Goal: Task Accomplishment & Management: Manage account settings

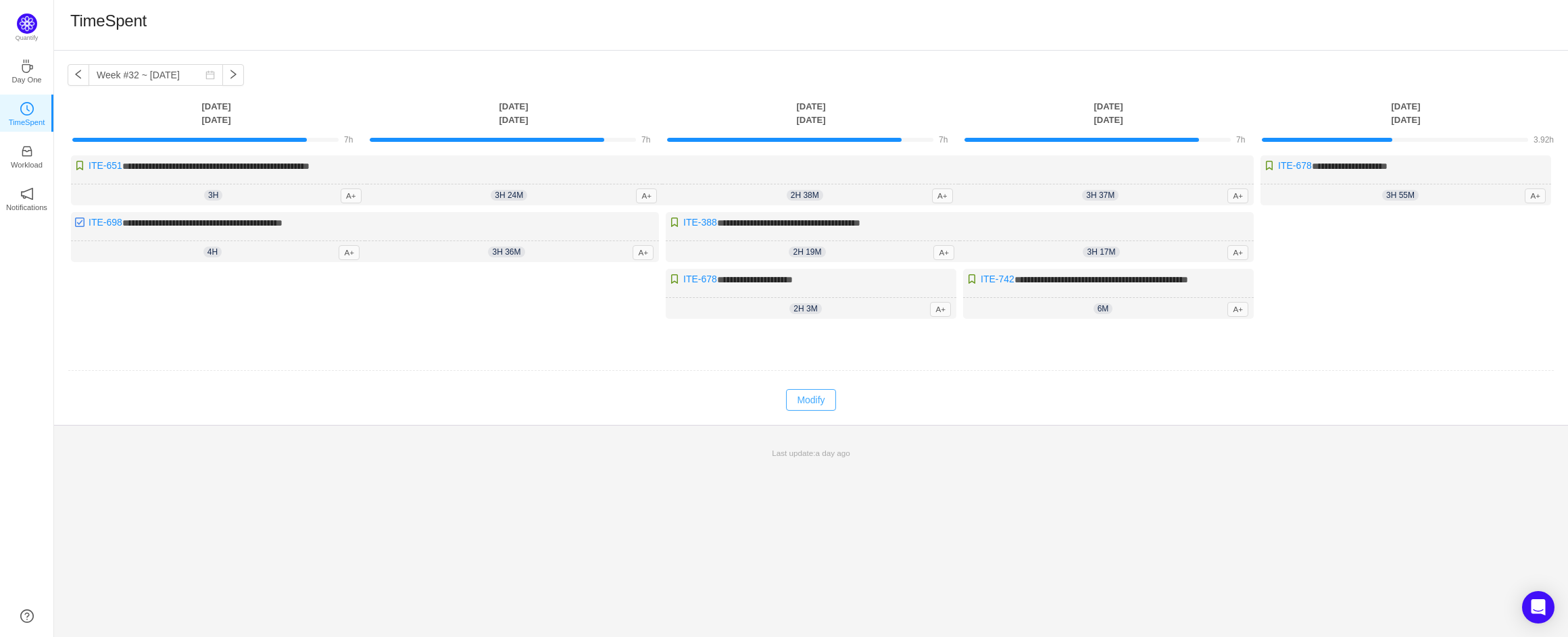
click at [814, 396] on button "Modify" at bounding box center [811, 399] width 49 height 22
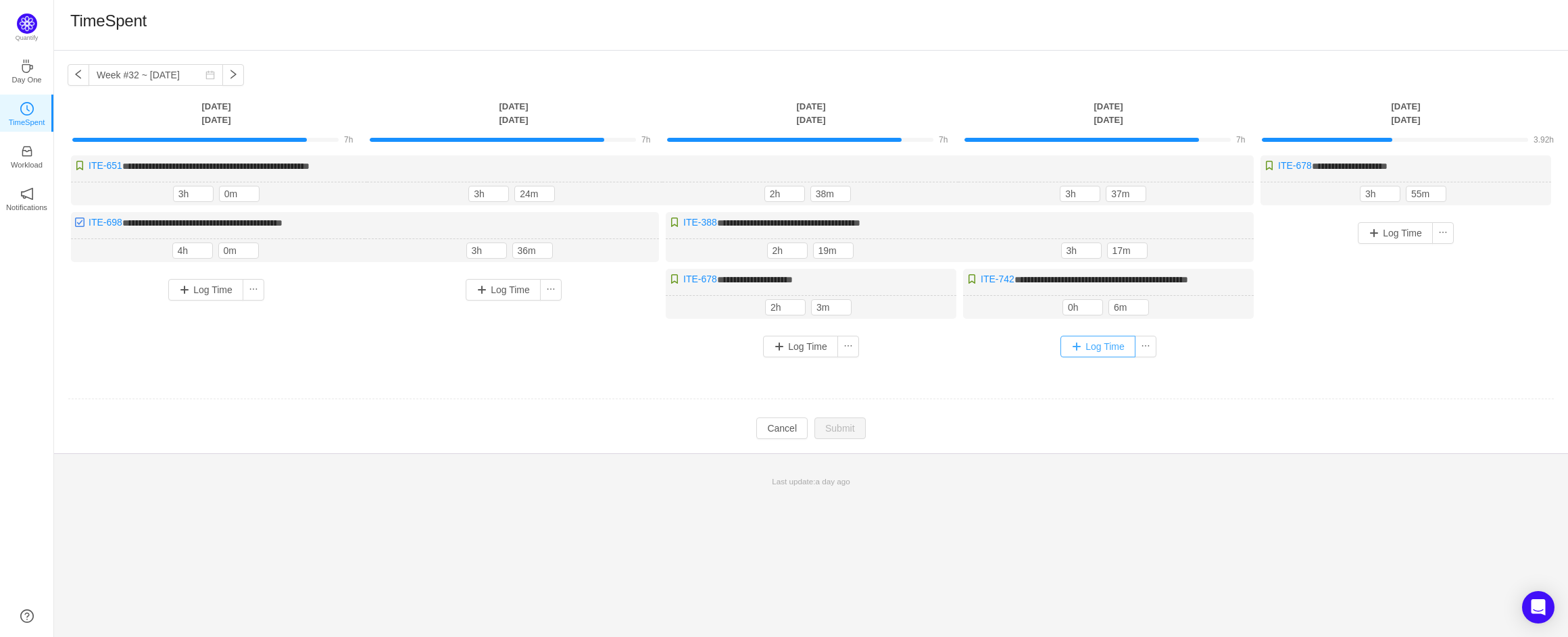
click at [1074, 346] on button "Log Time" at bounding box center [1098, 346] width 75 height 22
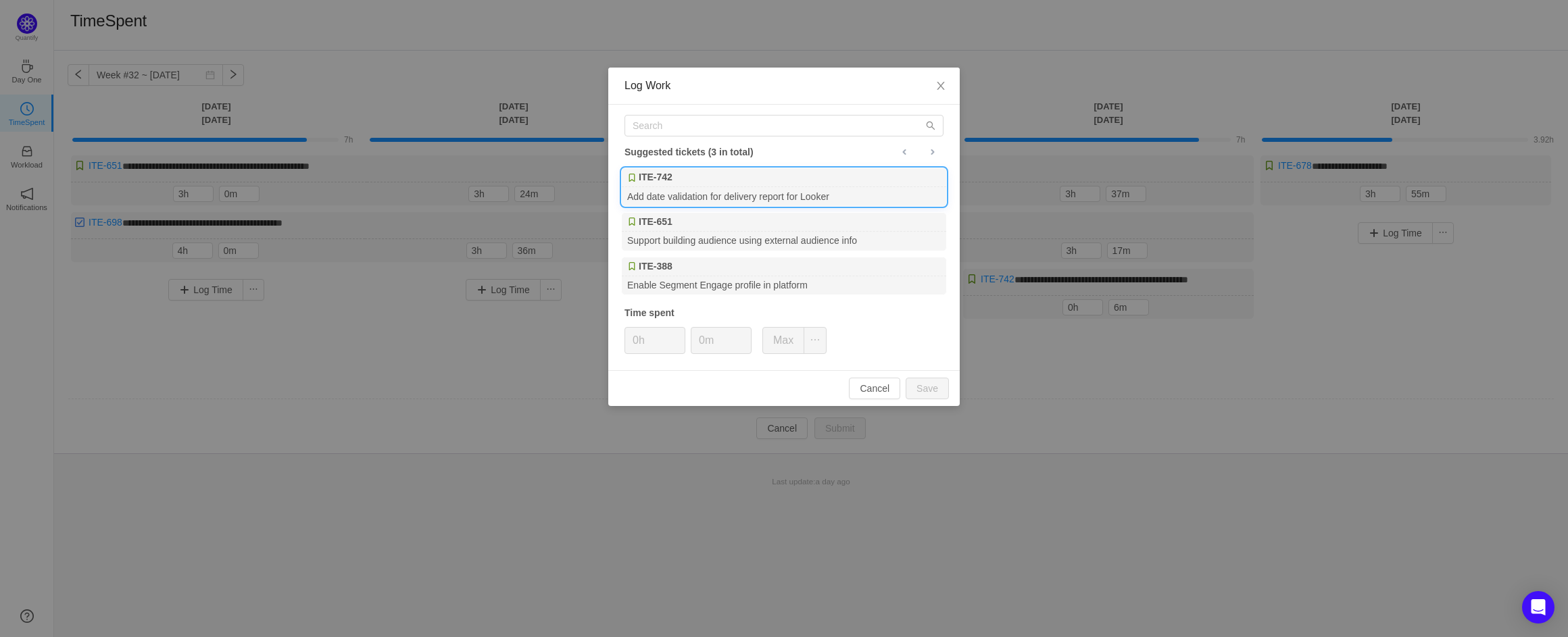
click at [795, 188] on div "Add date validation for delivery report for Looker" at bounding box center [784, 196] width 325 height 18
click at [871, 387] on button "Cancel" at bounding box center [874, 388] width 51 height 22
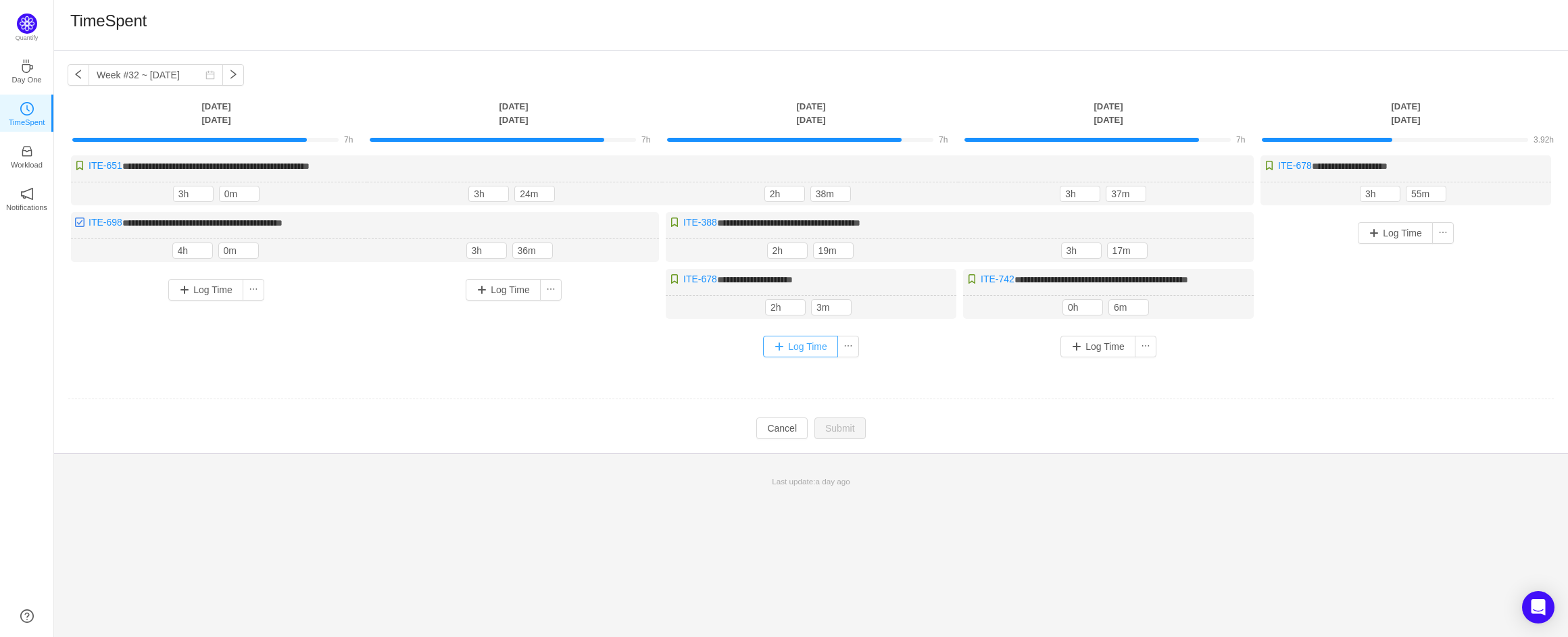
click at [810, 348] on button "Log Time" at bounding box center [801, 346] width 75 height 22
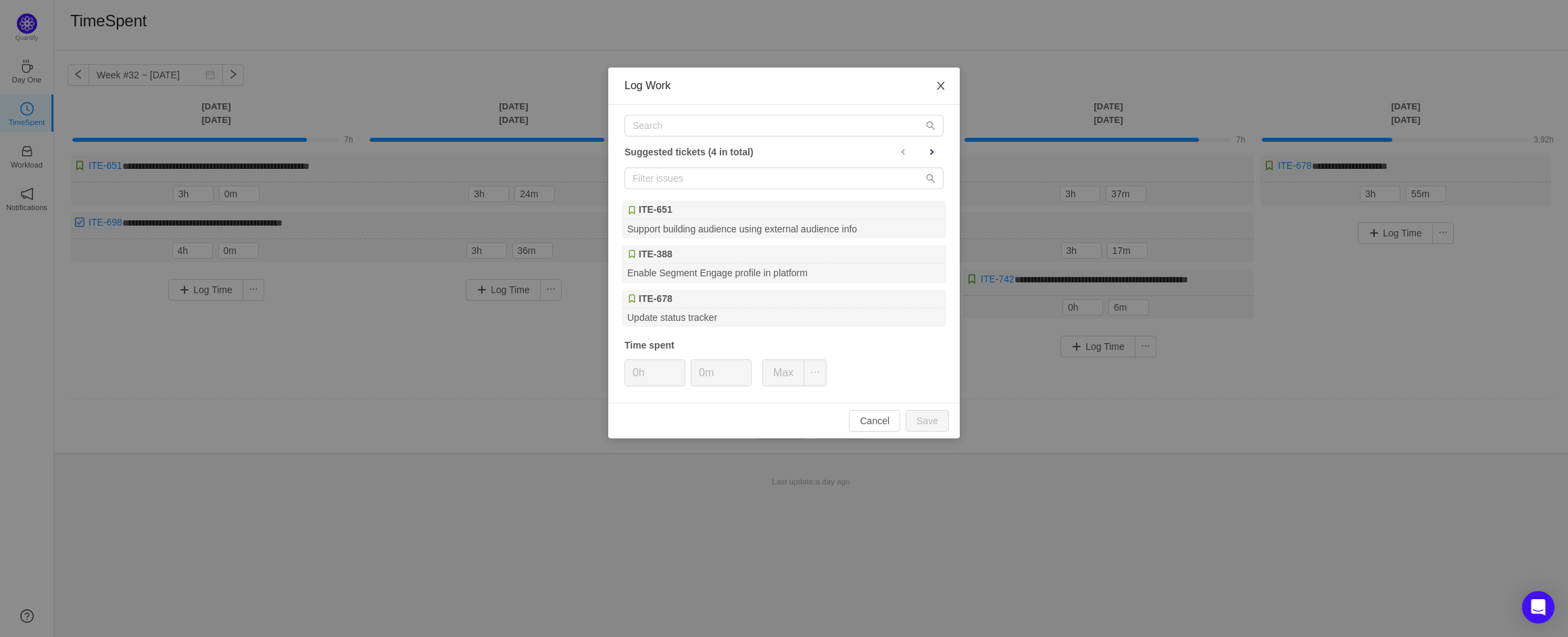
click at [938, 85] on icon "icon: close" at bounding box center [941, 86] width 11 height 11
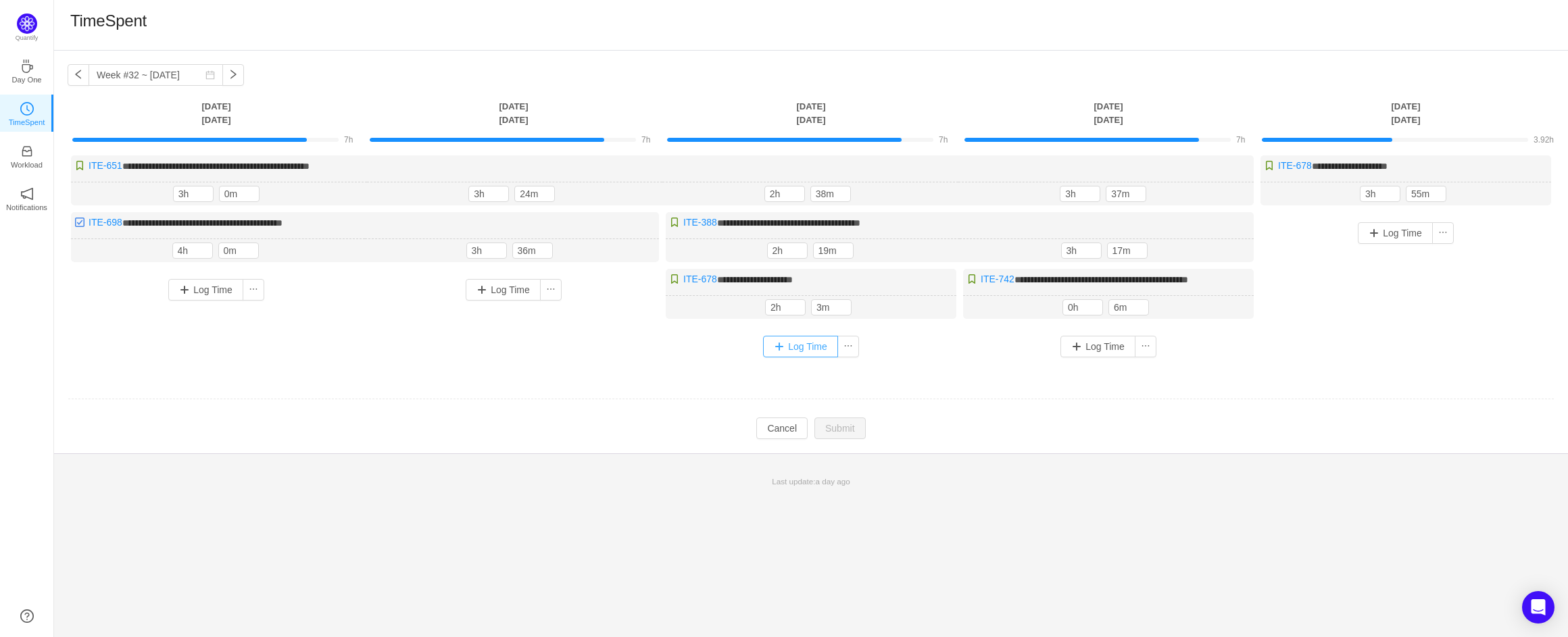
click at [791, 348] on button "Log Time" at bounding box center [801, 346] width 75 height 22
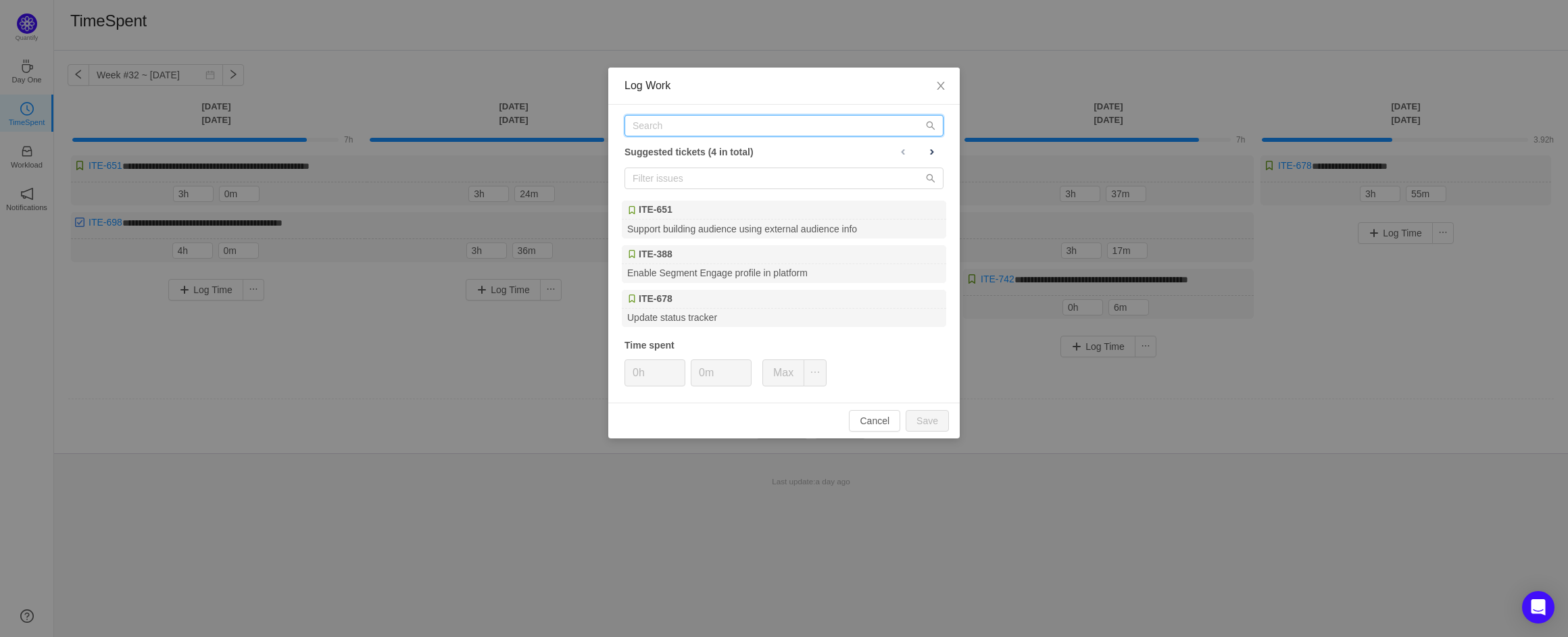
click at [716, 132] on input "text" at bounding box center [784, 125] width 319 height 22
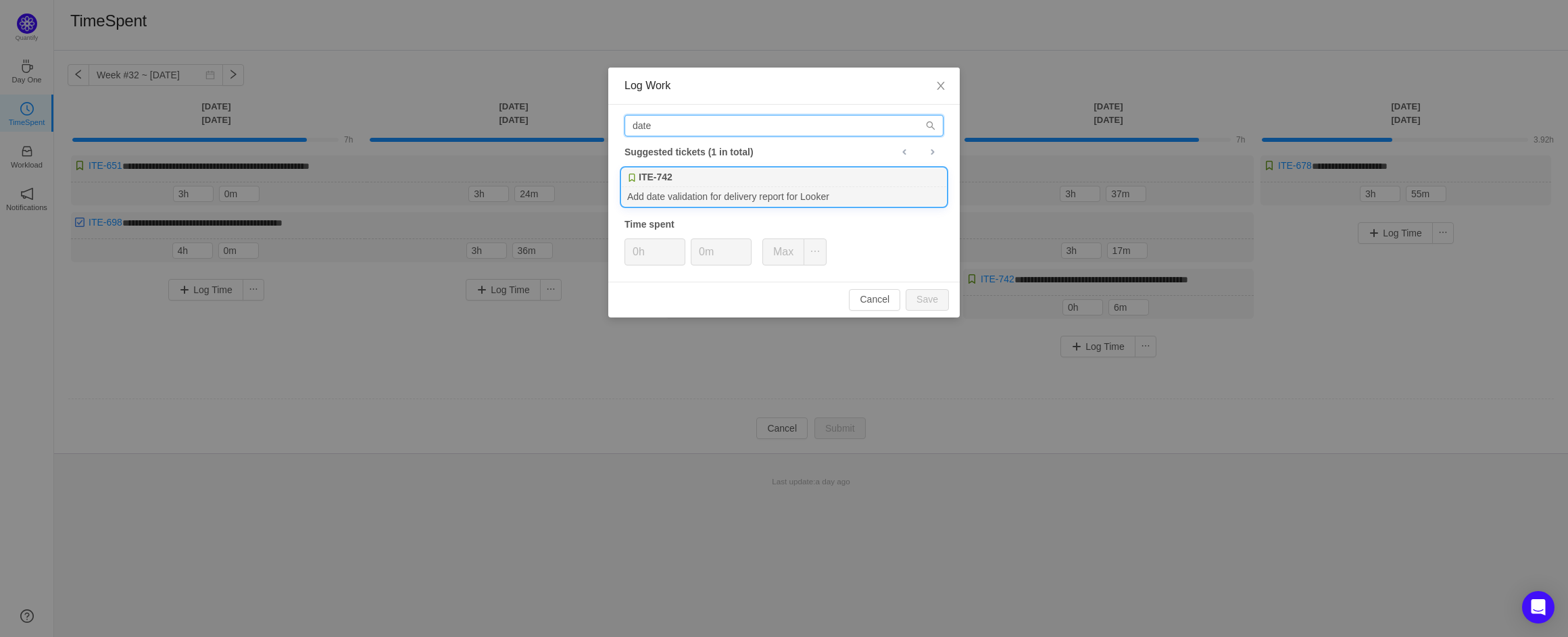
type input "date"
click at [742, 192] on div "Add date validation for delivery report for Looker" at bounding box center [784, 196] width 325 height 18
click at [703, 250] on input "0m" at bounding box center [721, 252] width 60 height 26
click at [937, 301] on button "Save" at bounding box center [928, 300] width 43 height 22
type input "0m"
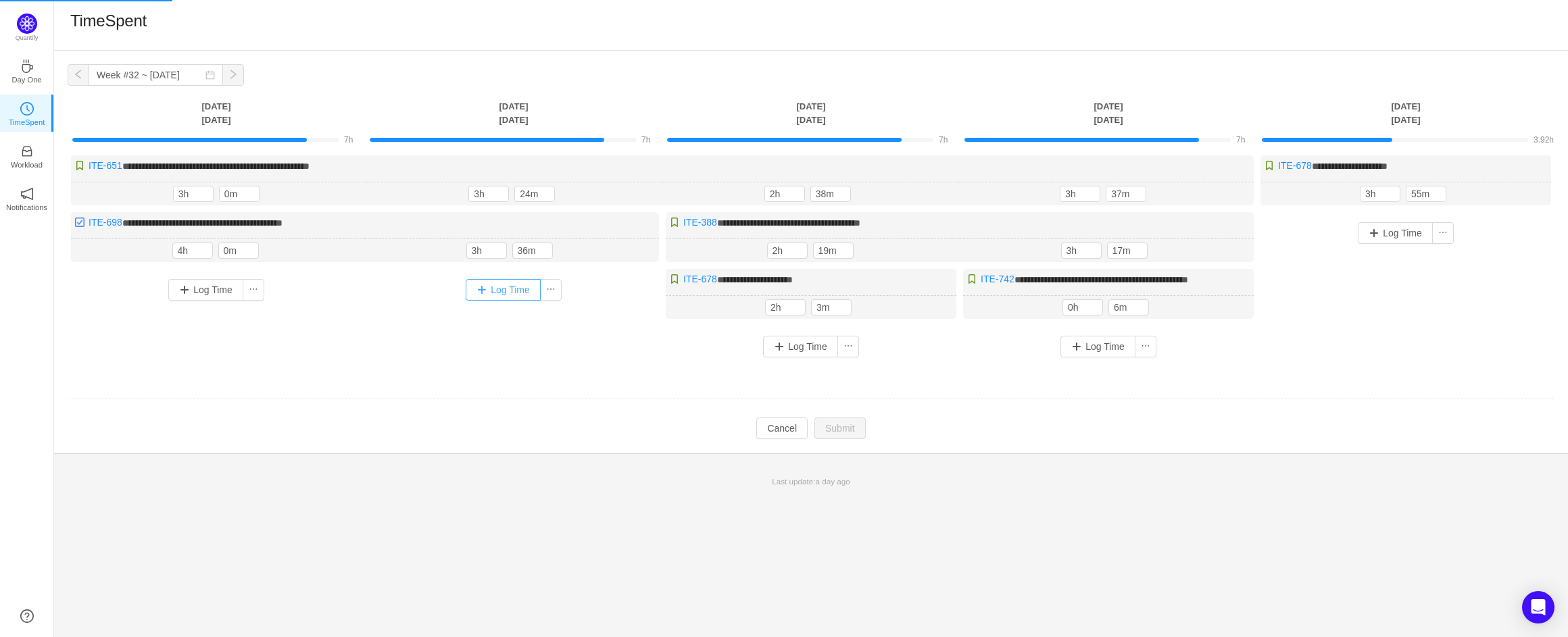
click at [506, 292] on button "Log Time" at bounding box center [503, 289] width 75 height 22
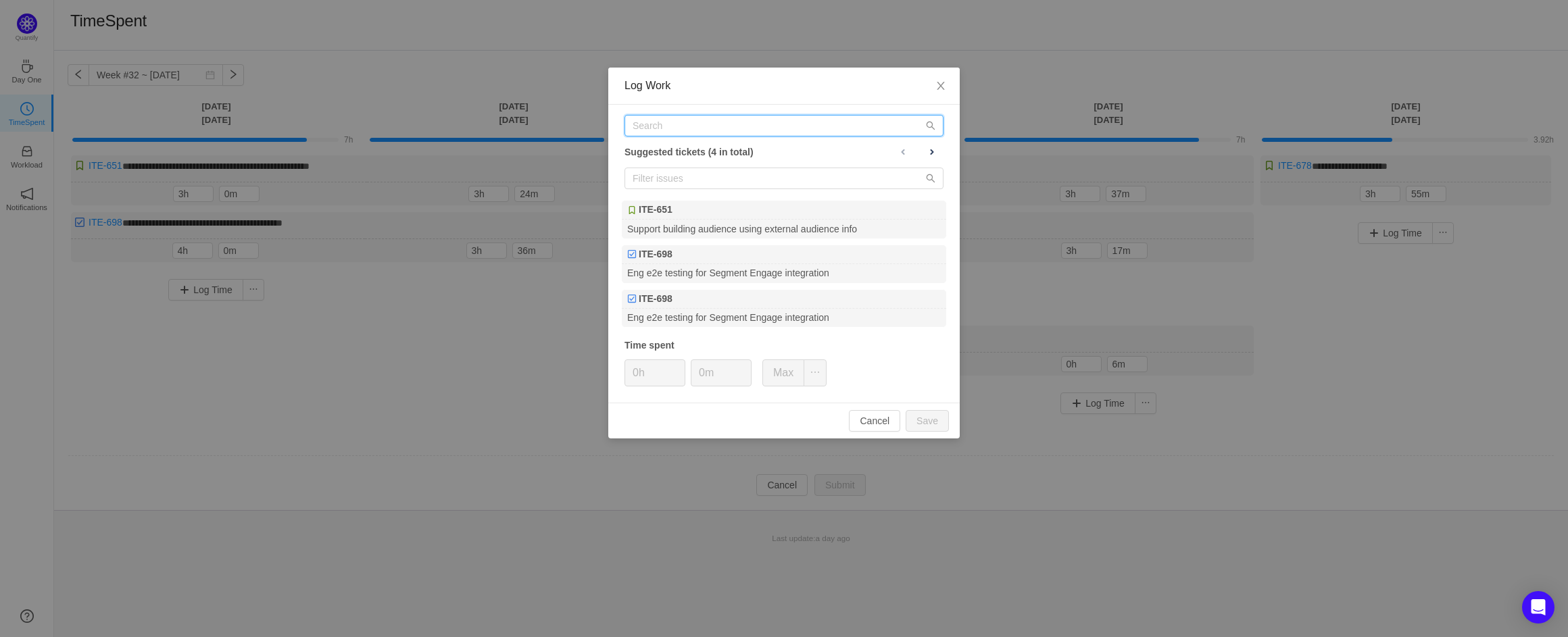
click at [673, 124] on input "text" at bounding box center [784, 125] width 319 height 22
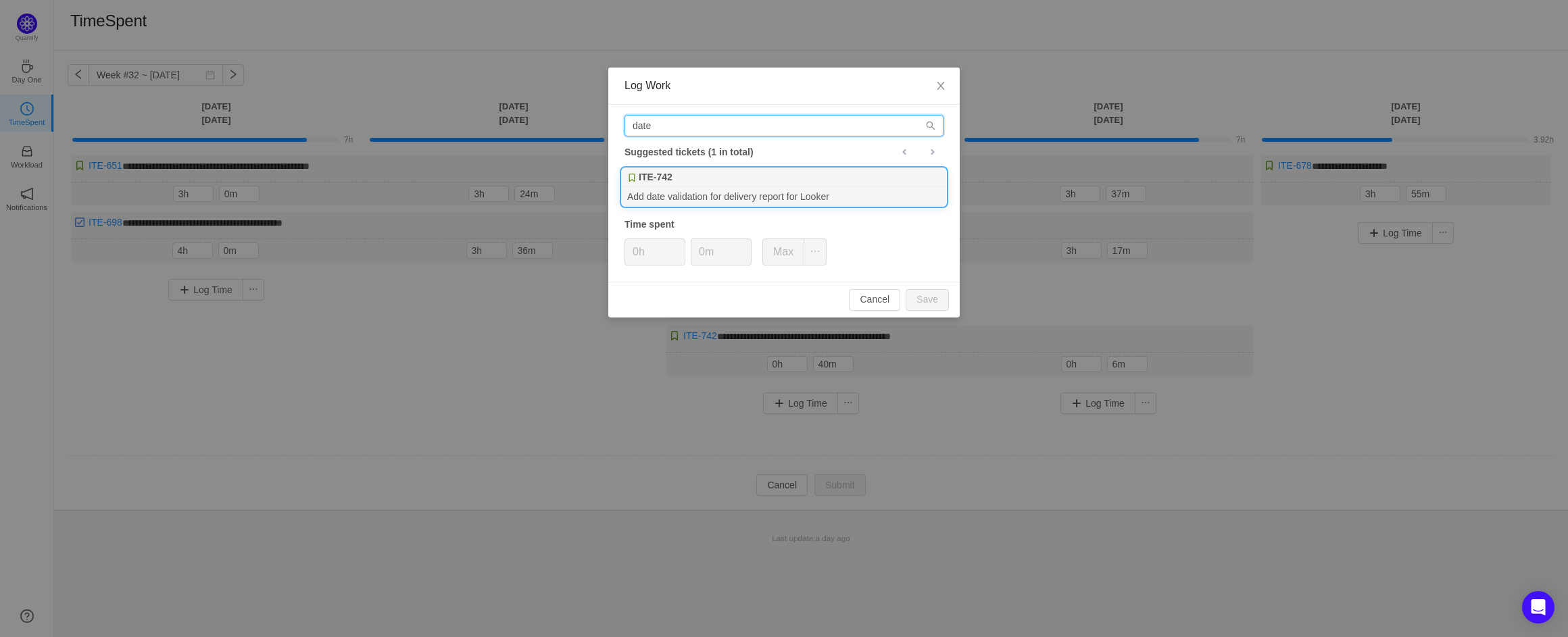
type input "date"
click at [747, 196] on div "Add date validation for delivery report for Looker" at bounding box center [784, 196] width 325 height 18
click at [707, 250] on input "0m" at bounding box center [721, 252] width 60 height 26
click at [933, 308] on button "Save" at bounding box center [928, 300] width 43 height 22
type input "0m"
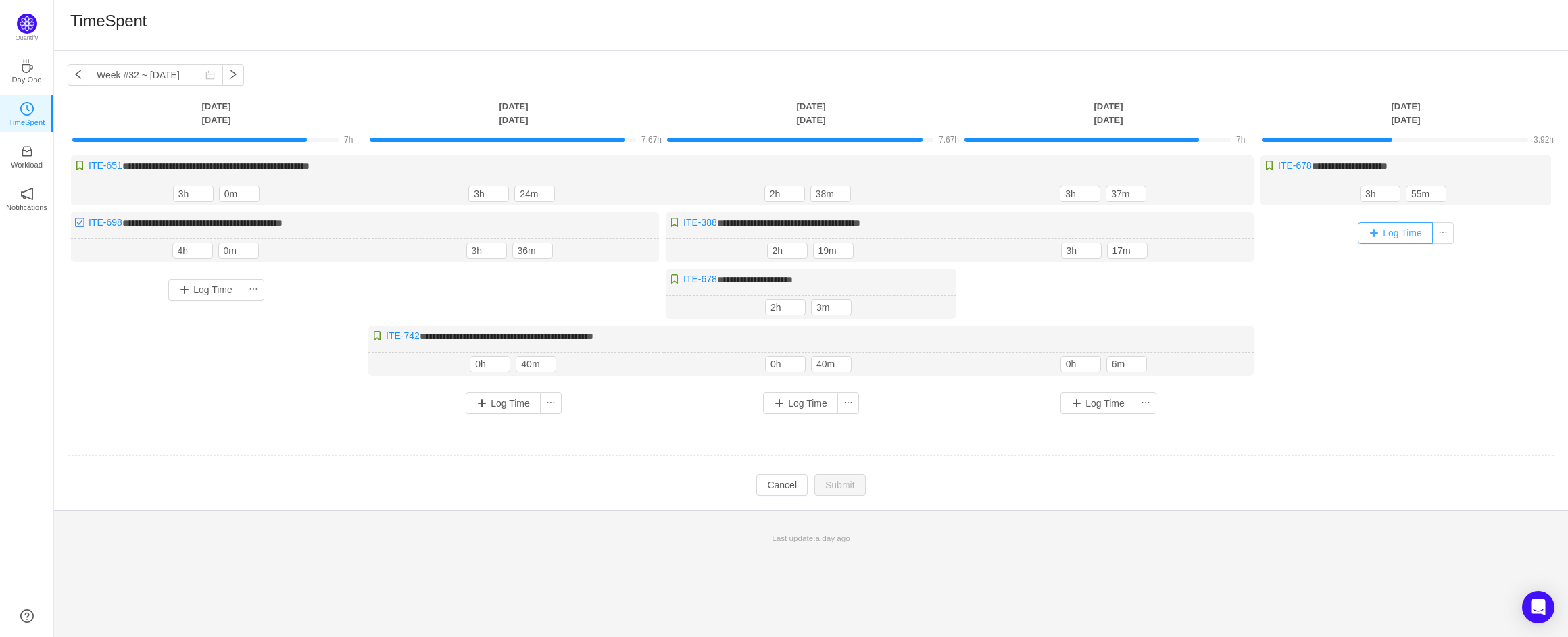
click at [1398, 230] on button "Log Time" at bounding box center [1396, 233] width 75 height 22
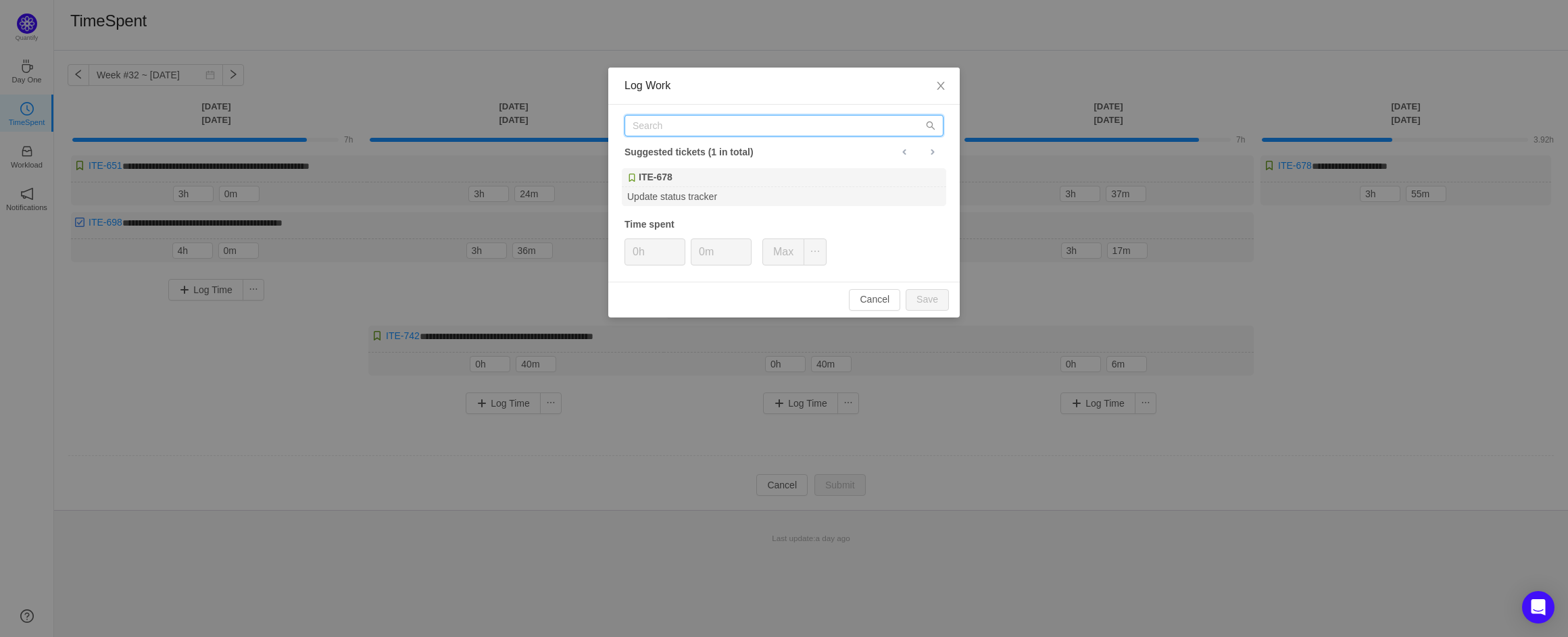
click at [801, 133] on input "text" at bounding box center [784, 125] width 319 height 22
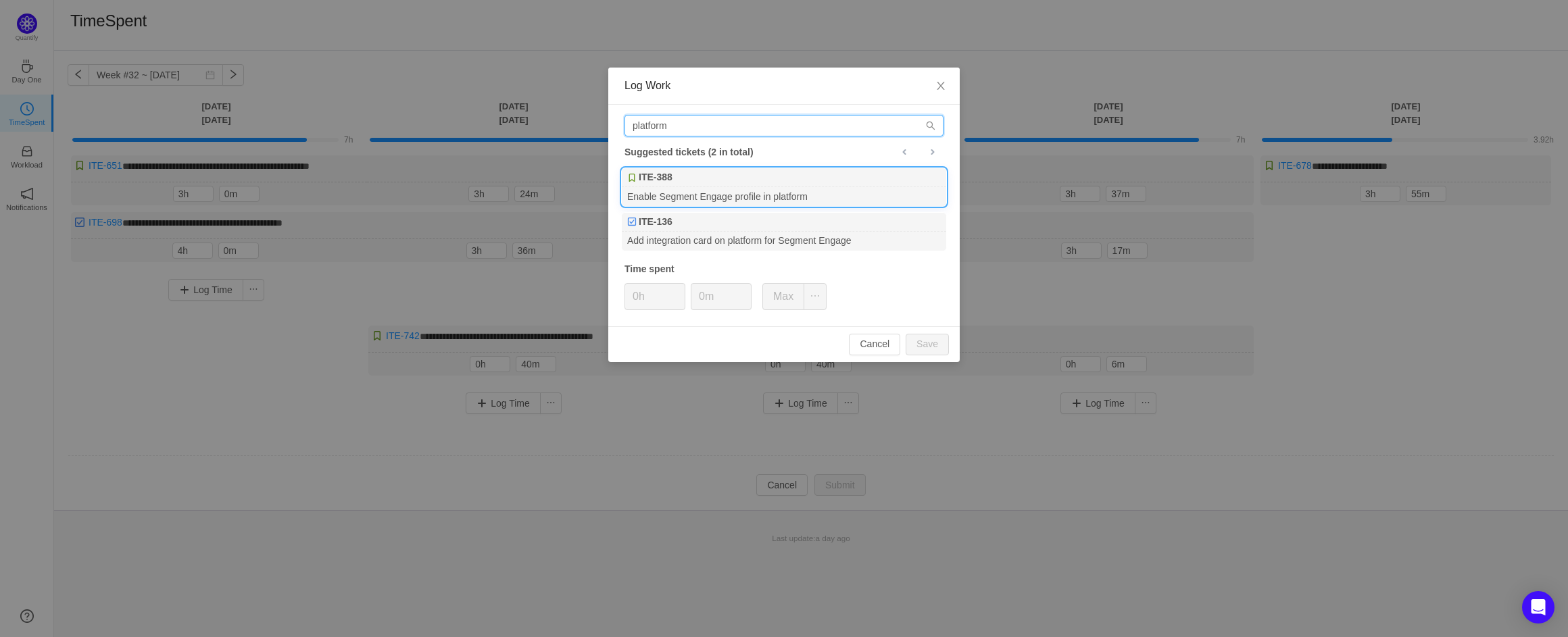
type input "platform"
click at [711, 190] on div "Enable Segment Engage profile in platform" at bounding box center [784, 196] width 325 height 18
click at [707, 194] on div "Enable Segment Engage profile in platform" at bounding box center [784, 196] width 325 height 18
click at [933, 343] on button "Save" at bounding box center [928, 344] width 43 height 22
type input "0h"
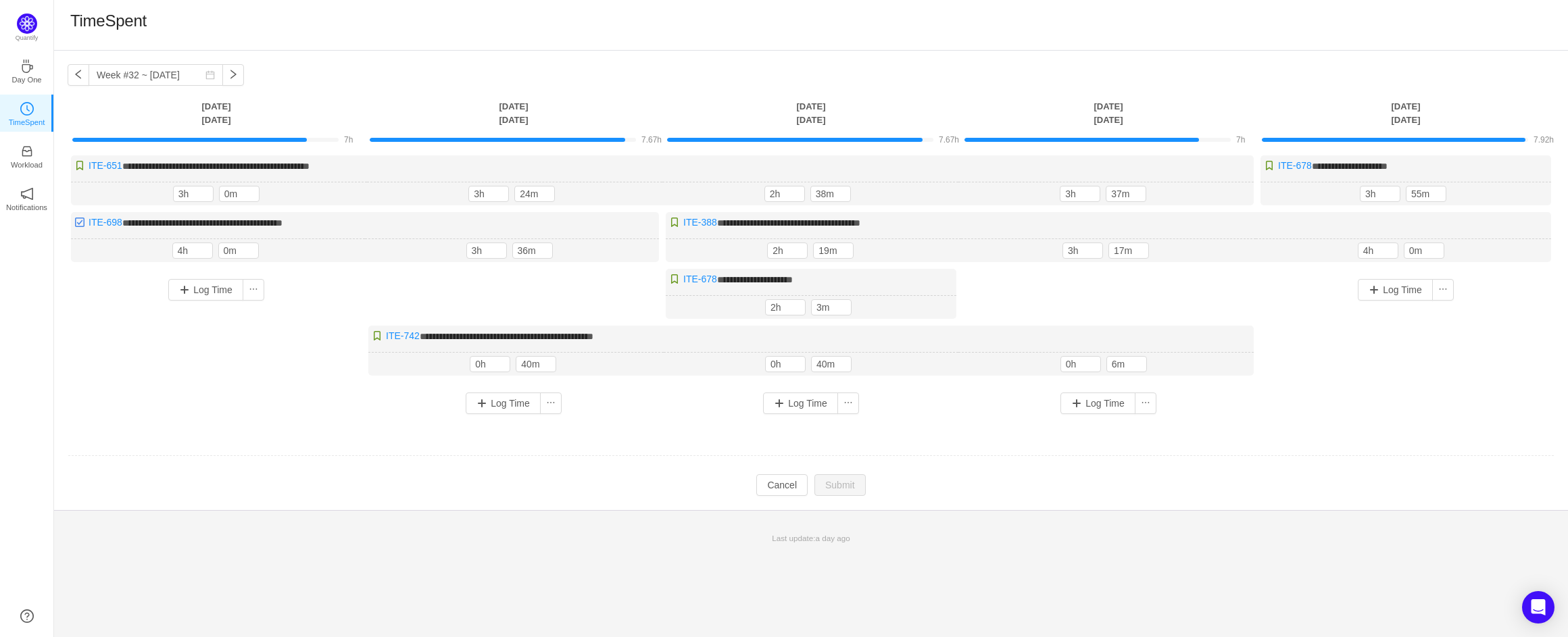
click at [924, 458] on td at bounding box center [811, 456] width 1487 height 34
click at [223, 77] on button "button" at bounding box center [233, 75] width 22 height 22
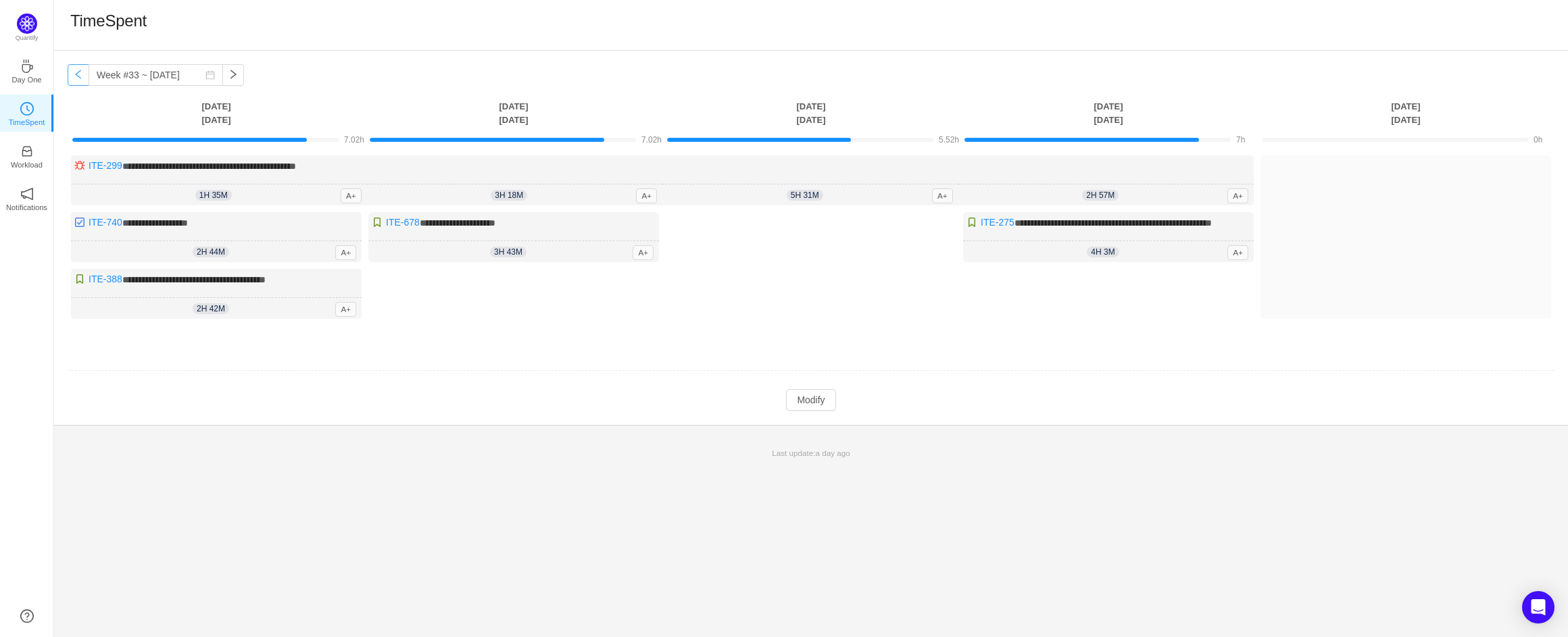
click at [77, 73] on button "button" at bounding box center [78, 75] width 22 height 22
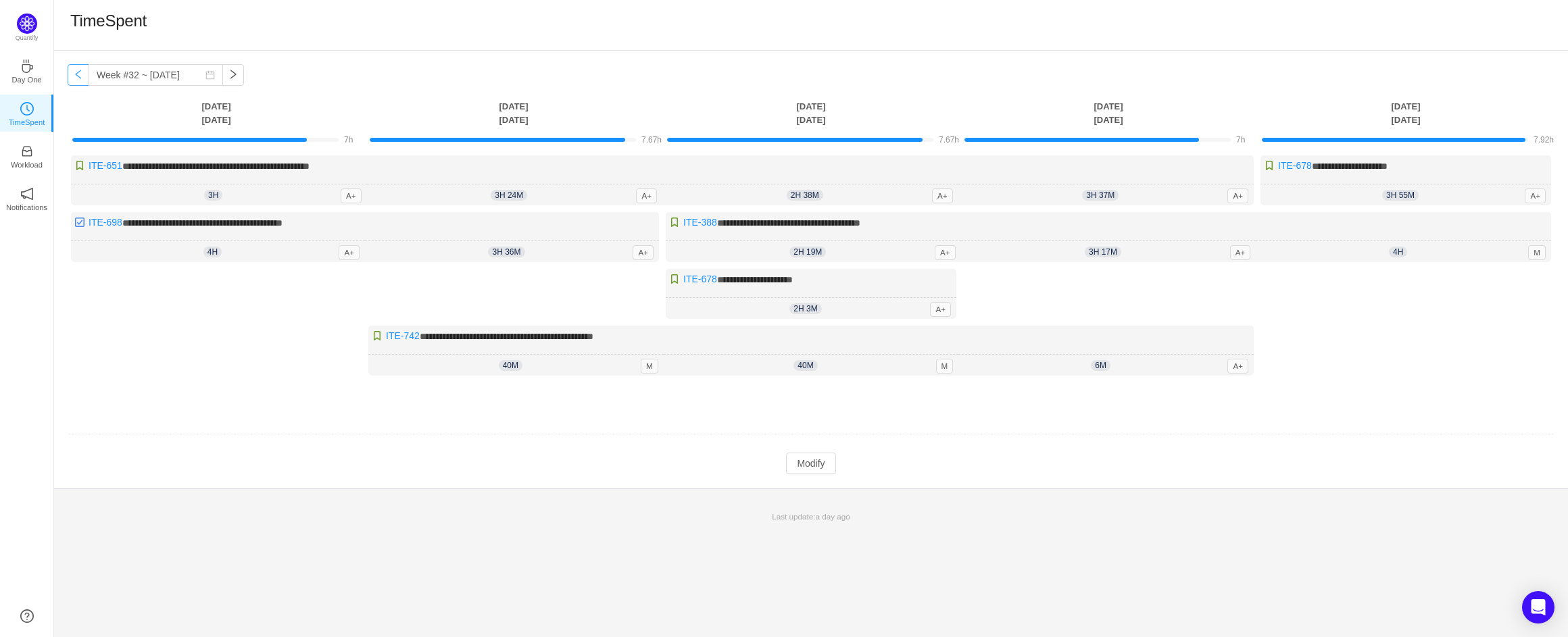
click at [78, 73] on button "button" at bounding box center [78, 75] width 22 height 22
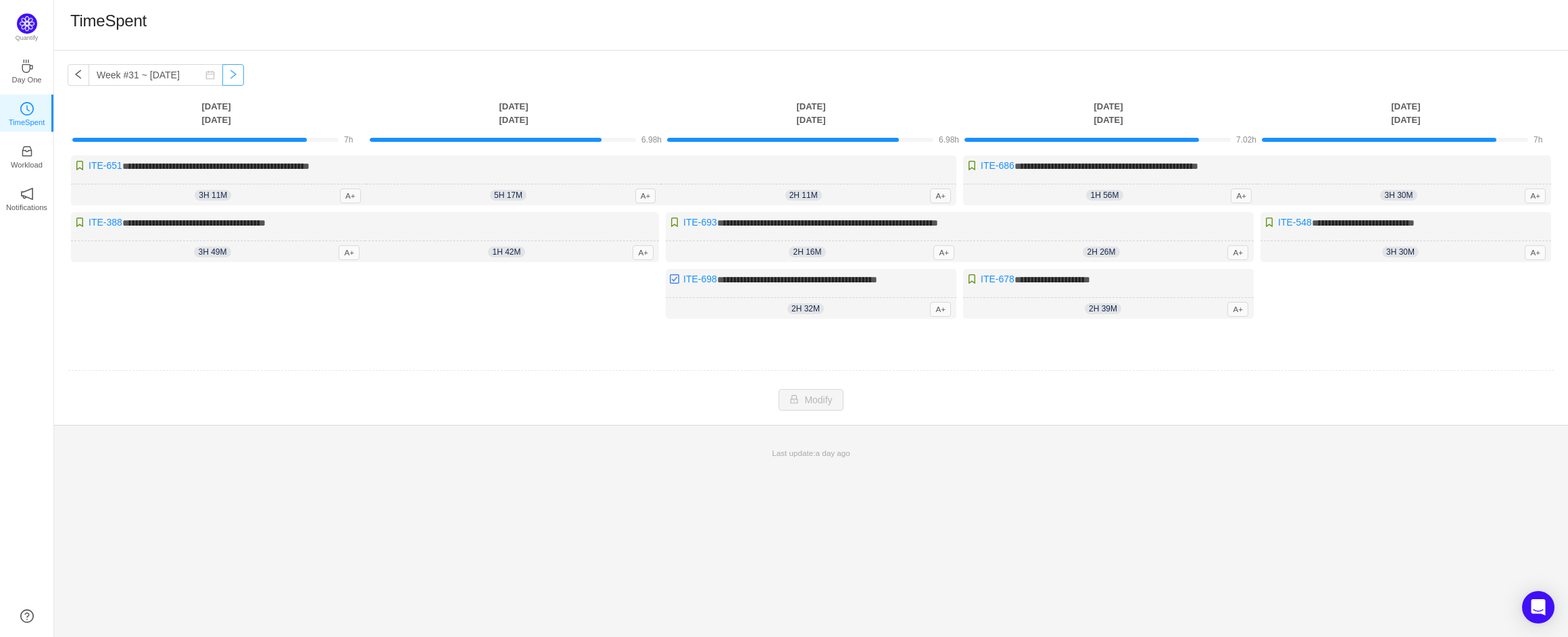
click at [223, 79] on button "button" at bounding box center [233, 75] width 22 height 22
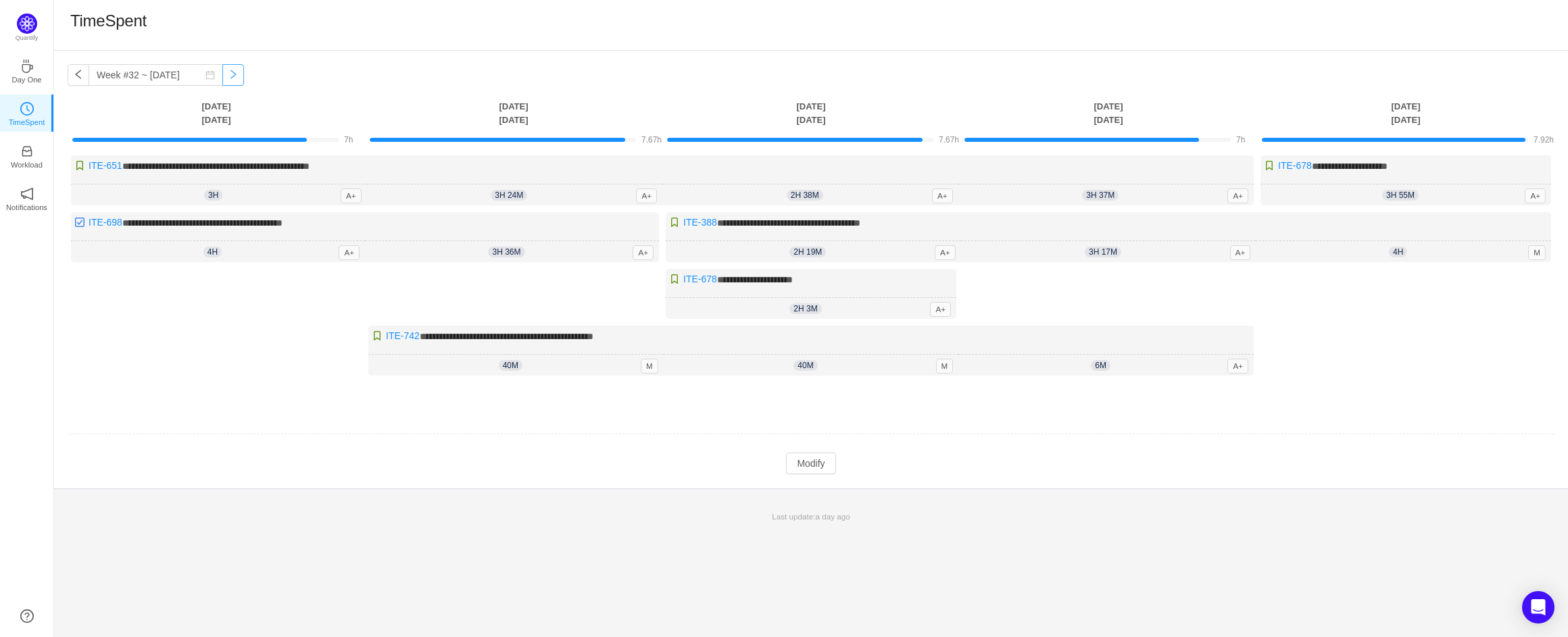
click at [223, 78] on button "button" at bounding box center [233, 75] width 22 height 22
type input "Week #33 ~ [DATE]"
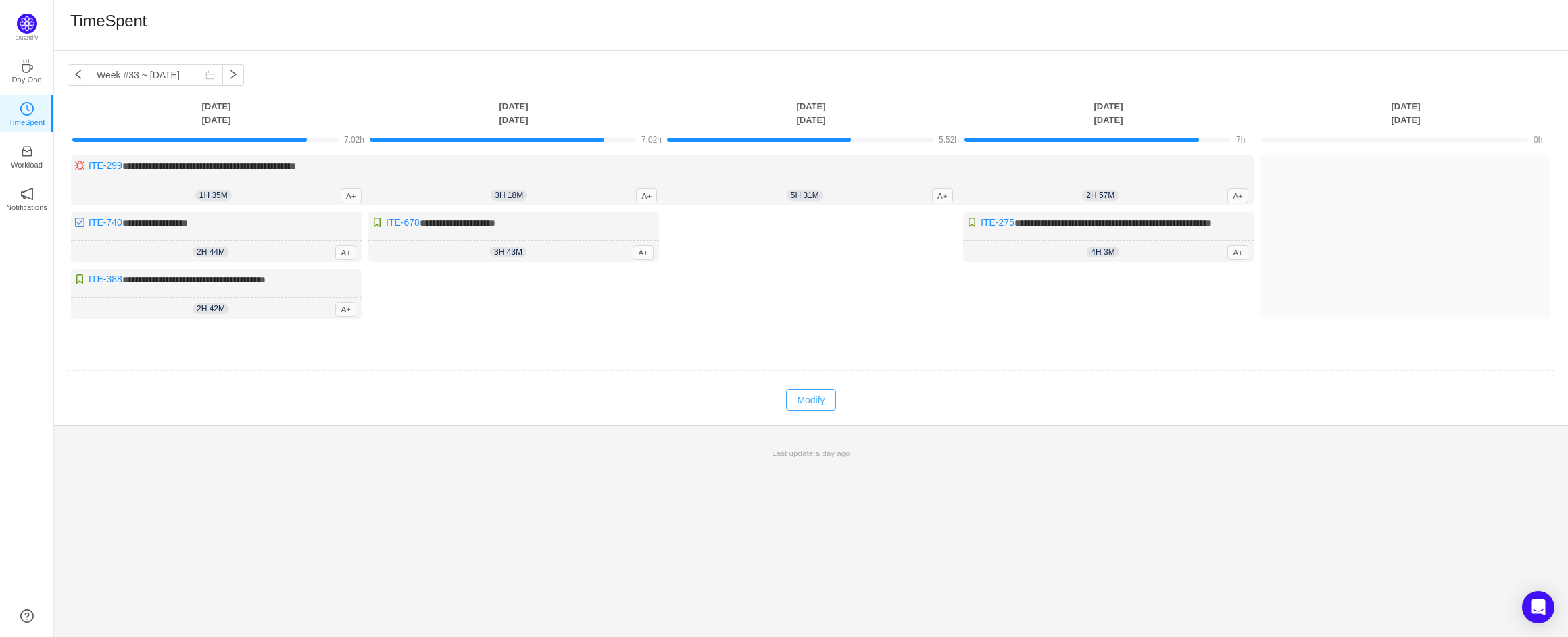
click at [817, 411] on button "Modify" at bounding box center [811, 399] width 49 height 22
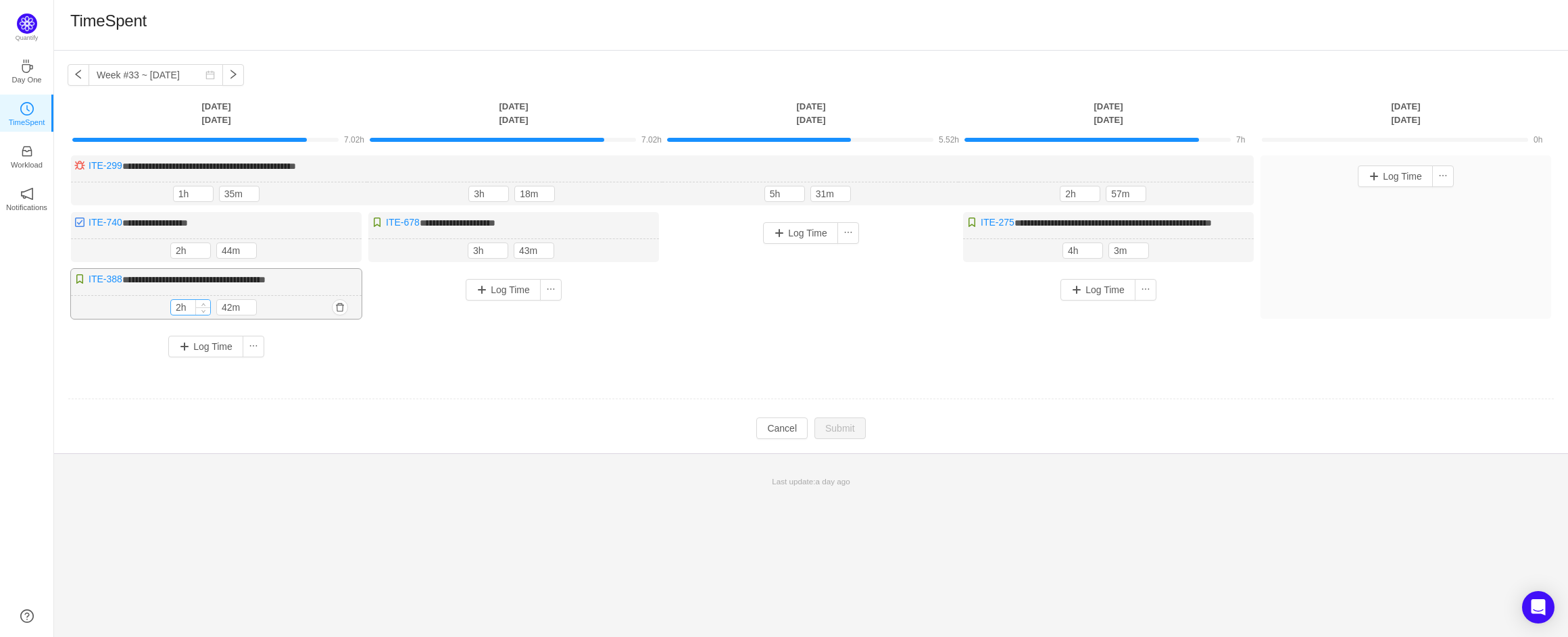
click at [179, 315] on input "2h" at bounding box center [190, 307] width 39 height 15
type input "3h"
click at [490, 299] on button "Log Time" at bounding box center [503, 289] width 75 height 22
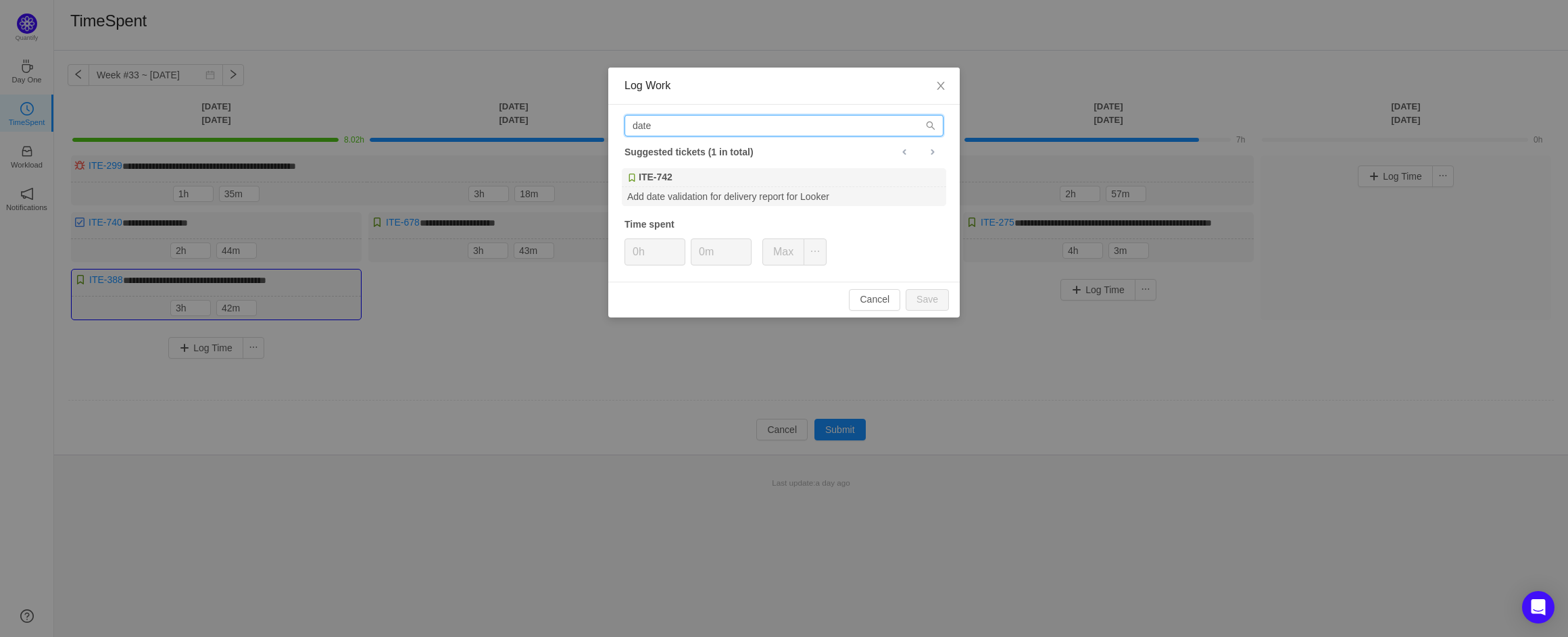
click at [705, 122] on input "date" at bounding box center [784, 125] width 319 height 22
type input "e"
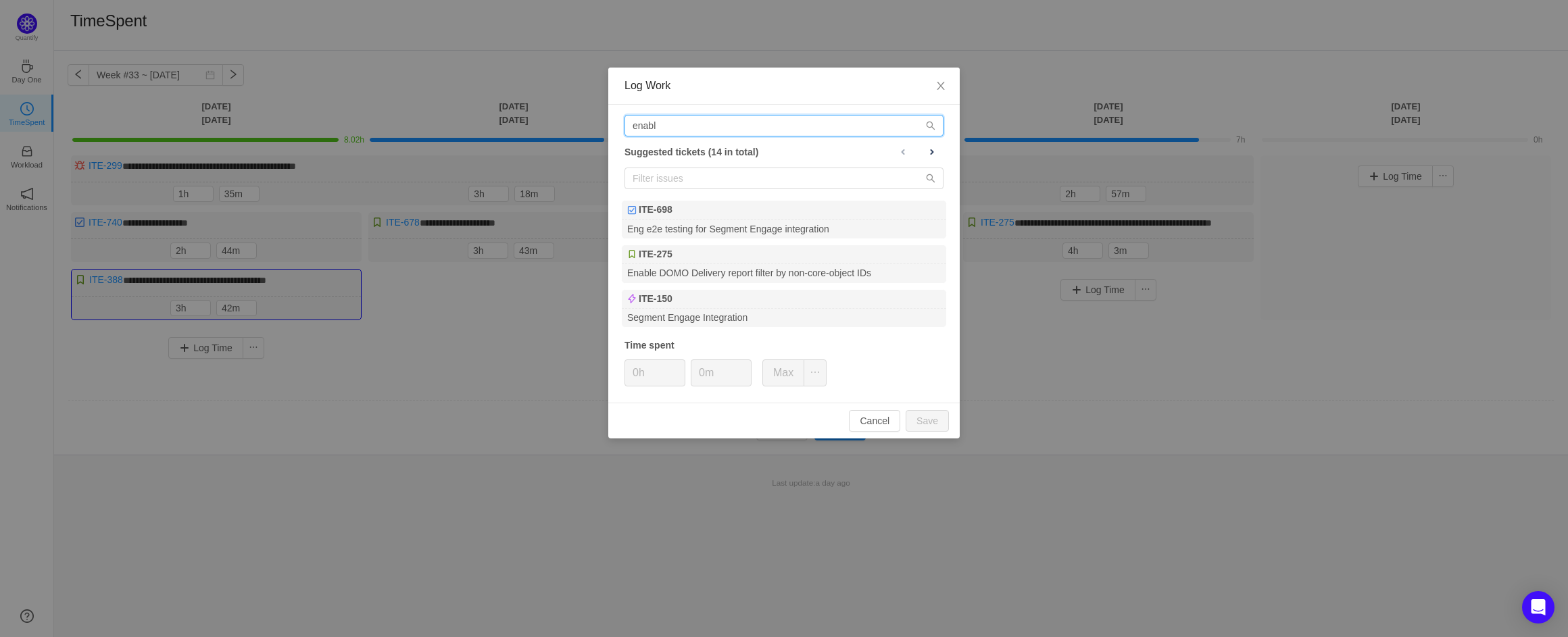
type input "enable"
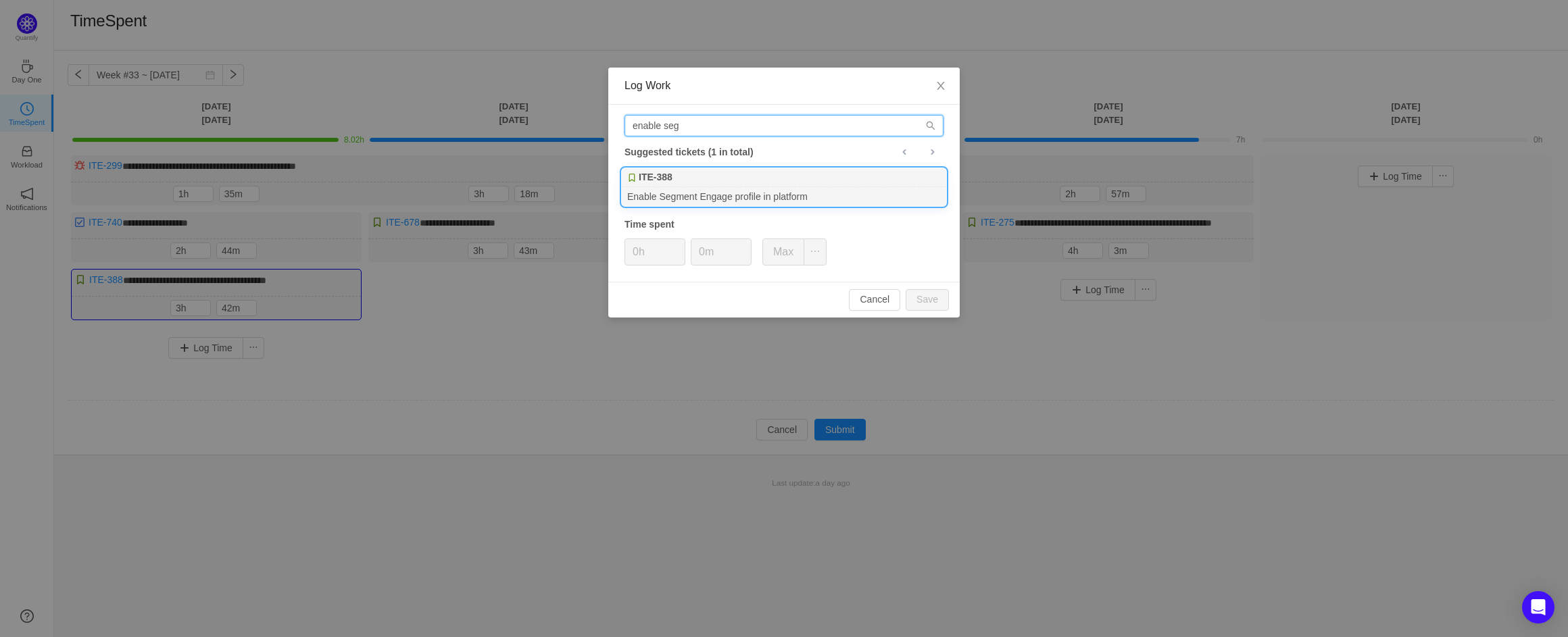
type input "enable seg"
click at [817, 200] on div "Enable Segment Engage profile in platform" at bounding box center [784, 196] width 325 height 18
click at [639, 250] on input "0h" at bounding box center [655, 252] width 60 height 26
click at [920, 293] on button "Save" at bounding box center [928, 300] width 43 height 22
type input "0h"
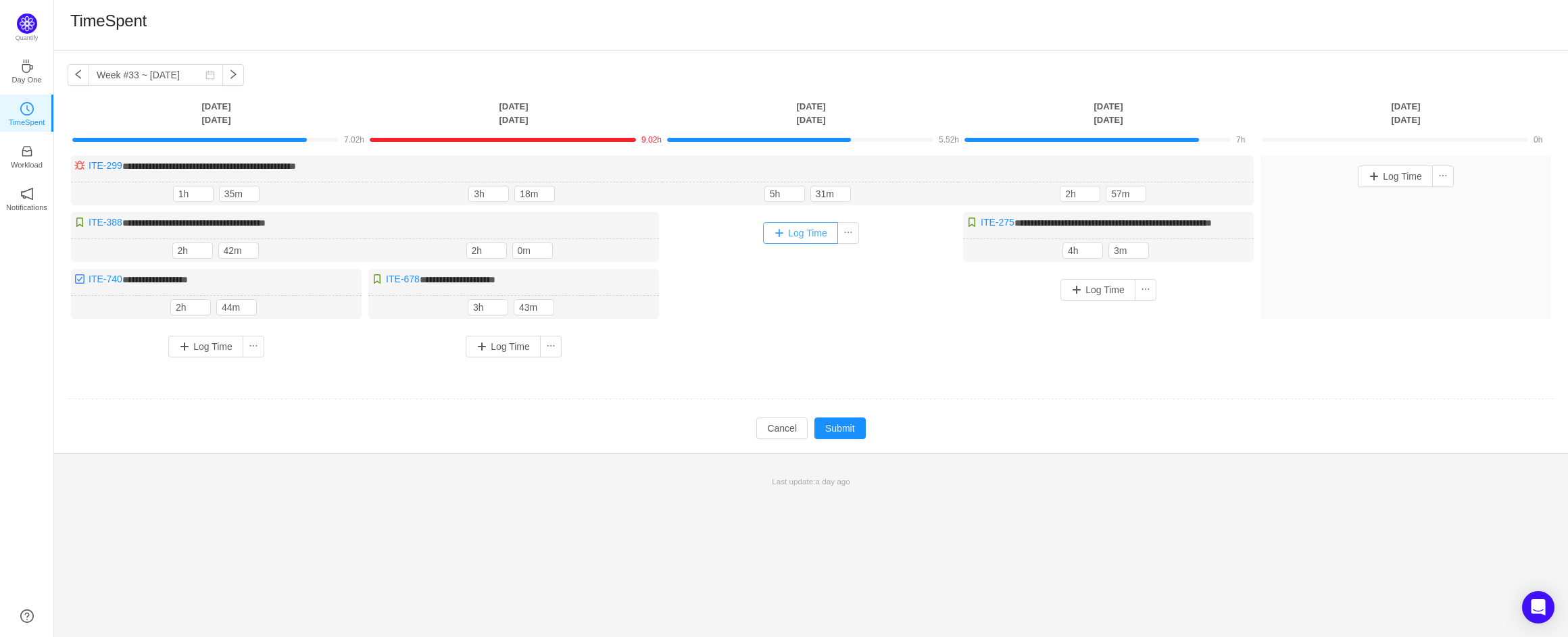
click at [793, 230] on button "Log Time" at bounding box center [801, 233] width 75 height 22
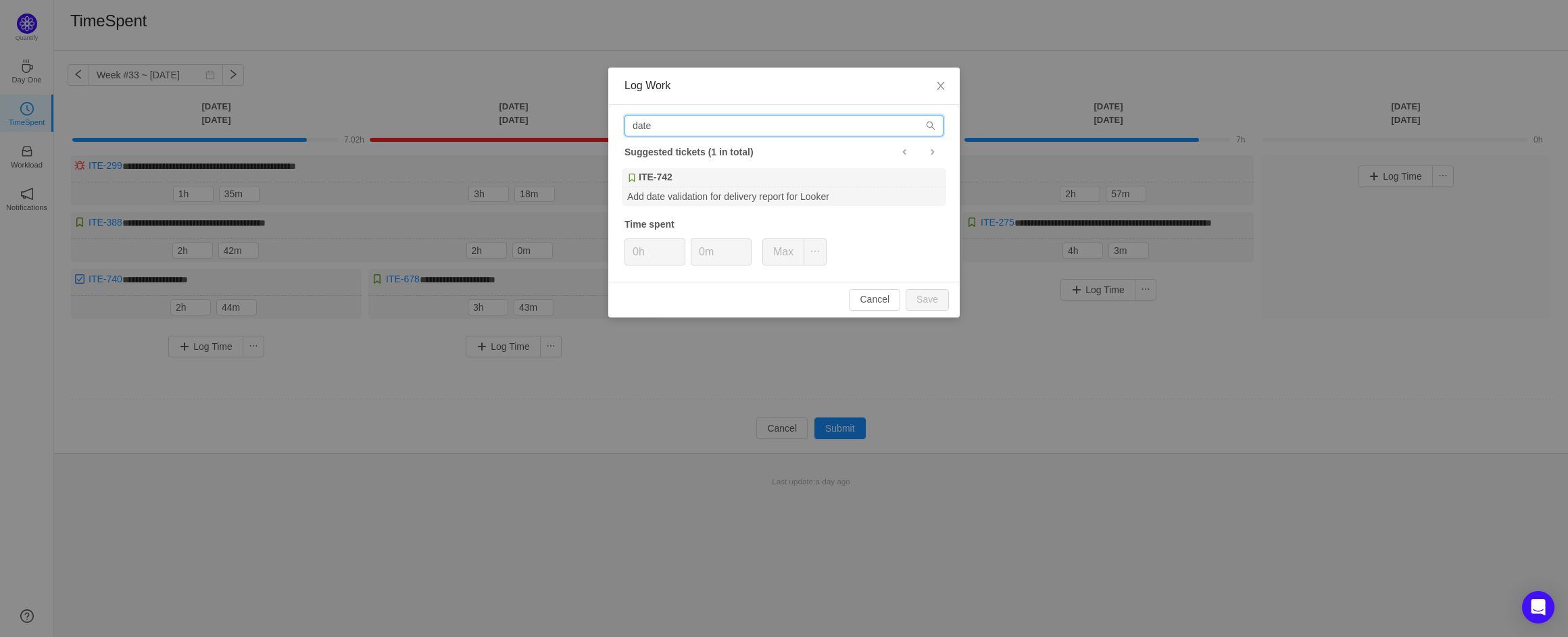
click at [690, 123] on input "date" at bounding box center [784, 125] width 319 height 22
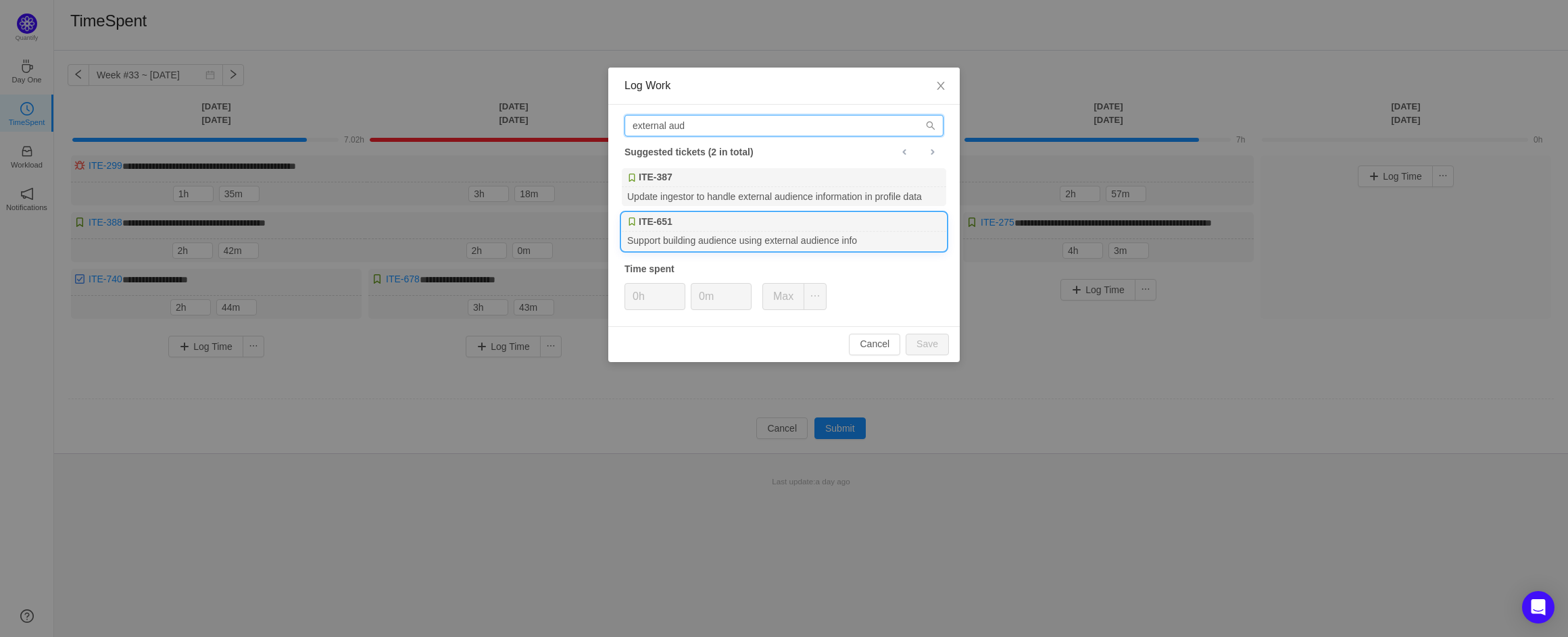
type input "external aud"
click at [758, 234] on div "Support building audience using external audience info" at bounding box center [784, 241] width 325 height 18
click at [633, 300] on input "0h" at bounding box center [655, 297] width 60 height 26
click at [638, 300] on input "0h" at bounding box center [655, 297] width 60 height 26
click at [936, 344] on button "Save" at bounding box center [928, 344] width 43 height 22
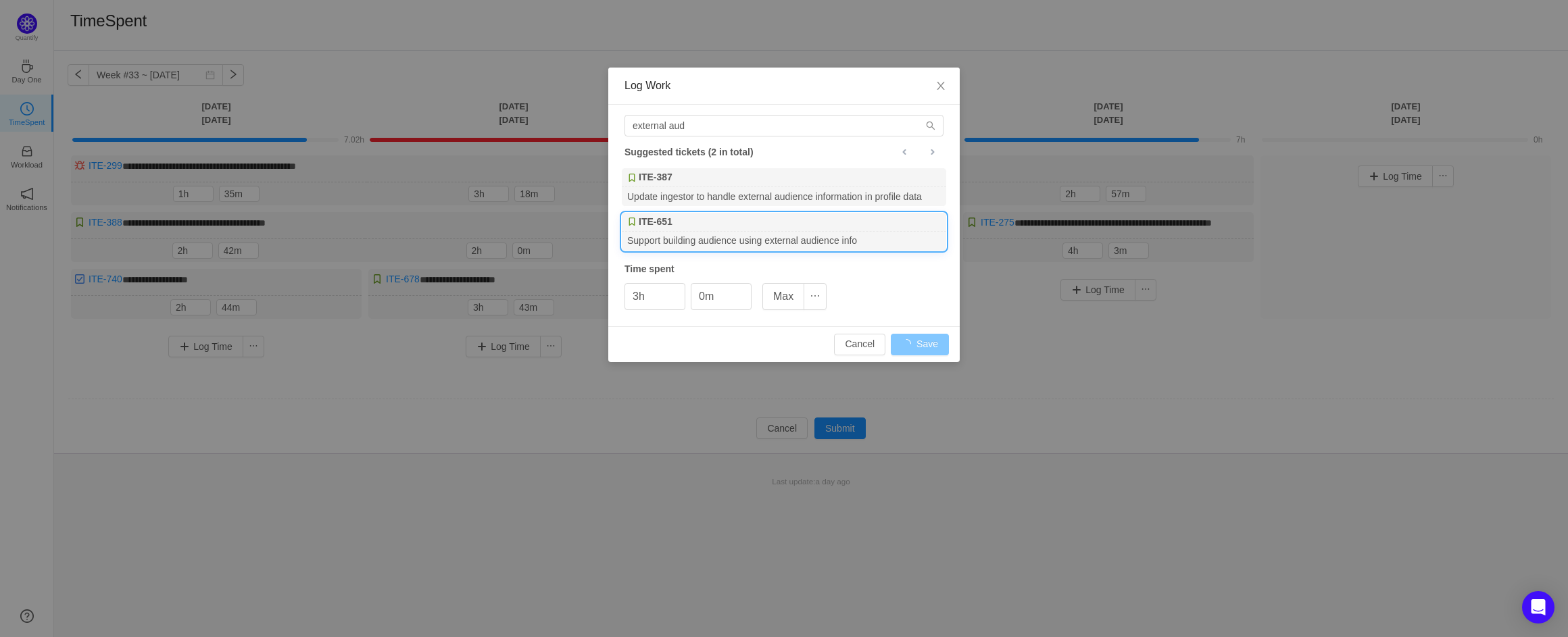
type input "0h"
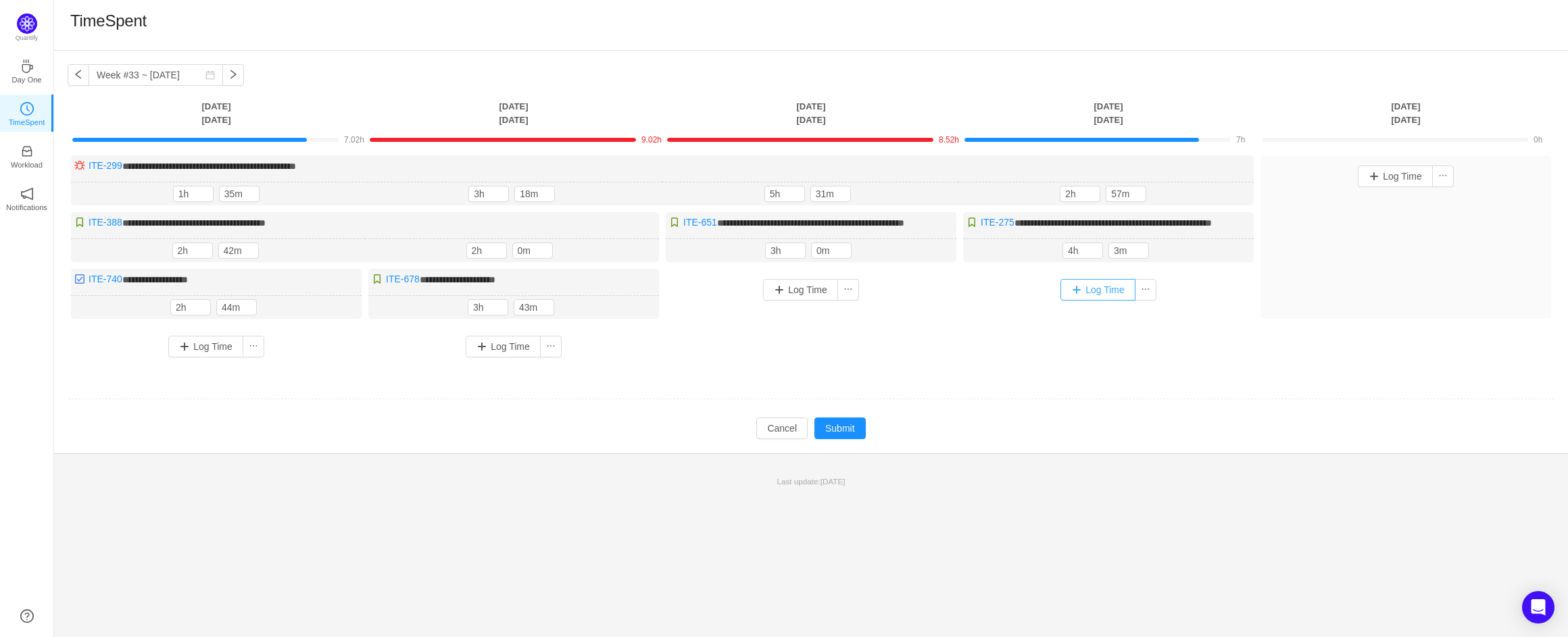
click at [1101, 299] on button "Log Time" at bounding box center [1098, 289] width 75 height 22
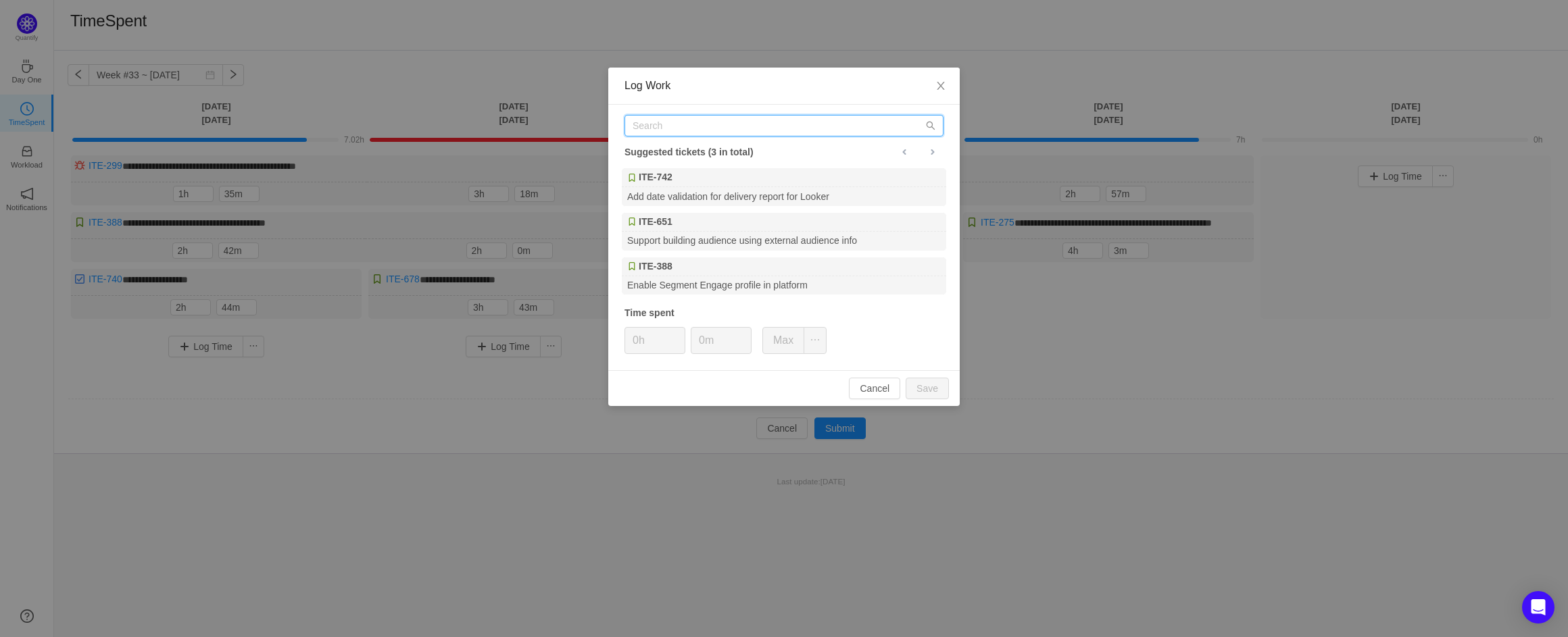
click at [723, 124] on input "text" at bounding box center [784, 125] width 319 height 22
type input "snowflake"
click at [1024, 264] on div "Log Work snowflake Suggested tickets (3 in total) ITE-497 Migrate from Primary …" at bounding box center [784, 318] width 1568 height 637
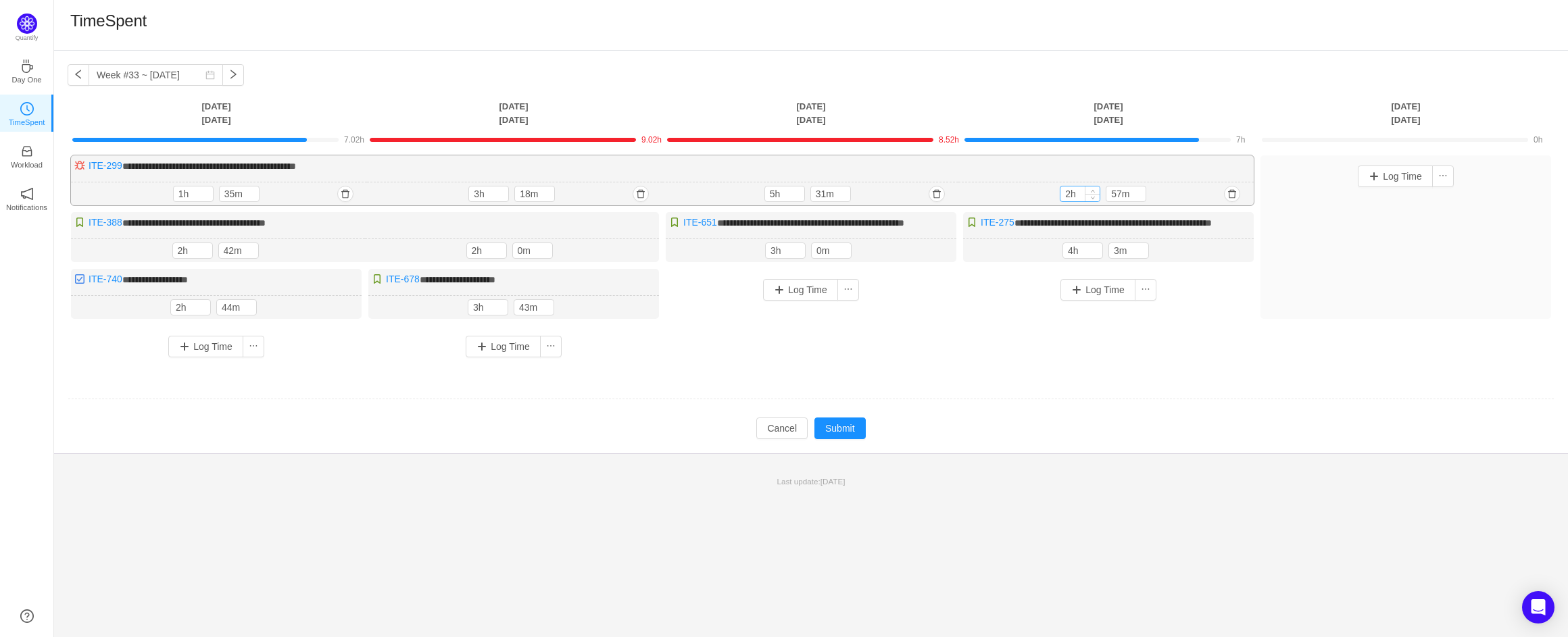
click at [1071, 193] on input "2h" at bounding box center [1080, 194] width 39 height 15
type input "3h"
click at [1398, 171] on button "Log Time" at bounding box center [1396, 176] width 75 height 22
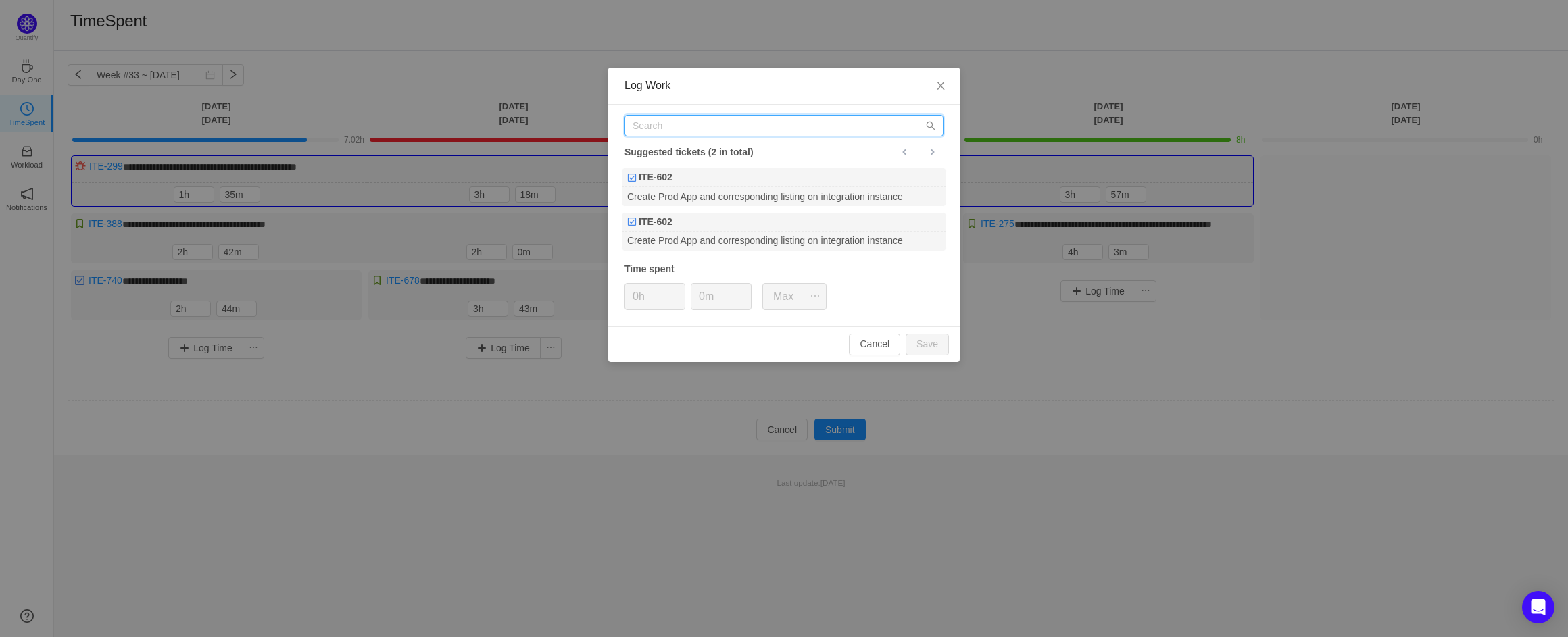
click at [701, 126] on input "text" at bounding box center [784, 125] width 319 height 22
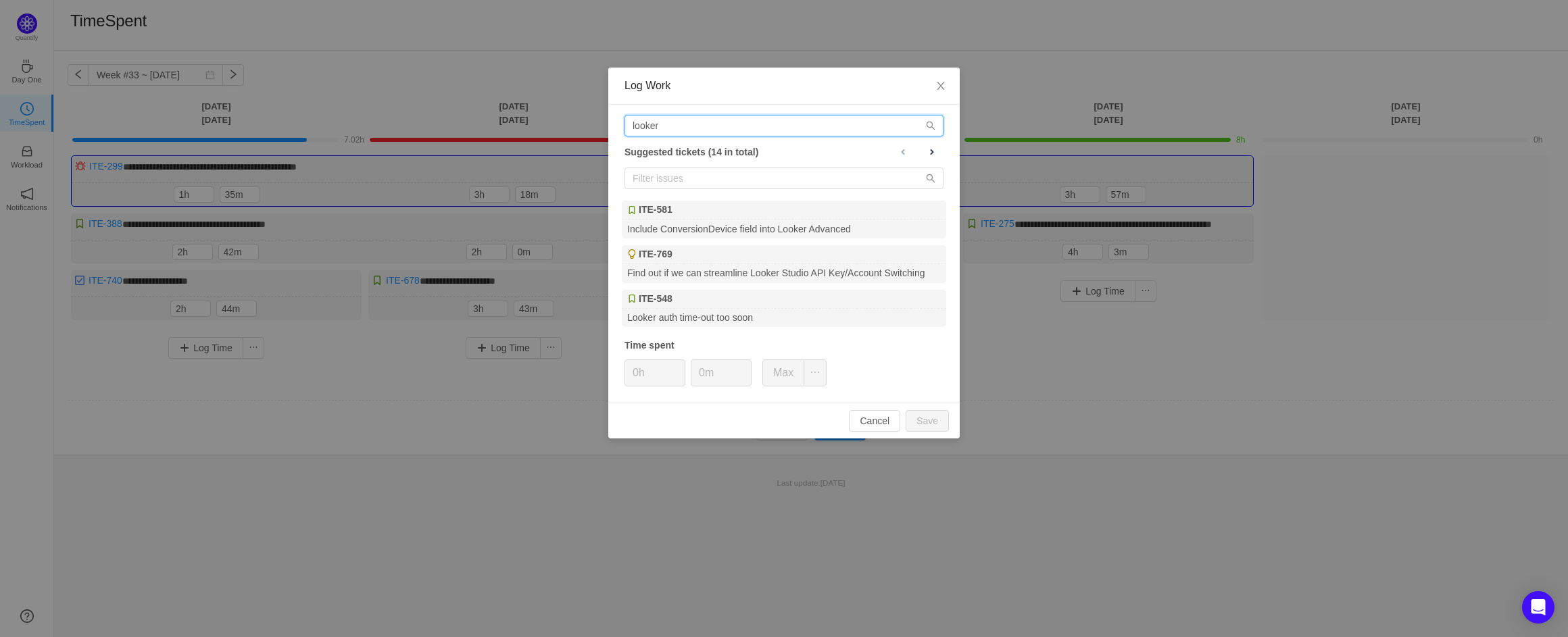
click at [672, 123] on input "looker" at bounding box center [784, 125] width 319 height 22
type input "profile"
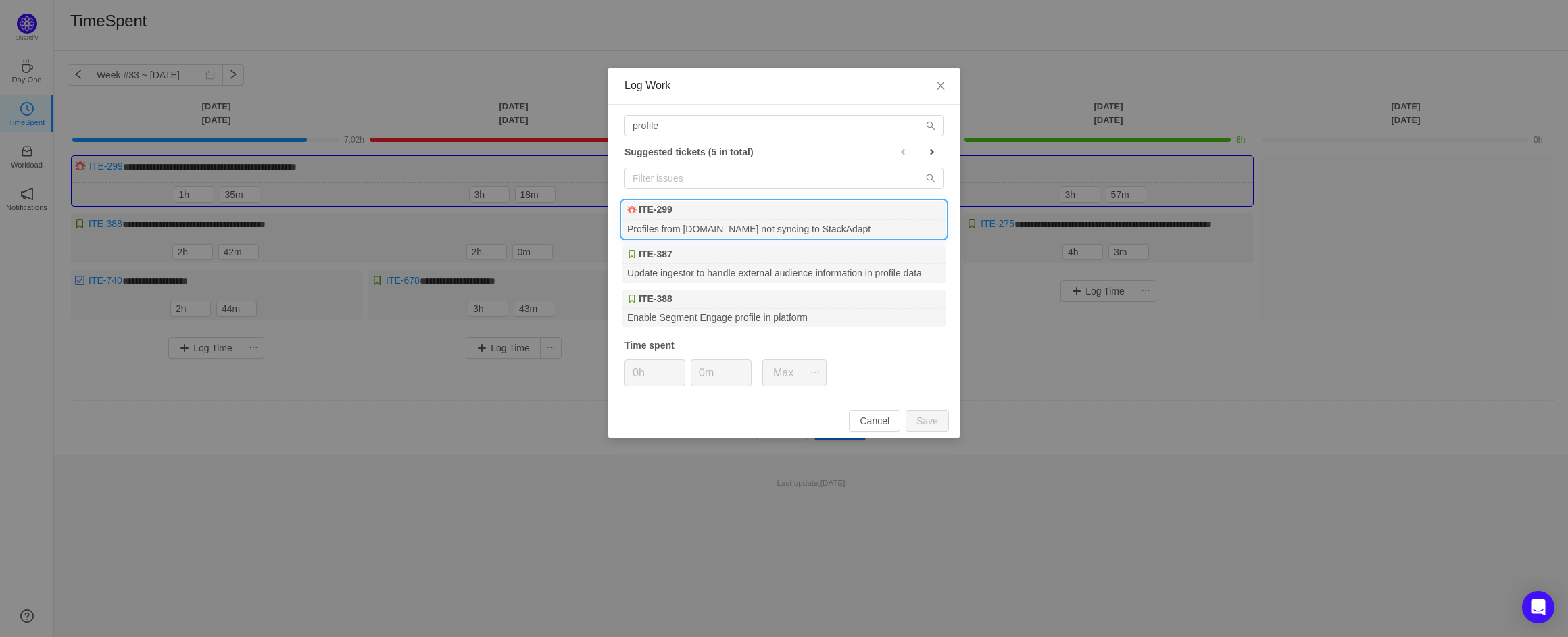
click at [727, 229] on div "Profiles from [DOMAIN_NAME] not syncing to StackAdapt" at bounding box center [784, 228] width 325 height 18
click at [638, 369] on input "0h" at bounding box center [655, 373] width 60 height 26
click at [940, 419] on button "Save" at bounding box center [928, 420] width 43 height 22
type input "0h"
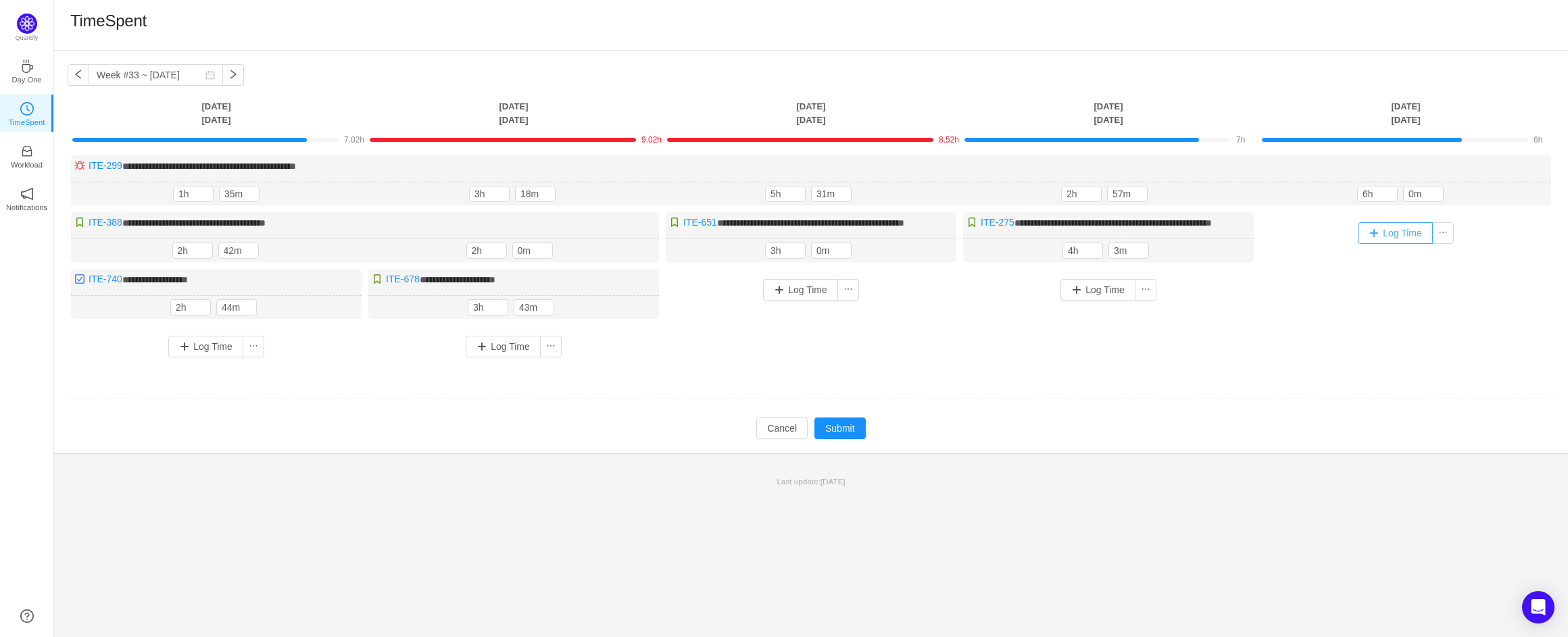
click at [1381, 236] on button "Log Time" at bounding box center [1396, 233] width 75 height 22
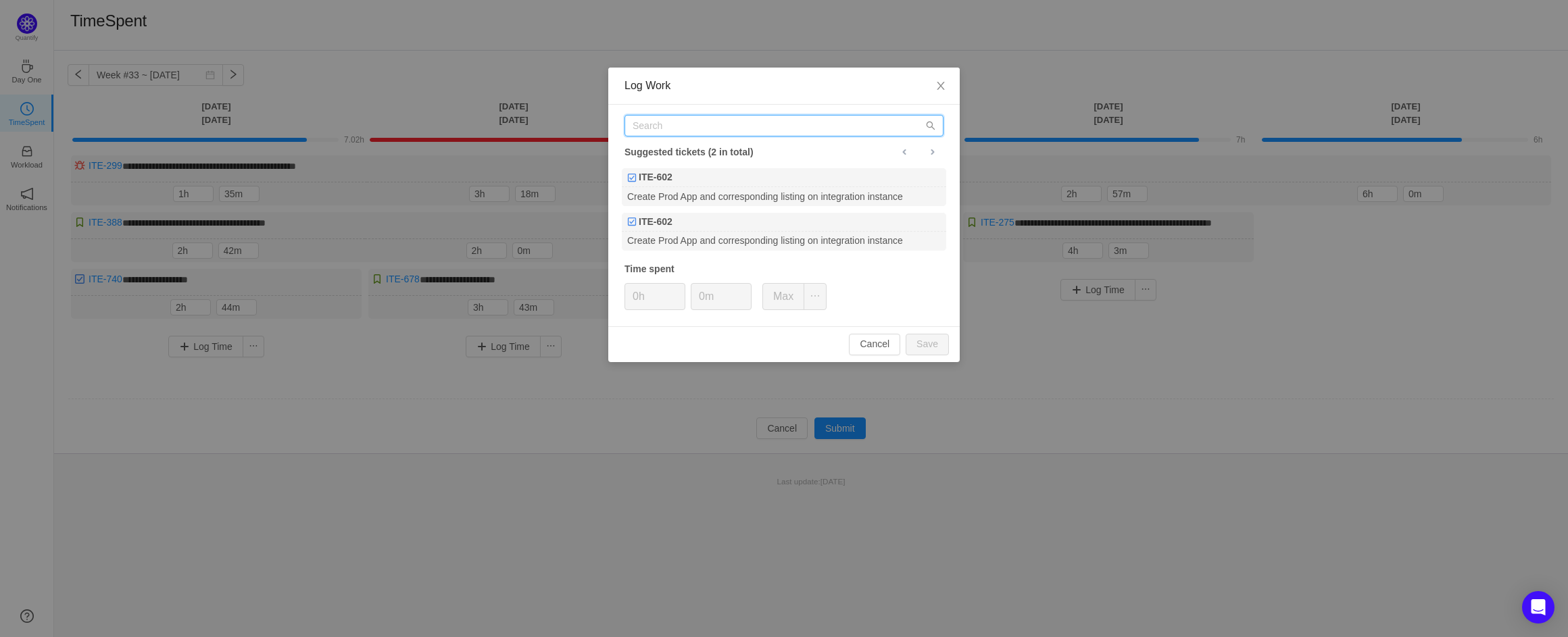
click at [766, 131] on input "text" at bounding box center [784, 125] width 319 height 22
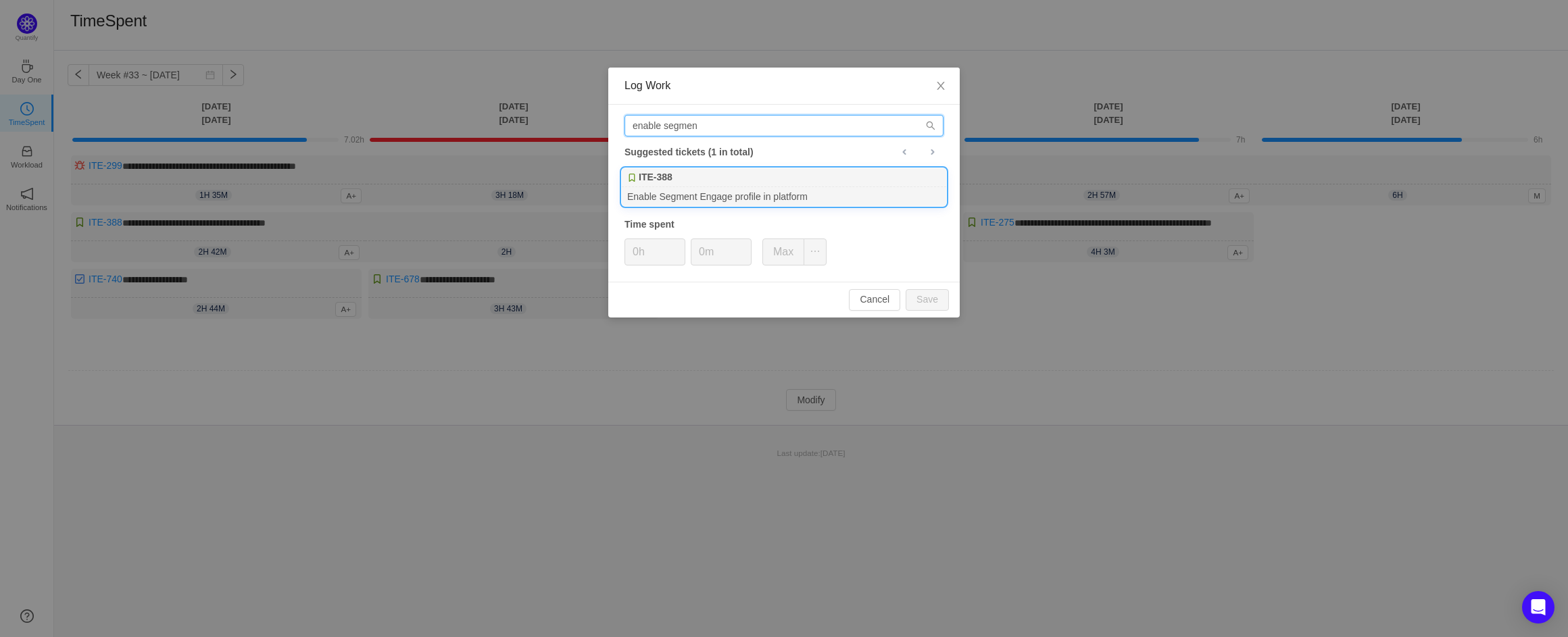
type input "enable segmen"
click at [777, 198] on div "Enable Segment Engage profile in platform" at bounding box center [784, 196] width 325 height 18
click at [940, 295] on button "Save" at bounding box center [928, 300] width 43 height 22
type input "0h"
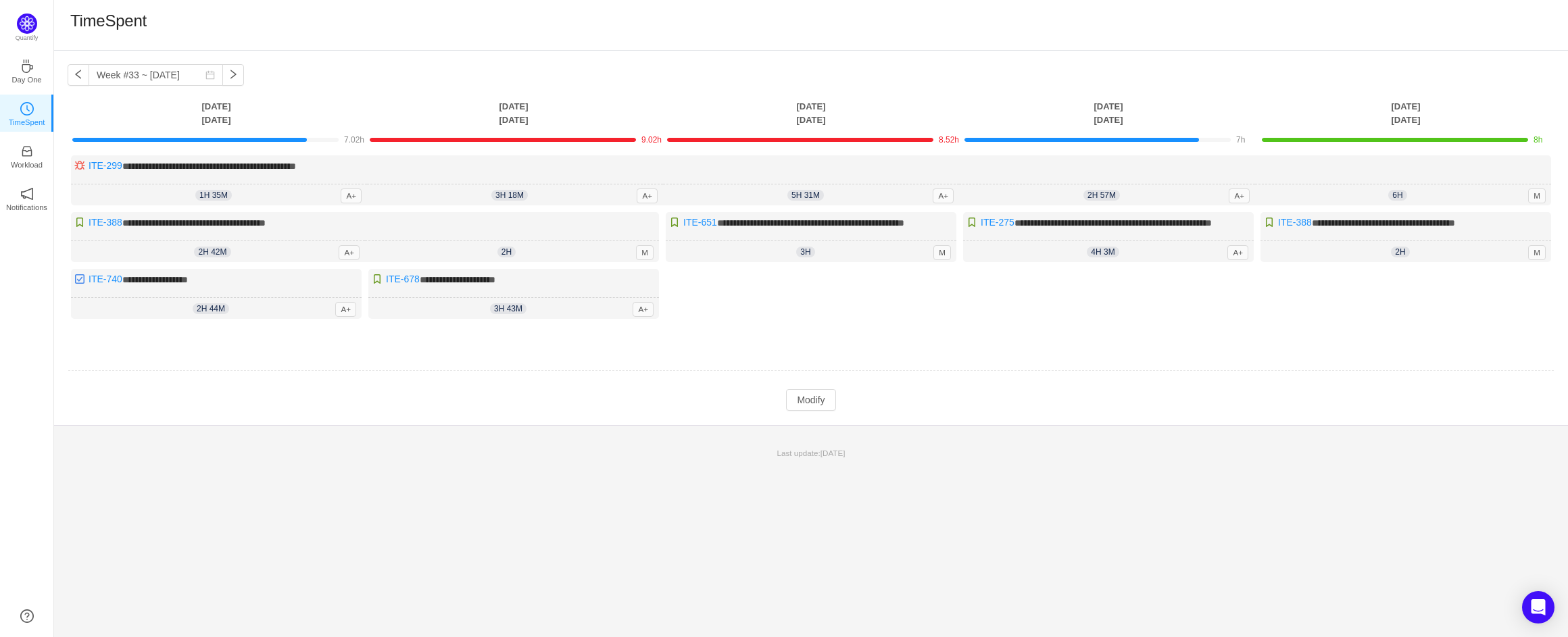
click at [869, 381] on td at bounding box center [811, 371] width 1487 height 34
click at [827, 411] on button "Modify" at bounding box center [811, 399] width 49 height 22
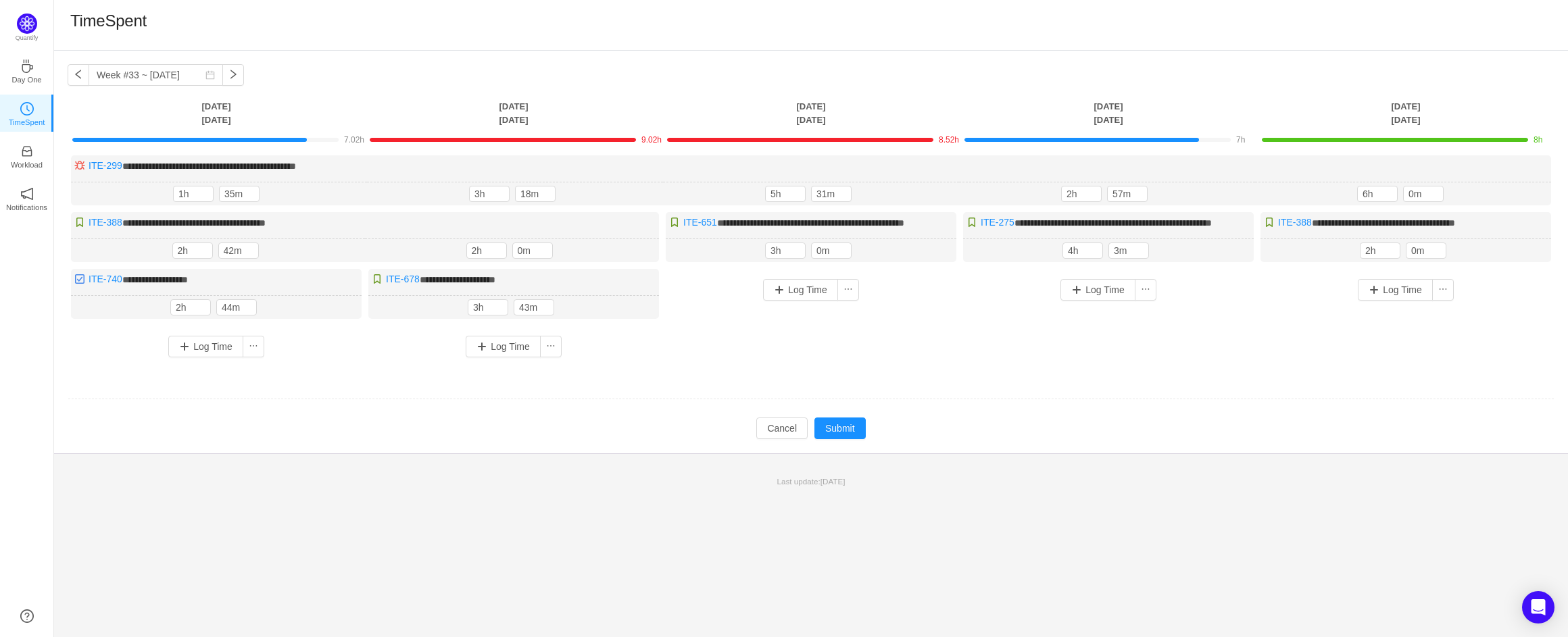
click at [827, 417] on td at bounding box center [811, 399] width 1487 height 34
click at [837, 439] on button "Submit" at bounding box center [840, 428] width 51 height 22
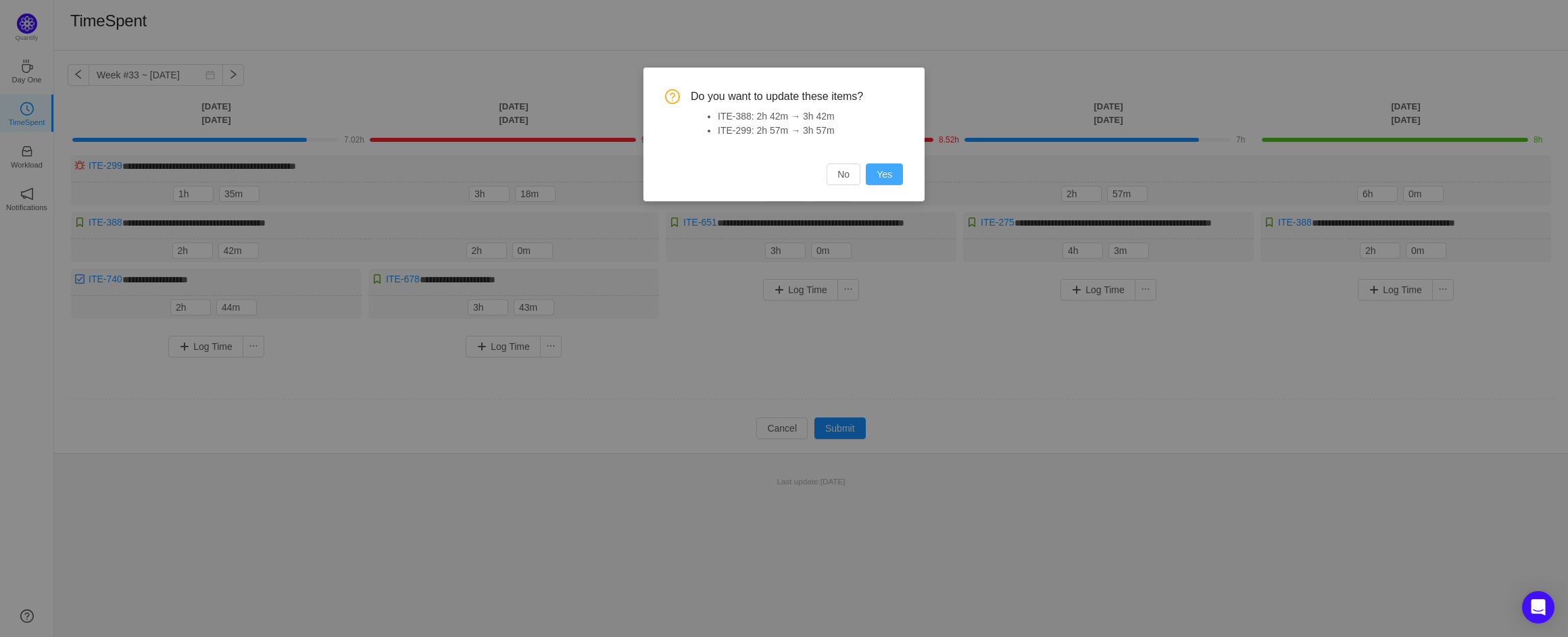
click at [892, 177] on button "Yes" at bounding box center [884, 174] width 37 height 22
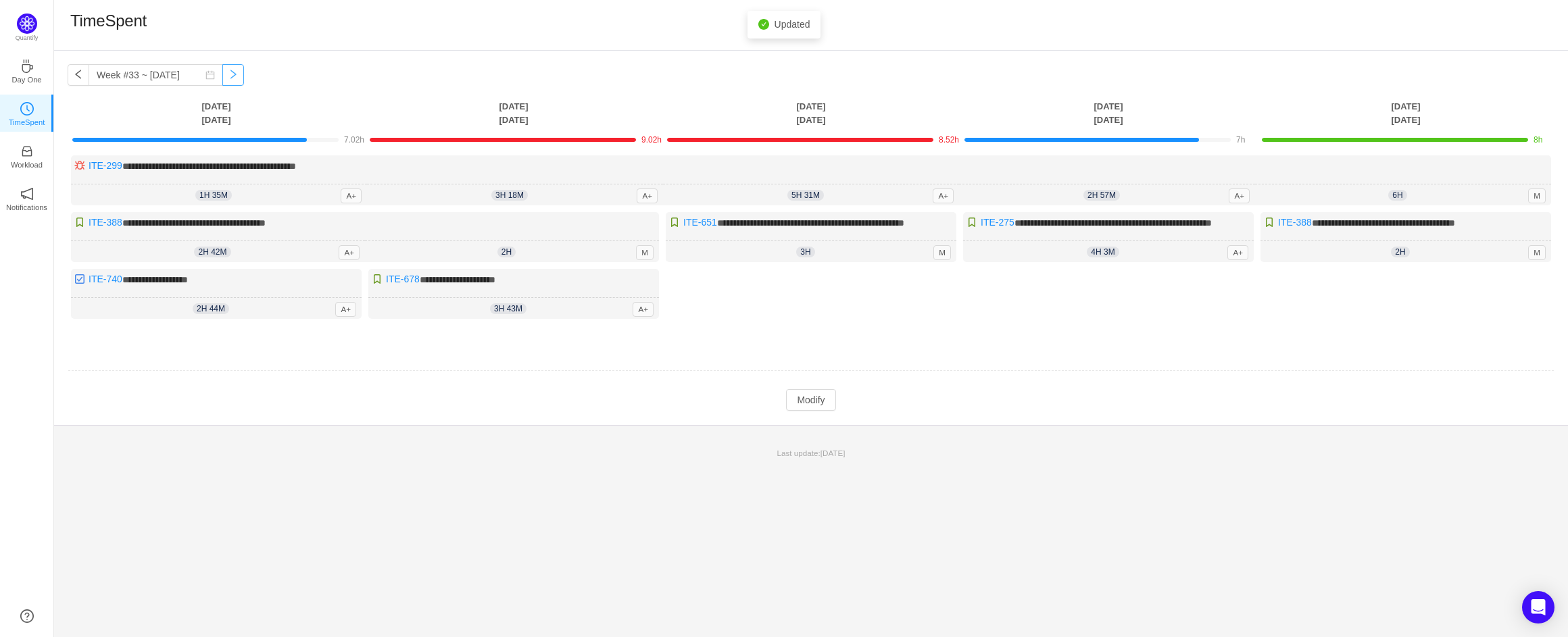
click at [223, 75] on button "button" at bounding box center [233, 75] width 22 height 22
type input "Week #34 ~ [DATE]"
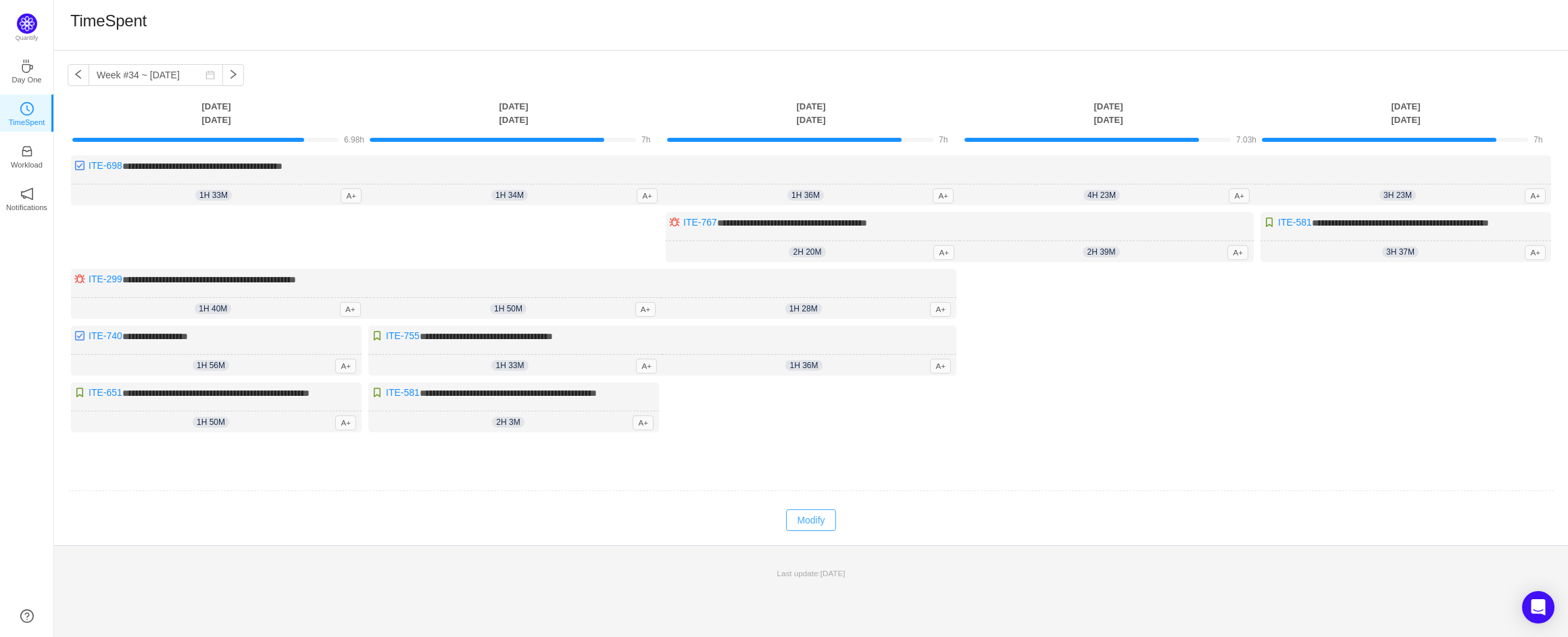
click at [815, 531] on button "Modify" at bounding box center [811, 520] width 49 height 22
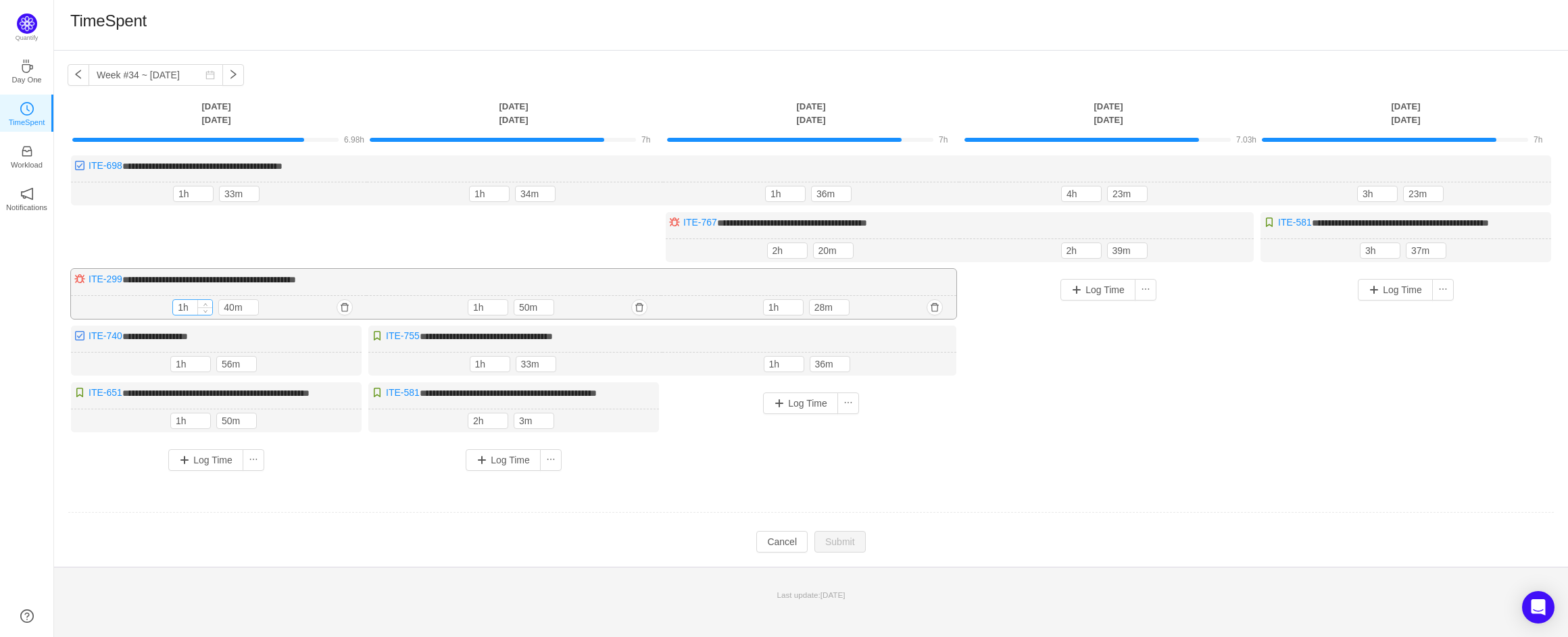
click at [182, 315] on input "1h" at bounding box center [192, 307] width 39 height 15
type input "1h"
click at [179, 428] on input "1h" at bounding box center [190, 421] width 39 height 15
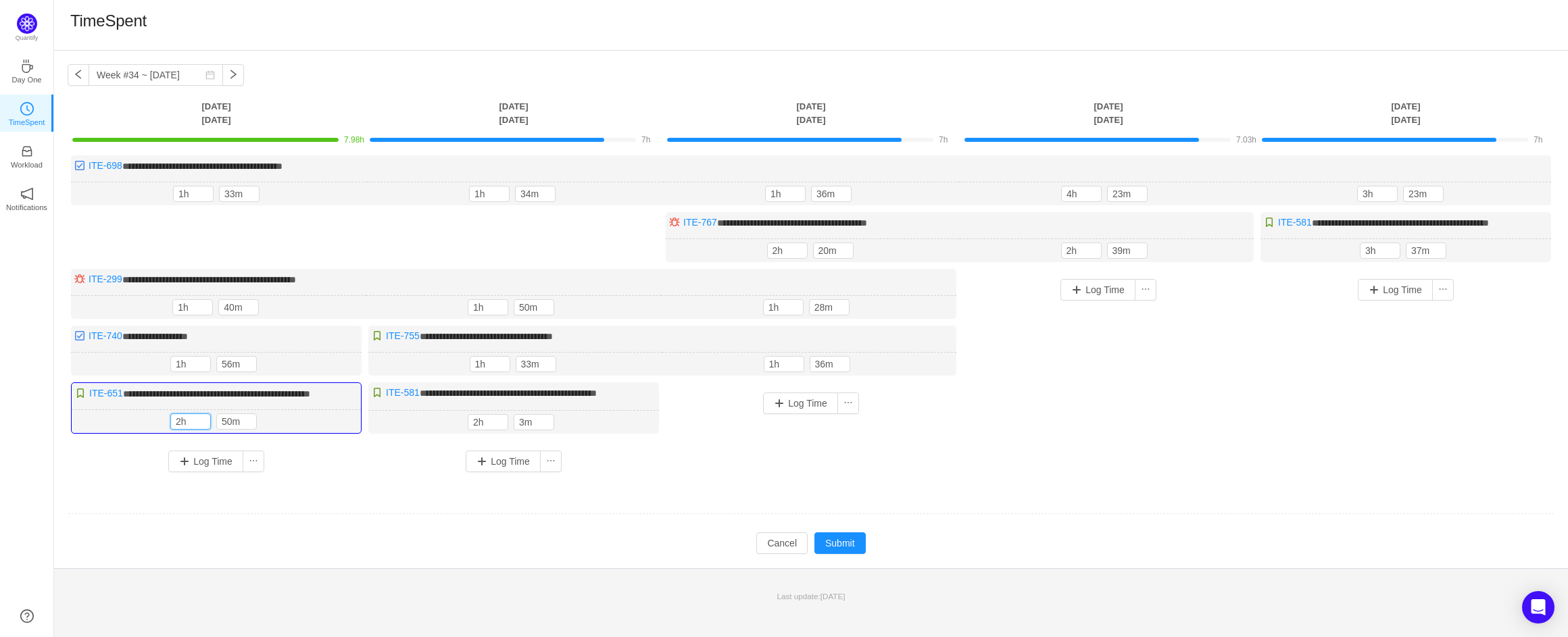
type input "2h"
click at [527, 415] on div "**********" at bounding box center [514, 408] width 290 height 51
click at [549, 427] on div "**********" at bounding box center [514, 408] width 290 height 51
click at [632, 431] on button "button" at bounding box center [637, 423] width 16 height 16
click at [625, 508] on button "Yes" at bounding box center [615, 506] width 26 height 16
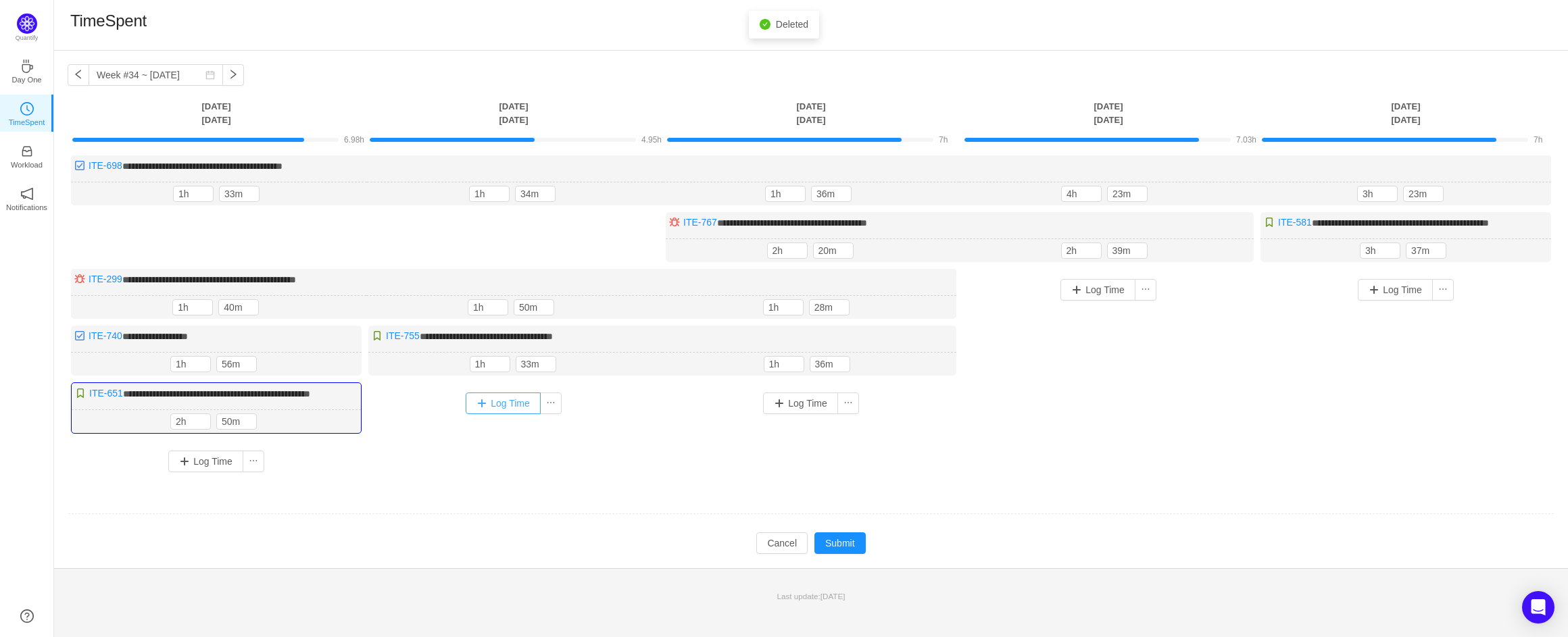
click at [498, 414] on button "Log Time" at bounding box center [503, 403] width 75 height 22
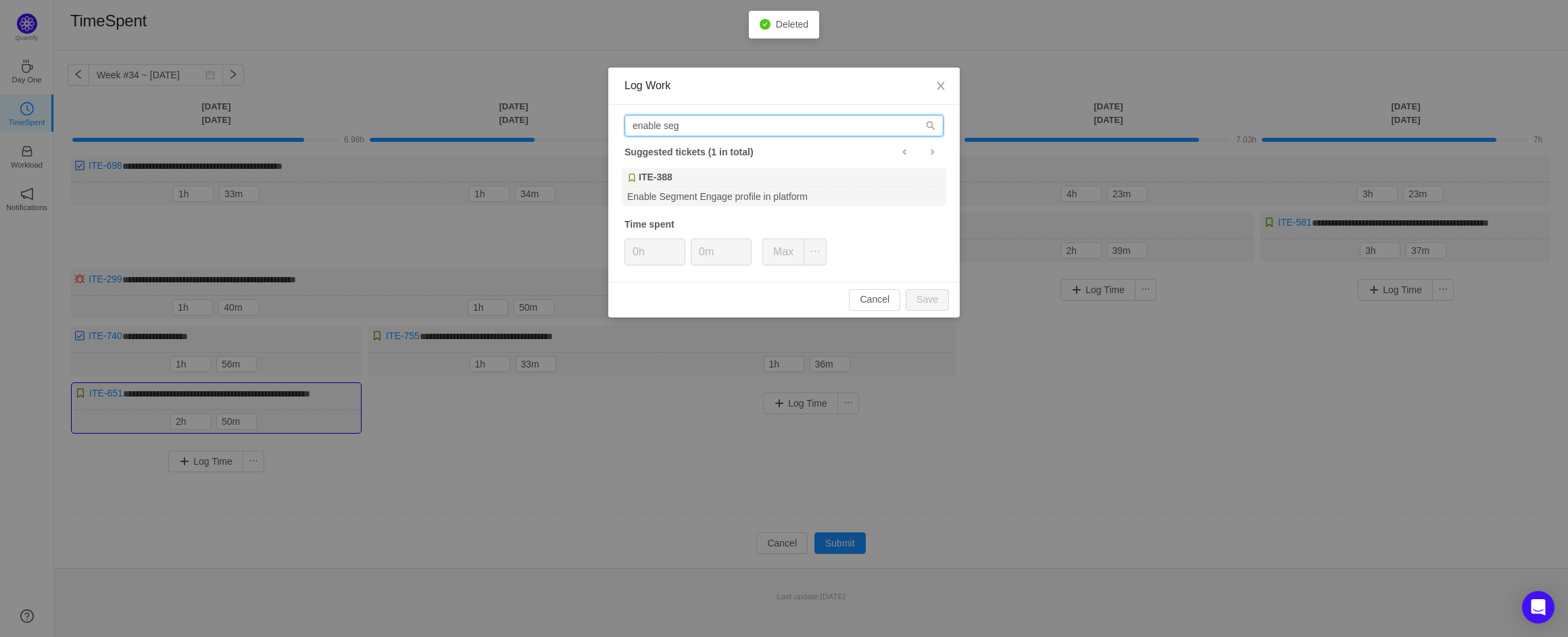
click at [684, 123] on input "enable seg" at bounding box center [784, 125] width 319 height 22
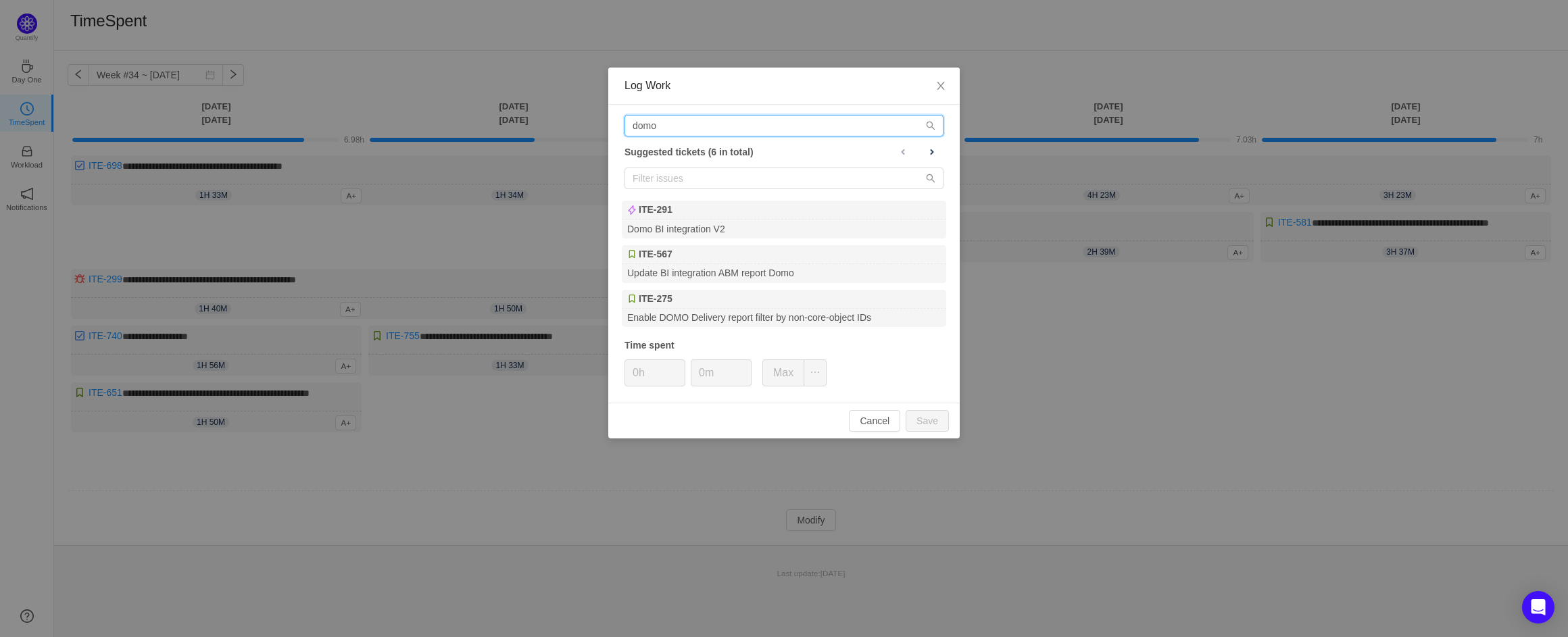
type input "domo"
click at [866, 423] on button "Cancel" at bounding box center [874, 420] width 51 height 22
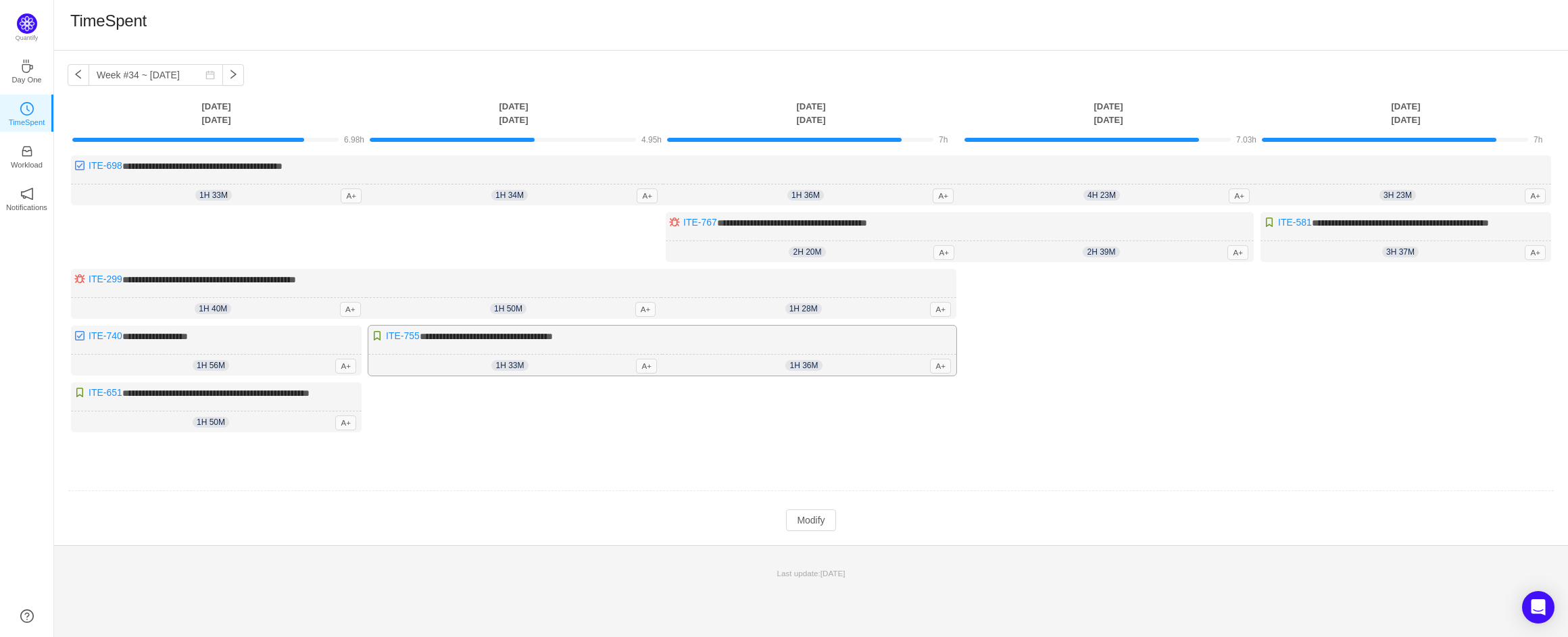
click at [505, 371] on span "1h 33m" at bounding box center [510, 366] width 37 height 11
click at [806, 531] on button "Modify" at bounding box center [811, 520] width 49 height 22
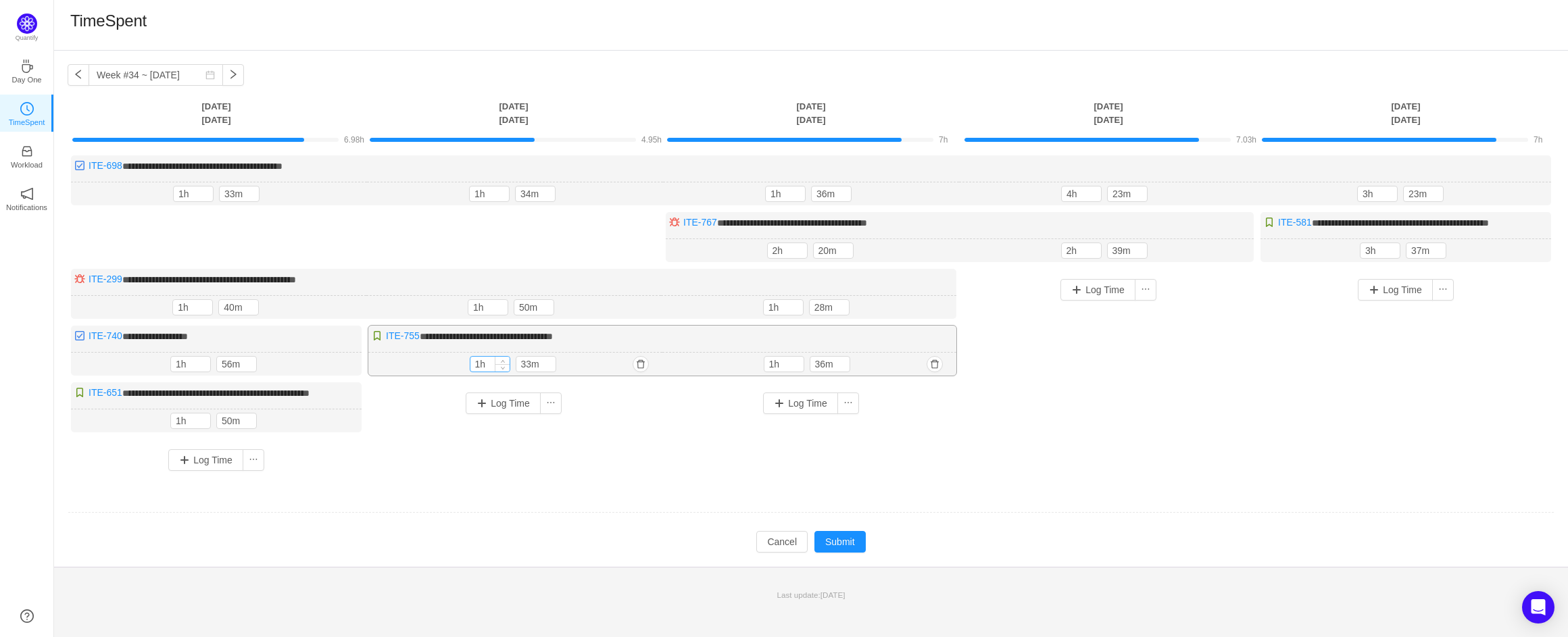
click at [479, 372] on input "1h" at bounding box center [490, 364] width 39 height 15
type input "2h"
click at [480, 315] on input "1h" at bounding box center [487, 307] width 39 height 15
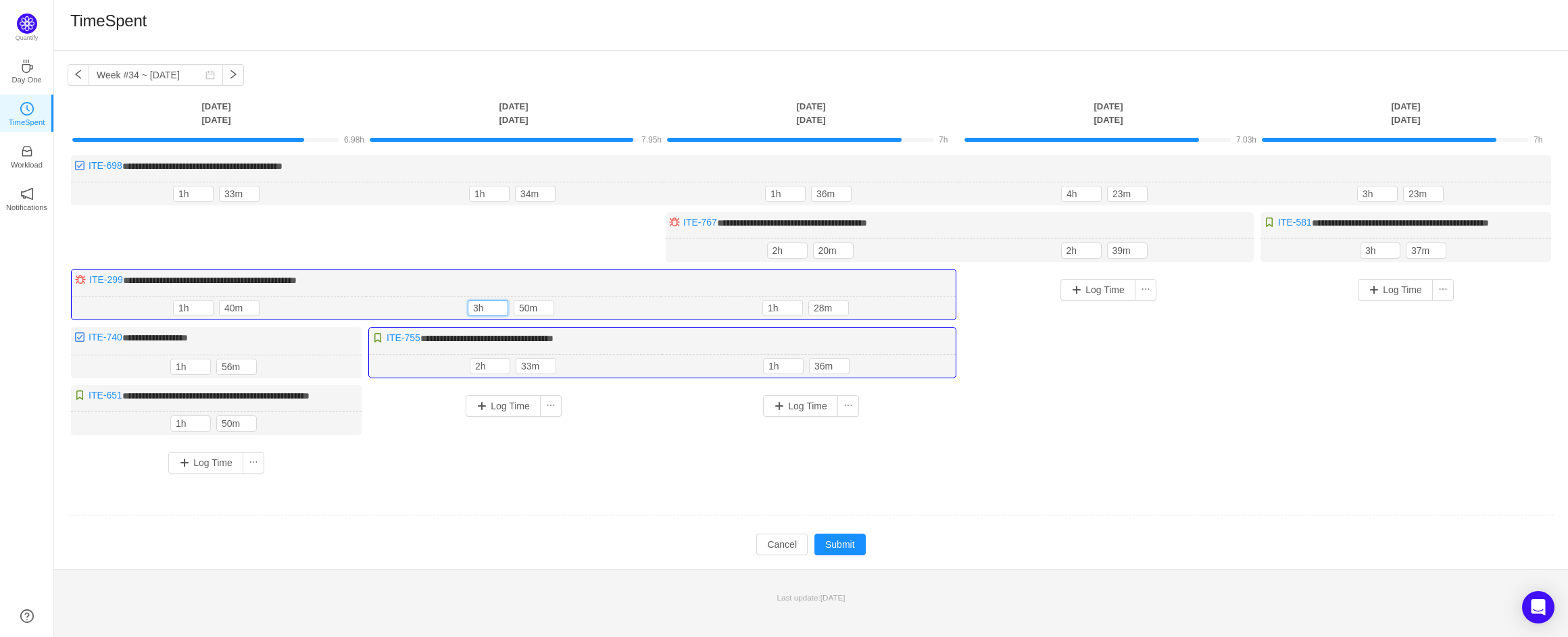
type input "3h"
click at [786, 414] on button "Log Time" at bounding box center [801, 406] width 75 height 22
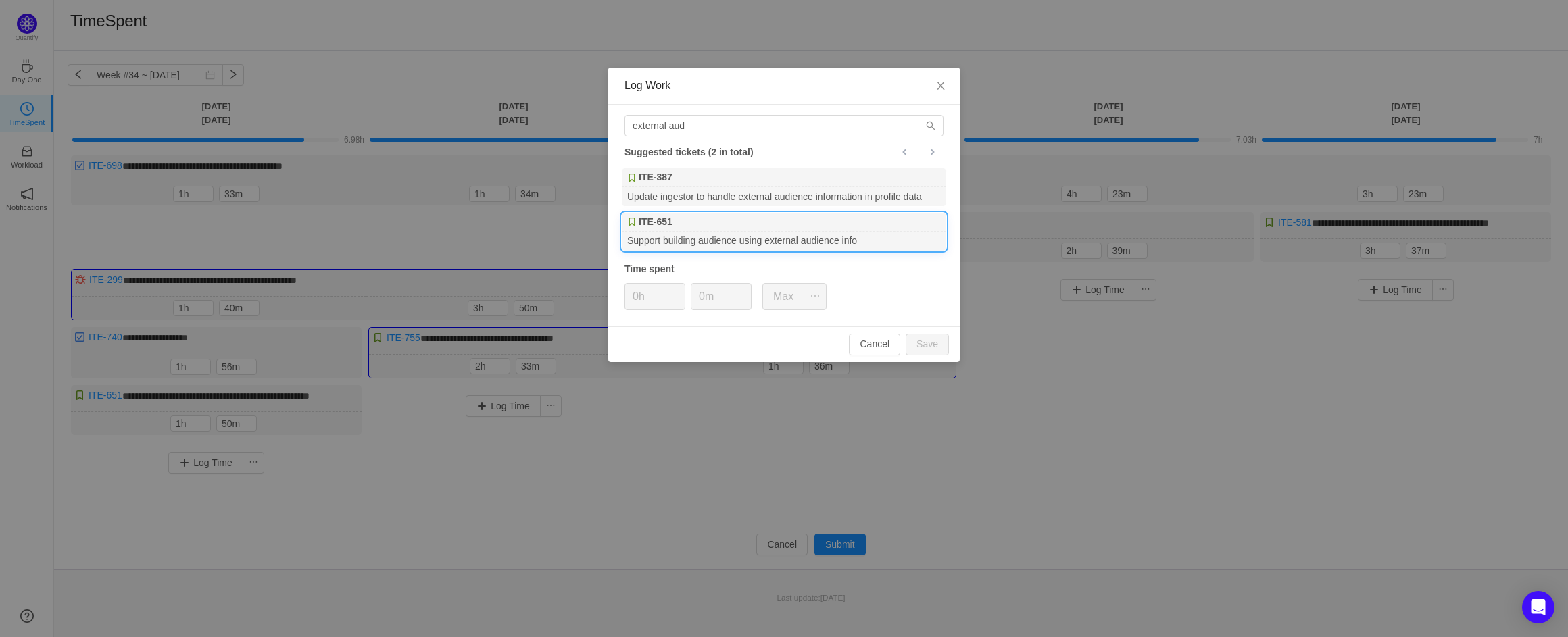
click at [746, 236] on div "Support building audience using external audience info" at bounding box center [784, 241] width 325 height 18
click at [931, 352] on button "Save" at bounding box center [928, 344] width 43 height 22
type input "0h"
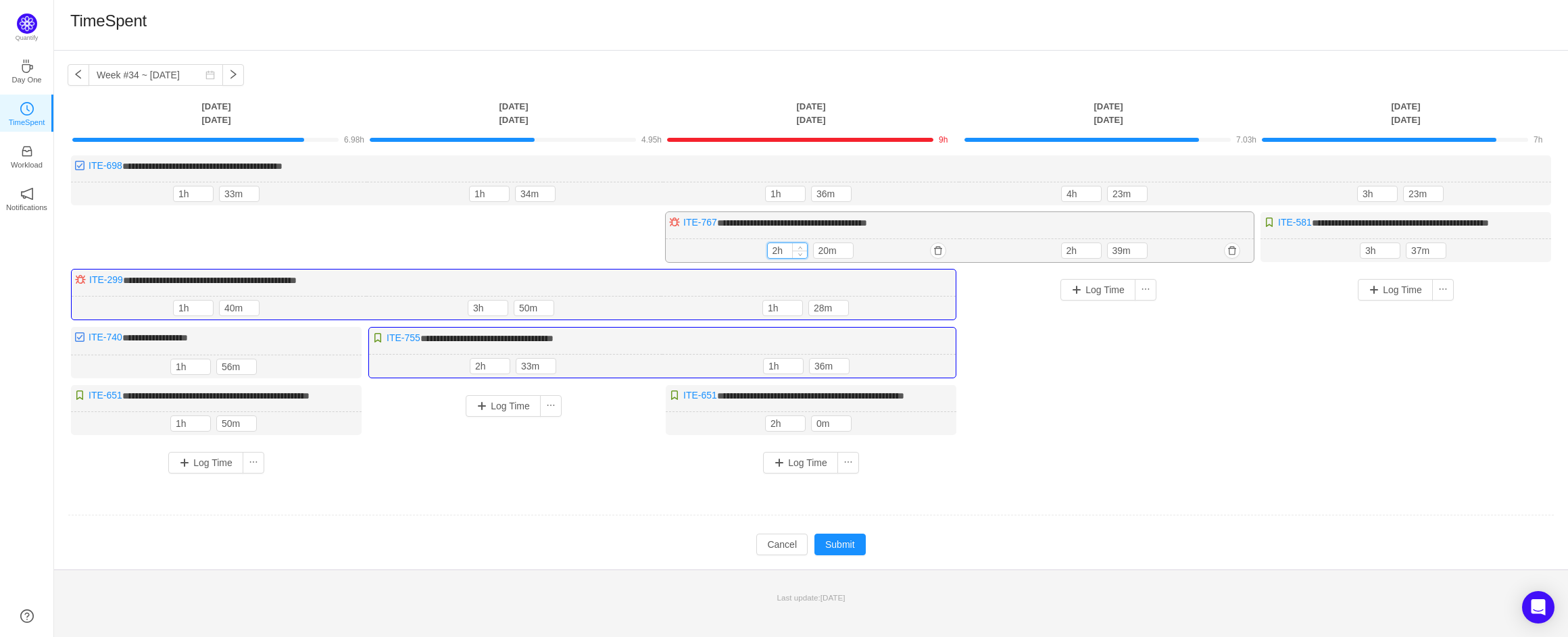
click at [778, 258] on input "2h" at bounding box center [787, 250] width 39 height 15
type input "1h"
click at [1093, 302] on button "Log Time" at bounding box center [1098, 291] width 75 height 22
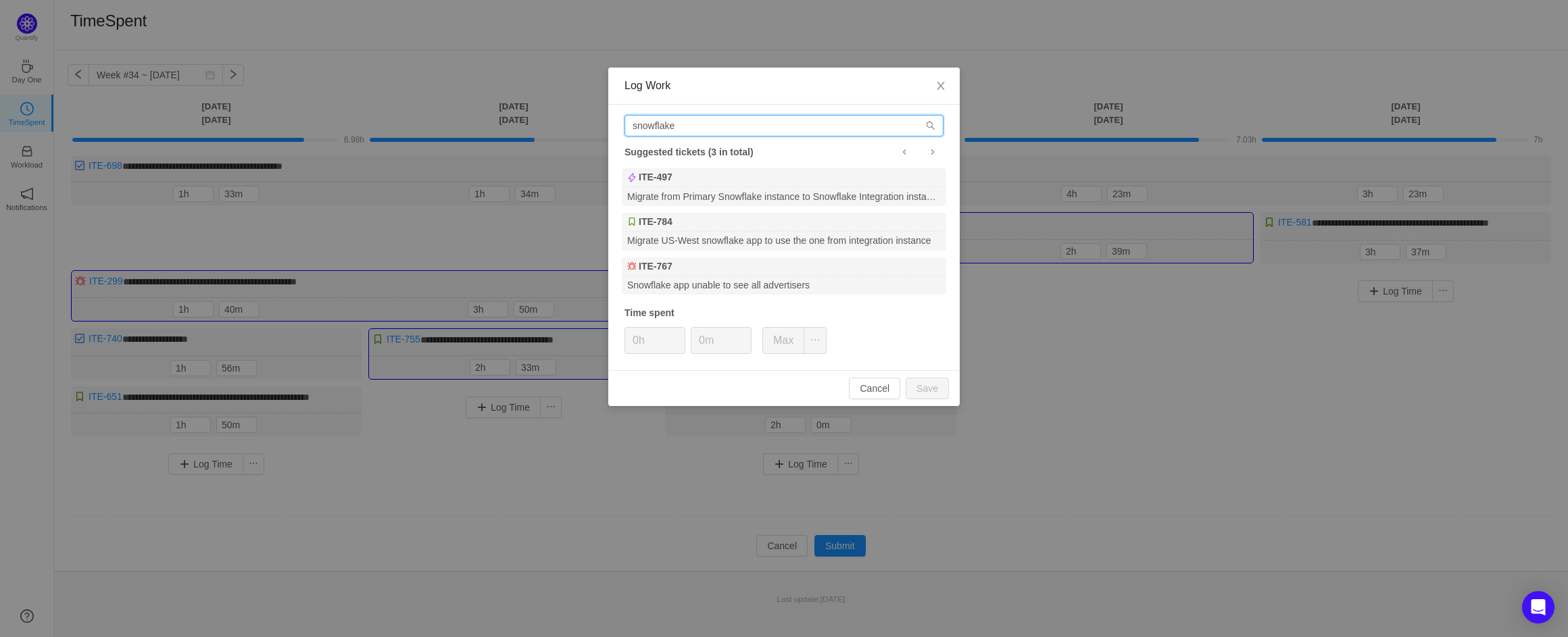
click at [778, 123] on input "snowflake" at bounding box center [784, 125] width 319 height 22
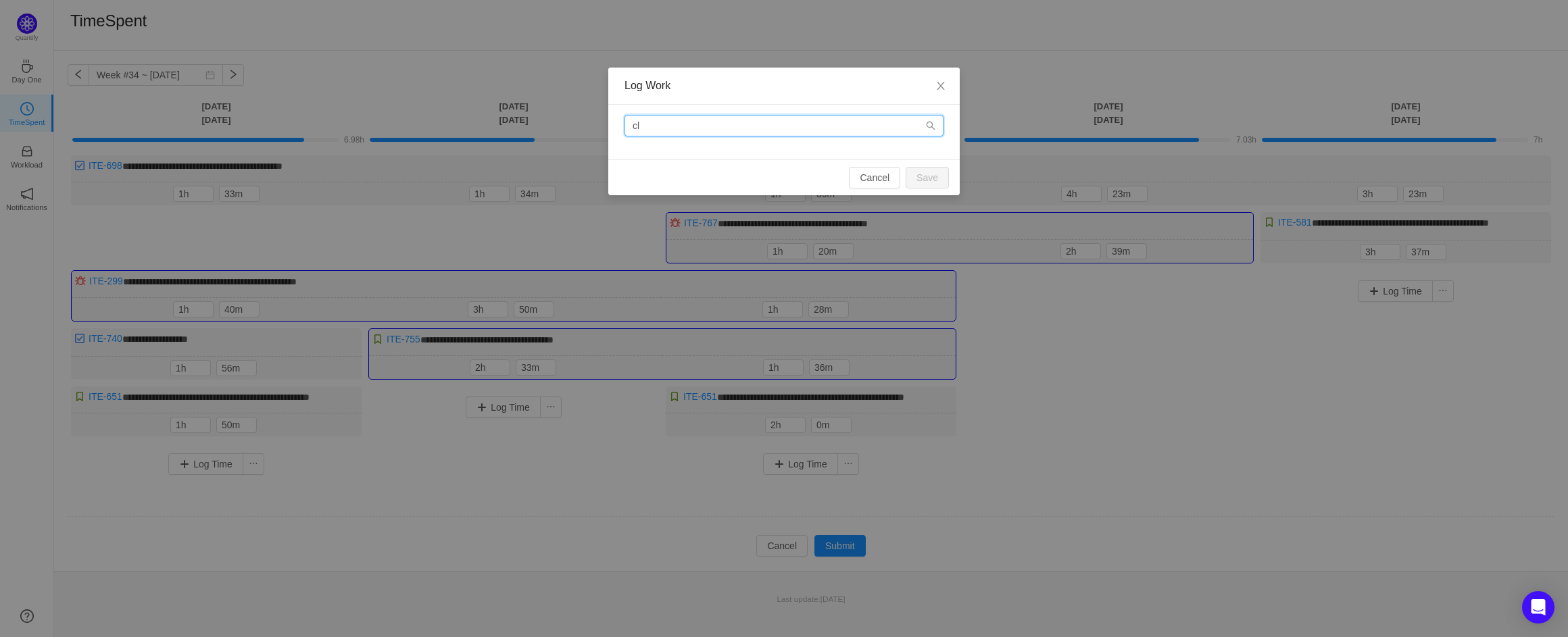
type input "c"
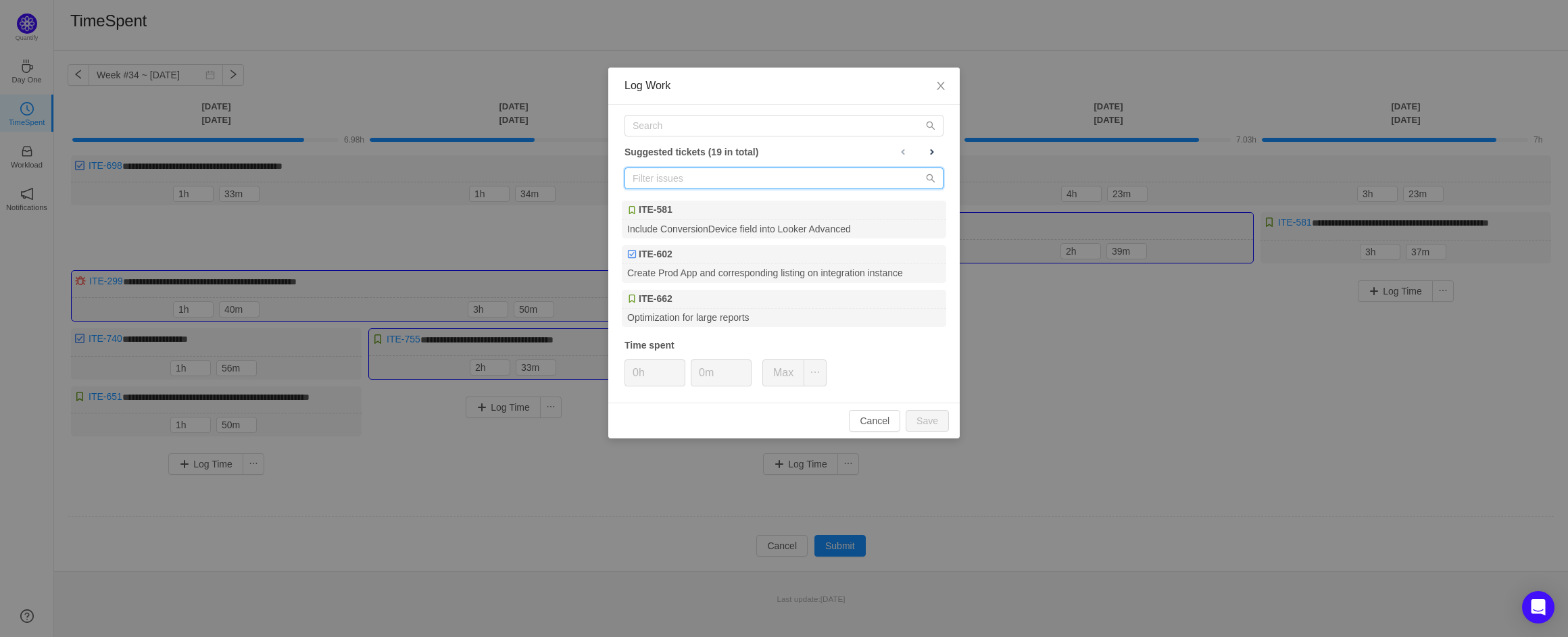
click at [913, 185] on input "text" at bounding box center [784, 178] width 319 height 22
click at [772, 119] on input "text" at bounding box center [784, 125] width 319 height 22
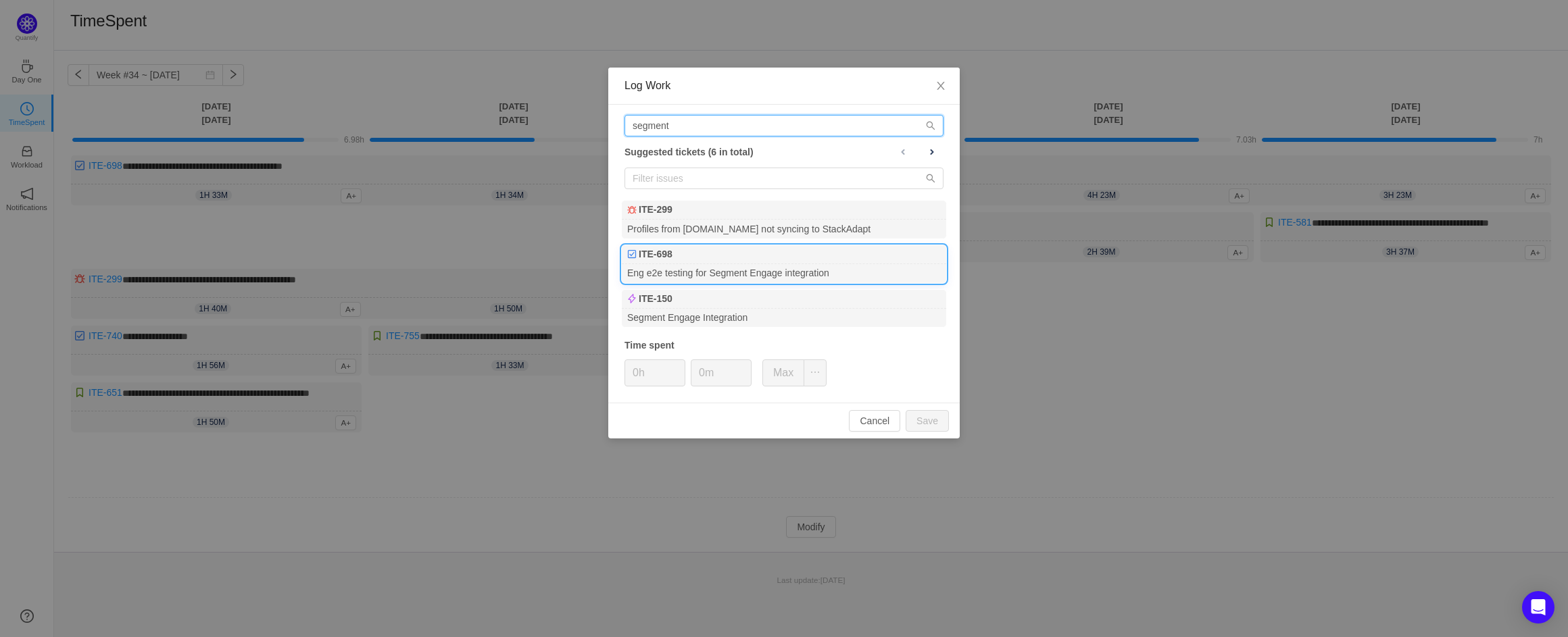
type input "segment"
click at [837, 268] on div "Eng e2e testing for Segment Engage integration" at bounding box center [784, 273] width 325 height 18
click at [921, 419] on button "Save" at bounding box center [928, 420] width 43 height 22
type input "0h"
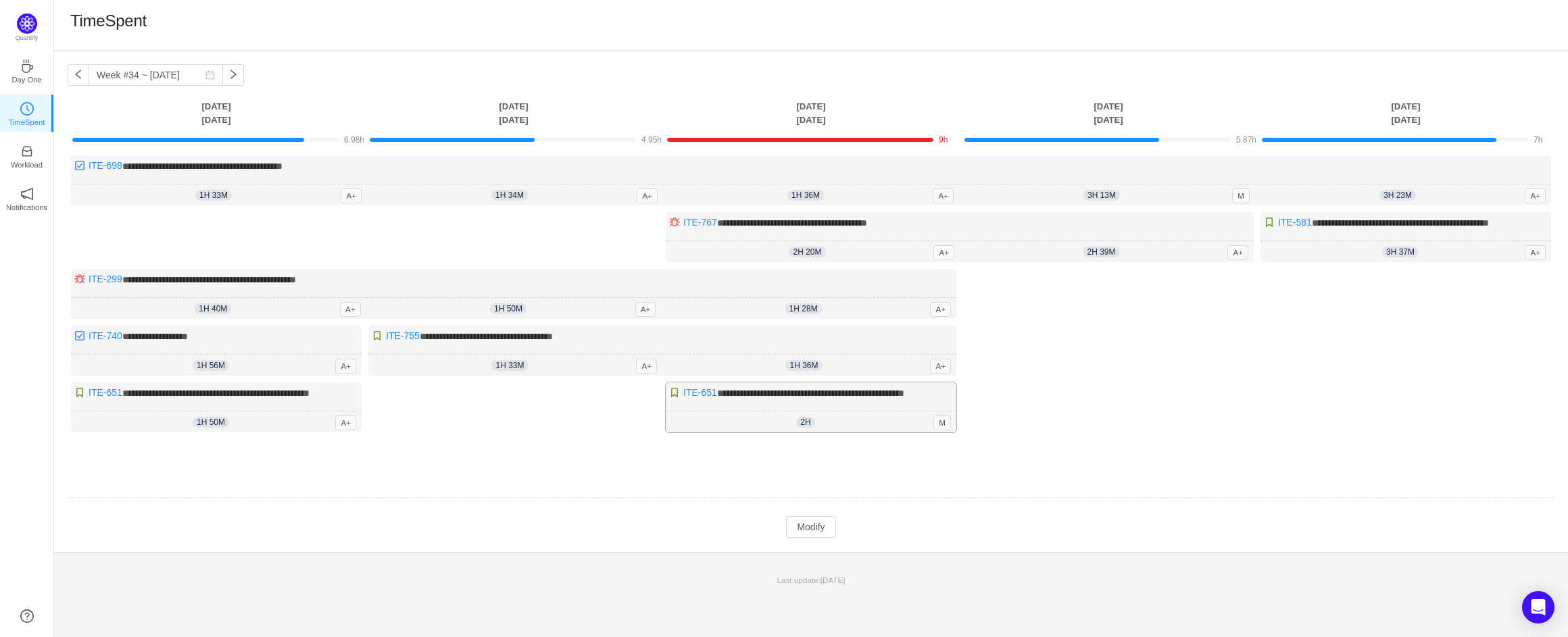
click at [896, 416] on div "**********" at bounding box center [811, 407] width 290 height 50
click at [818, 538] on button "Modify" at bounding box center [811, 526] width 49 height 22
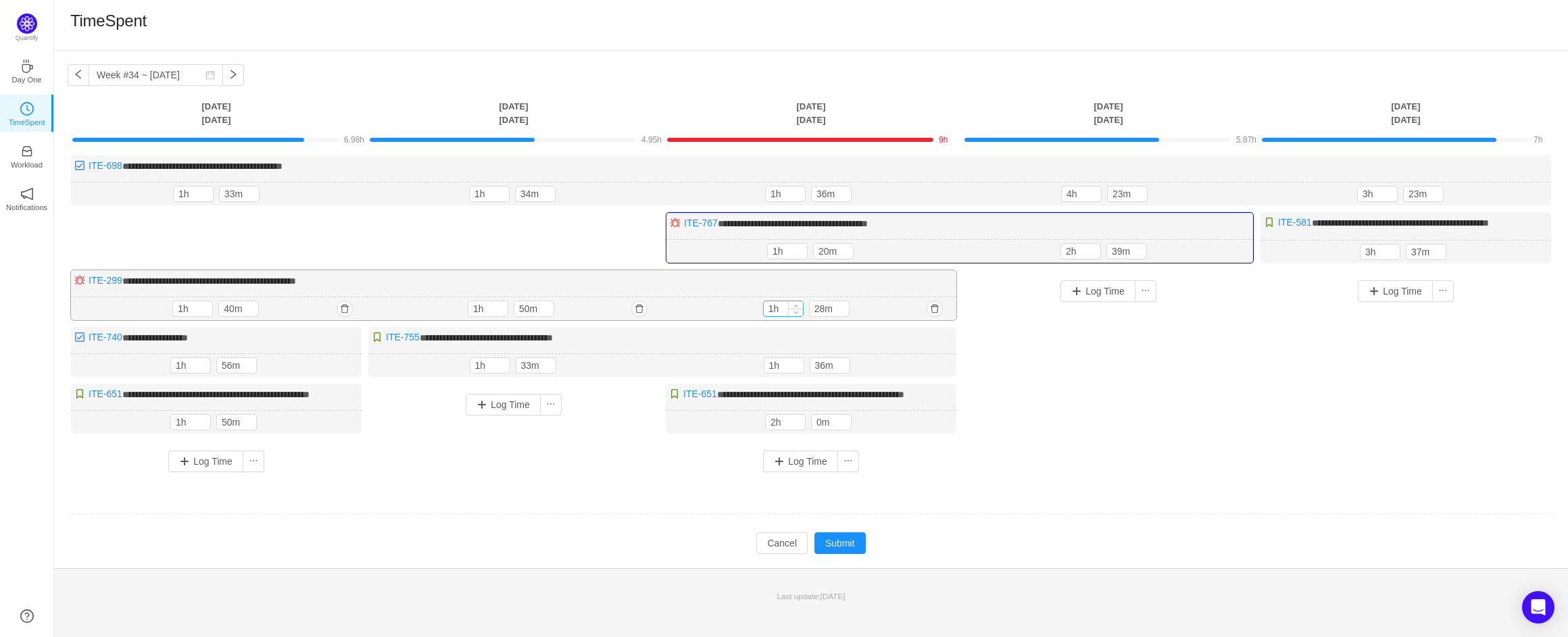
click at [774, 317] on input "1h" at bounding box center [783, 309] width 39 height 15
type input "0h"
click at [1101, 302] on button "Log Time" at bounding box center [1098, 291] width 75 height 22
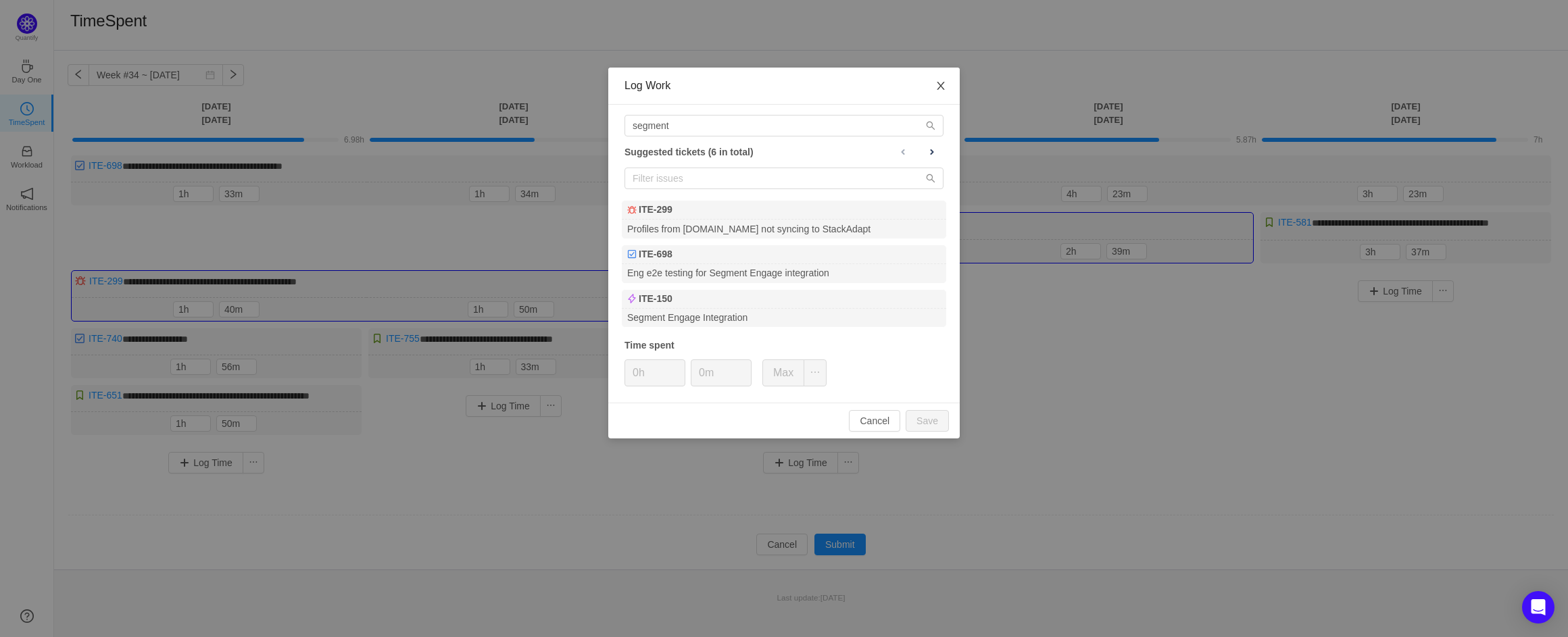
click at [946, 81] on icon "icon: close" at bounding box center [941, 86] width 11 height 11
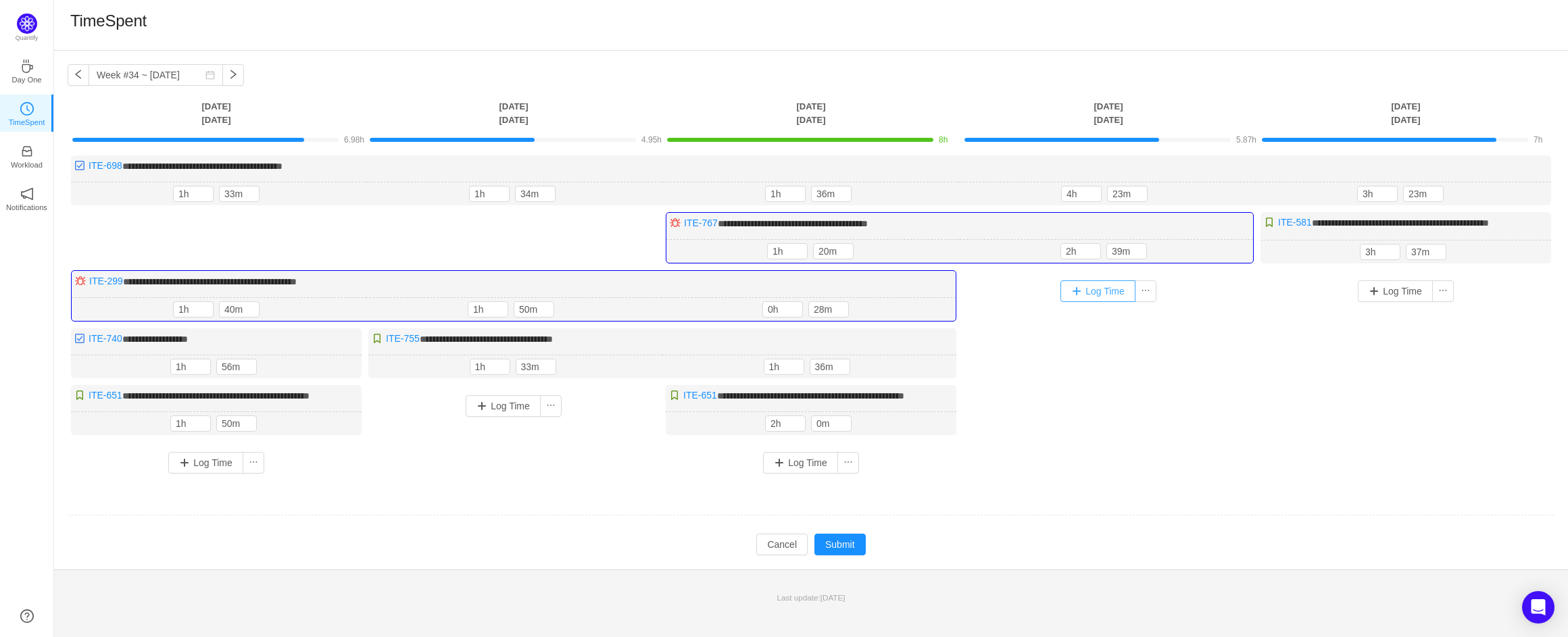
click at [1103, 300] on button "Log Time" at bounding box center [1098, 291] width 75 height 22
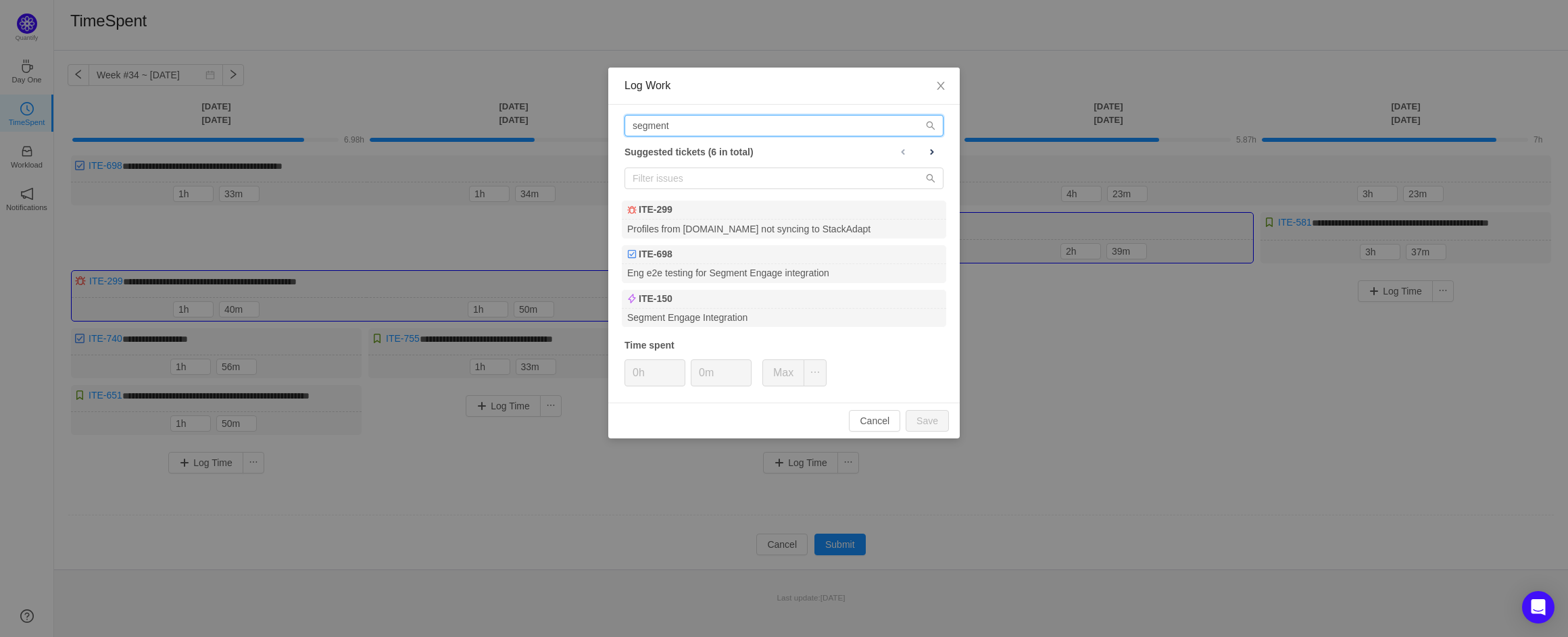
click at [672, 122] on input "segment" at bounding box center [784, 125] width 319 height 22
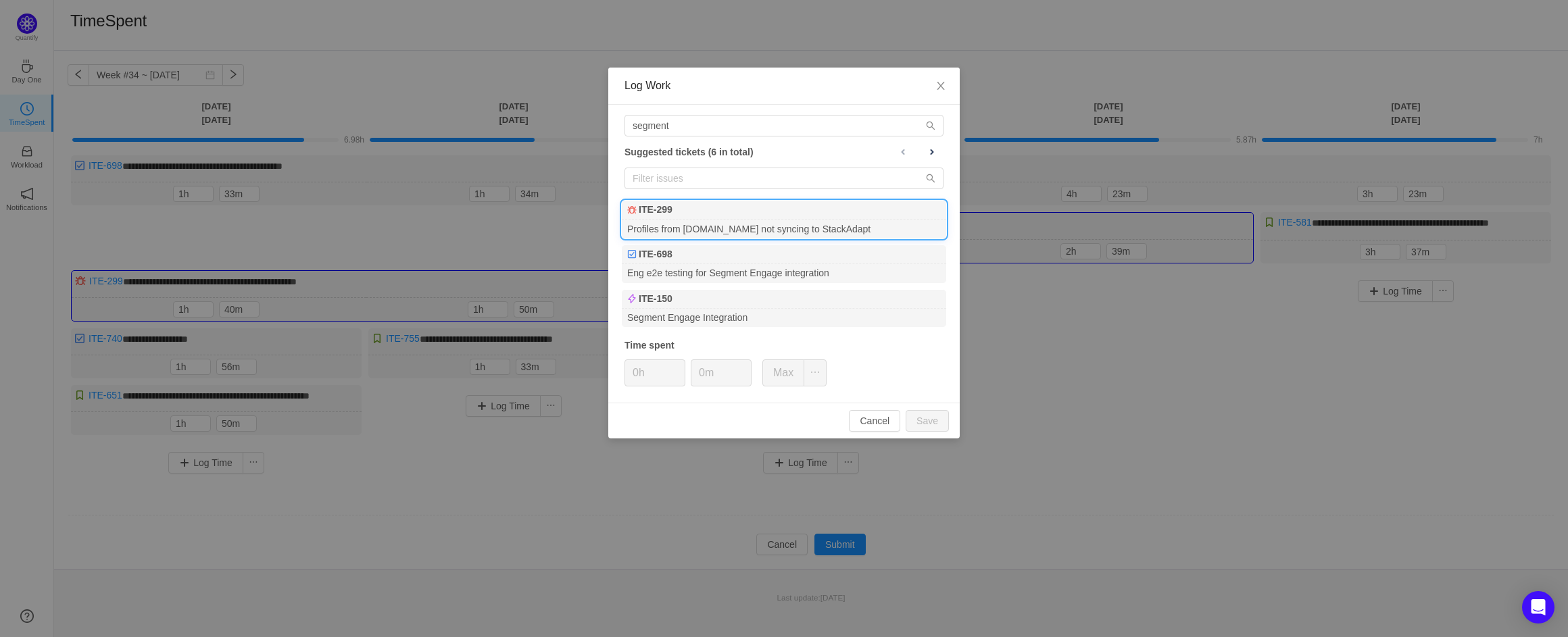
click at [822, 233] on div "Profiles from [DOMAIN_NAME] not syncing to StackAdapt" at bounding box center [784, 228] width 325 height 18
click at [915, 415] on button "Save" at bounding box center [928, 420] width 43 height 22
type input "0h"
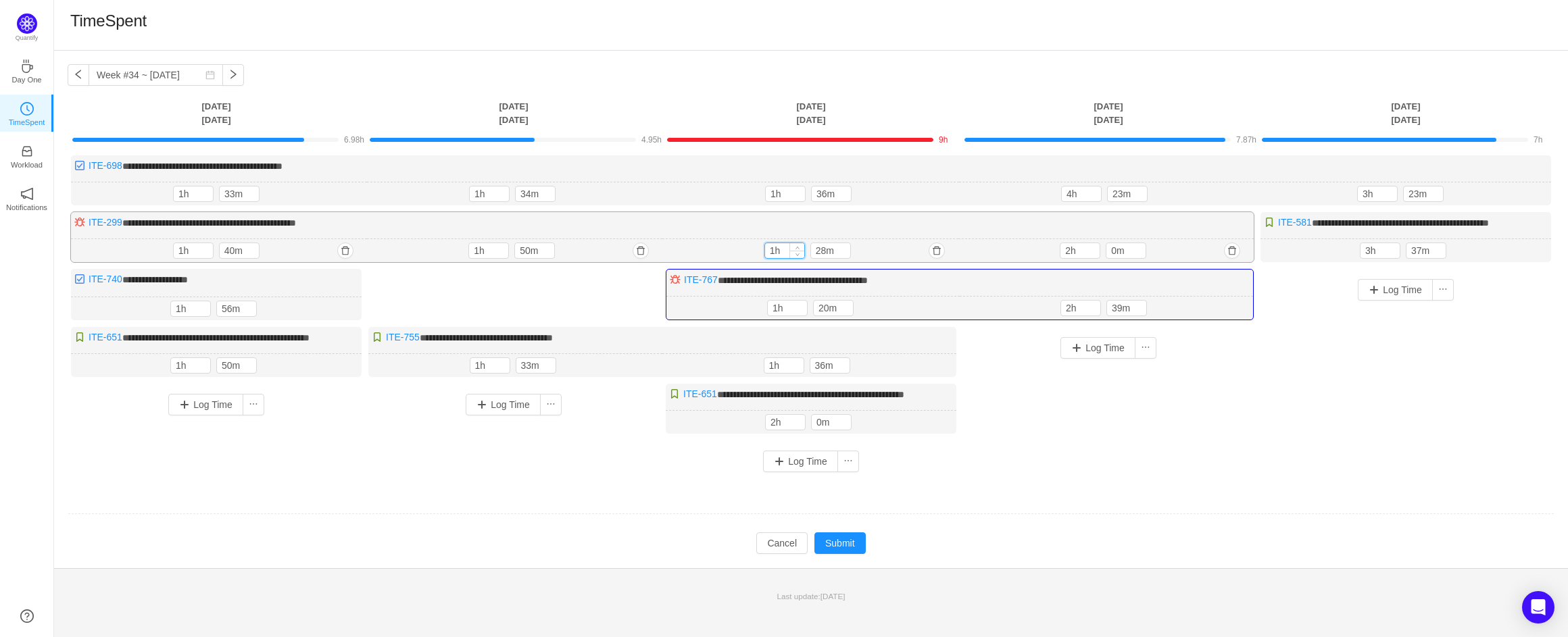
click at [778, 258] on input "1h" at bounding box center [784, 250] width 39 height 15
type input "h"
click at [1367, 195] on input "3h" at bounding box center [1377, 194] width 39 height 15
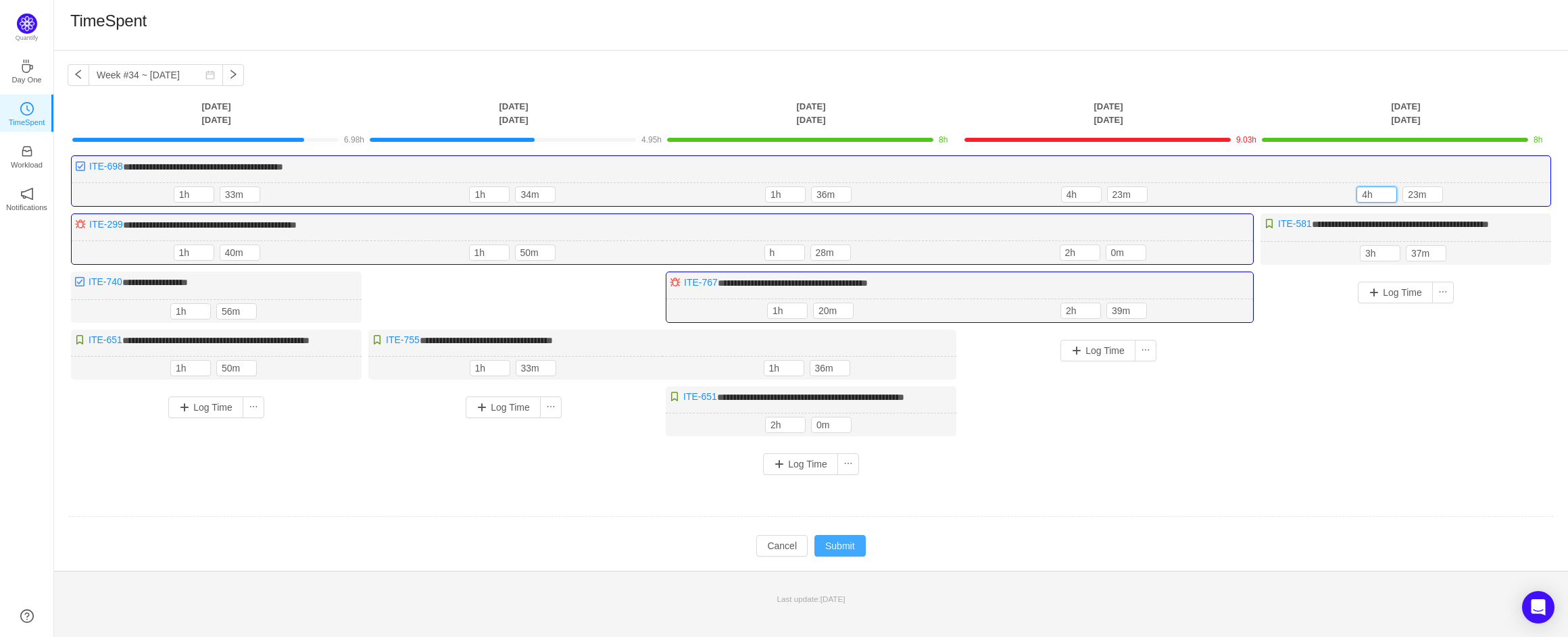
type input "4h"
click at [838, 556] on button "Submit" at bounding box center [840, 545] width 51 height 22
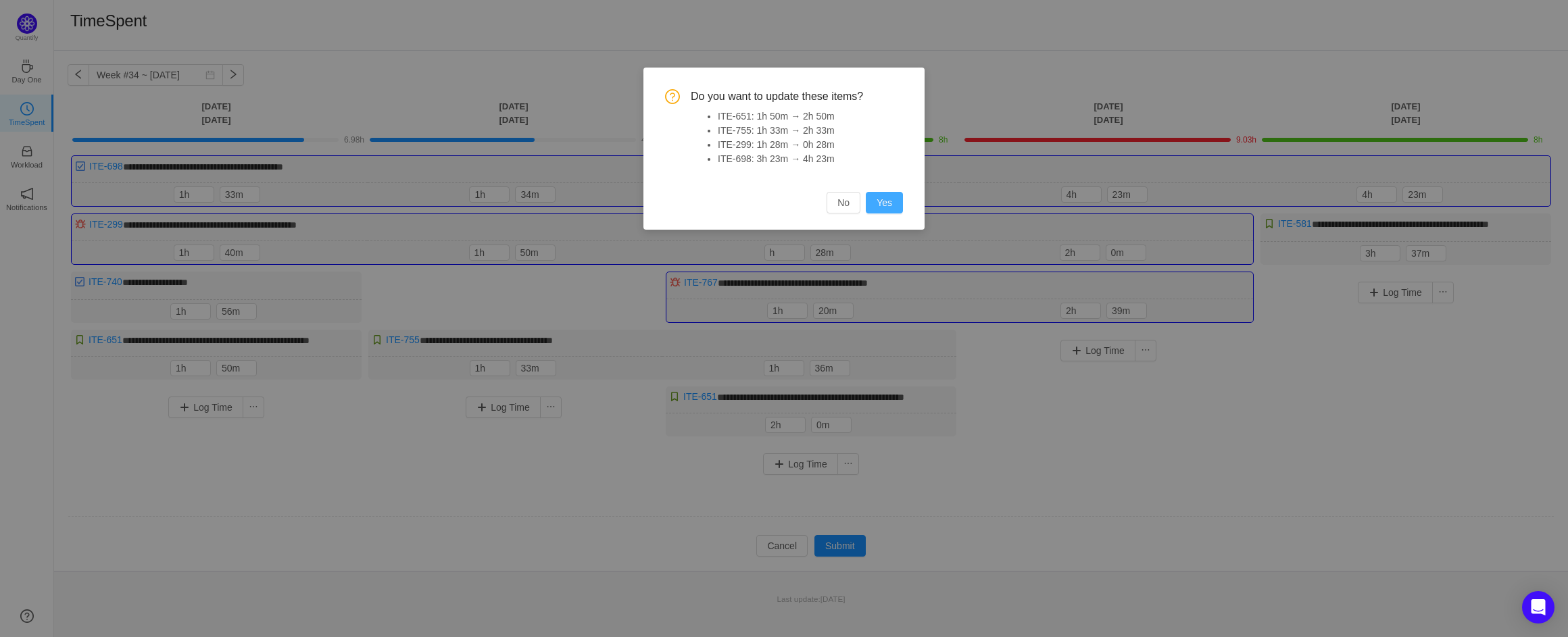
click at [888, 203] on button "Yes" at bounding box center [884, 203] width 37 height 22
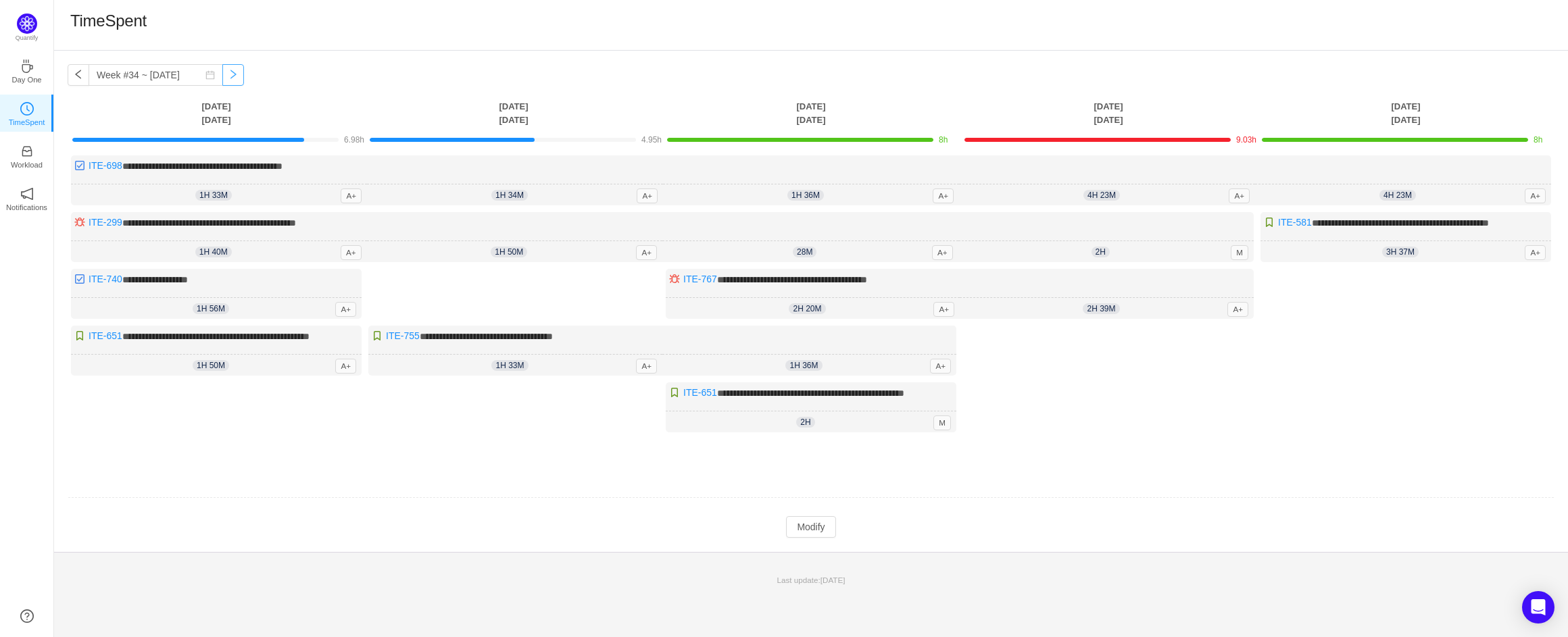
click at [223, 75] on button "button" at bounding box center [233, 75] width 22 height 22
type input "Week #35 ~ [DATE]"
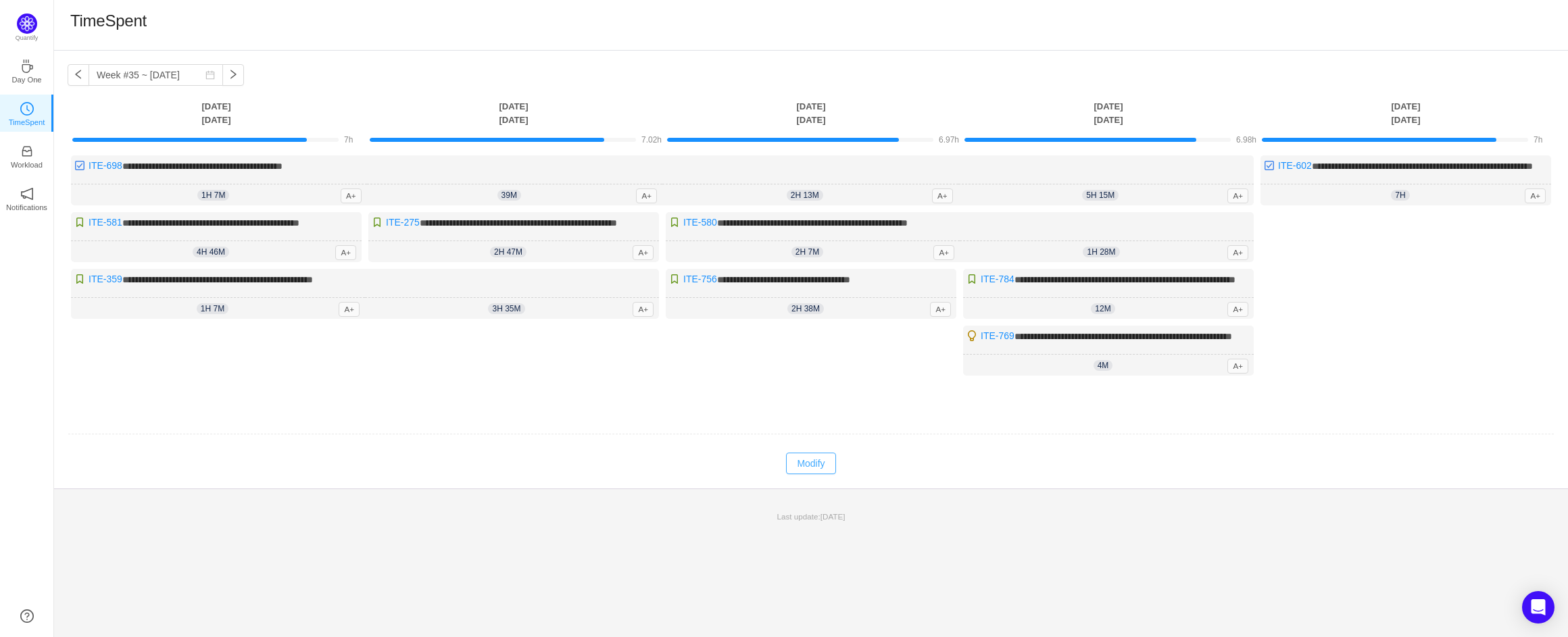
click at [826, 474] on button "Modify" at bounding box center [811, 463] width 49 height 22
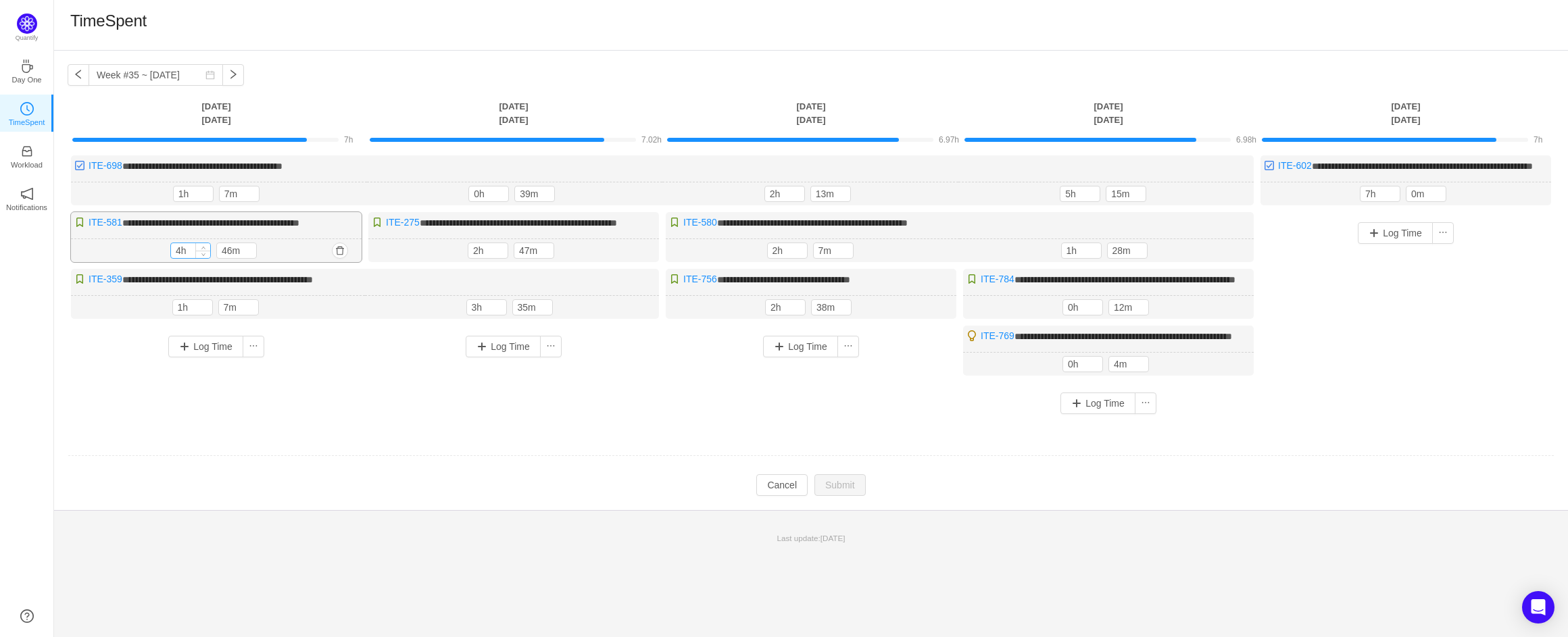
click at [180, 258] on input "4h" at bounding box center [190, 250] width 39 height 15
type input "1h"
click at [183, 202] on input "1h" at bounding box center [193, 194] width 39 height 15
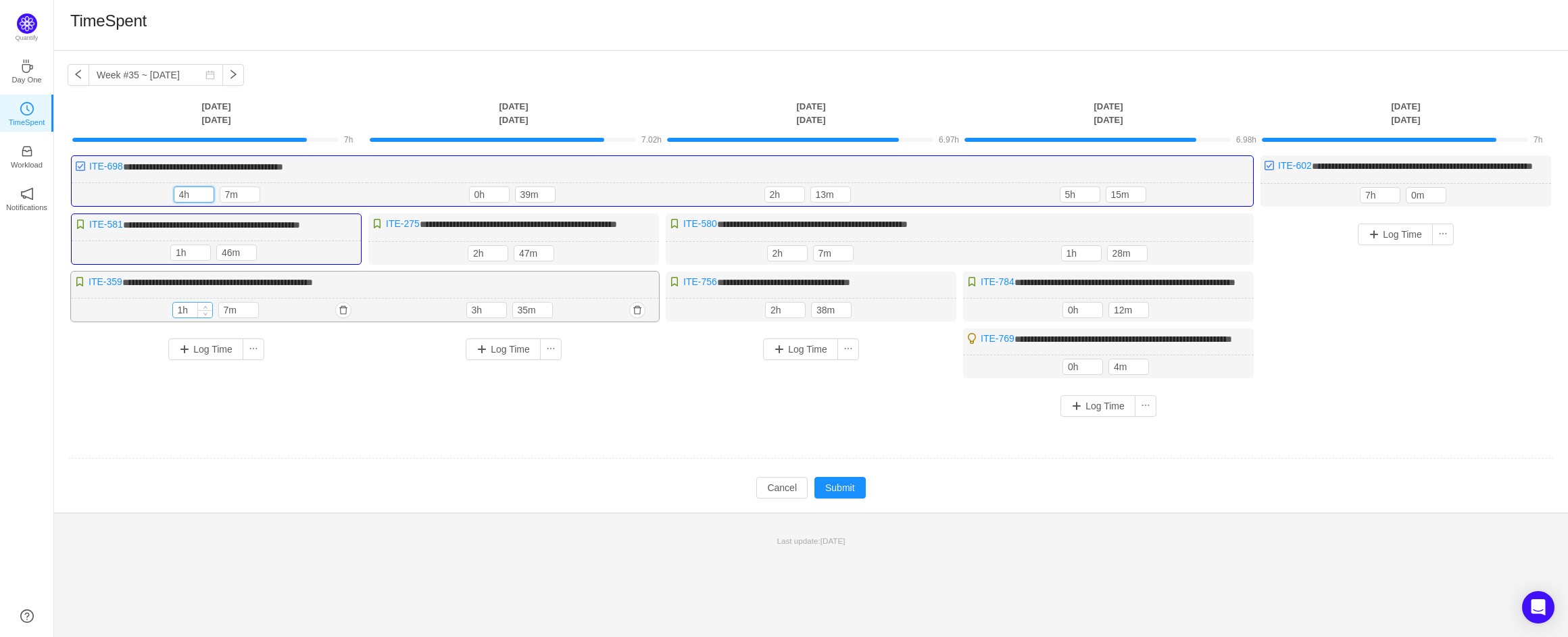
type input "4h"
click at [182, 317] on input "1h" at bounding box center [192, 310] width 39 height 15
type input "2h"
click at [186, 202] on input "4h" at bounding box center [194, 195] width 39 height 15
type input "4h"
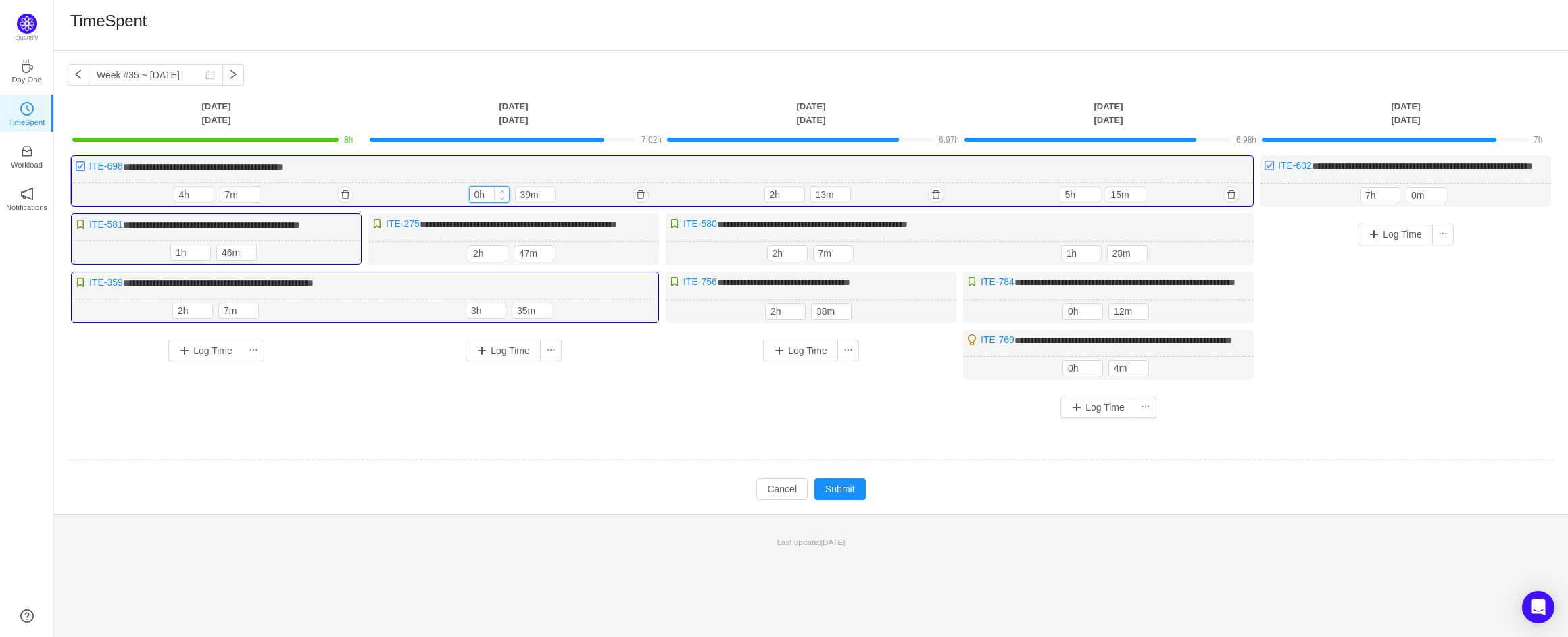
click at [479, 202] on input "0h" at bounding box center [489, 195] width 39 height 15
type input "1h"
click at [478, 318] on input "3h" at bounding box center [486, 311] width 39 height 15
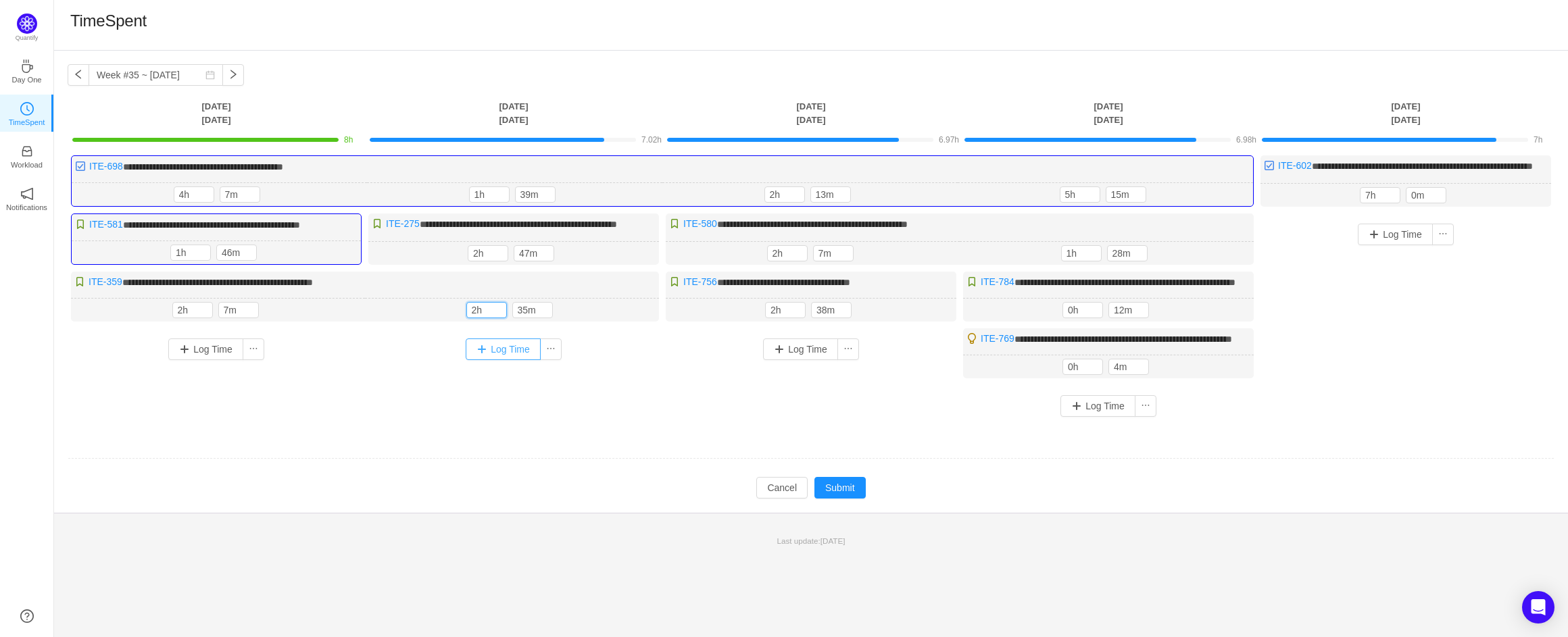
type input "2h"
click at [490, 360] on button "Log Time" at bounding box center [503, 349] width 75 height 22
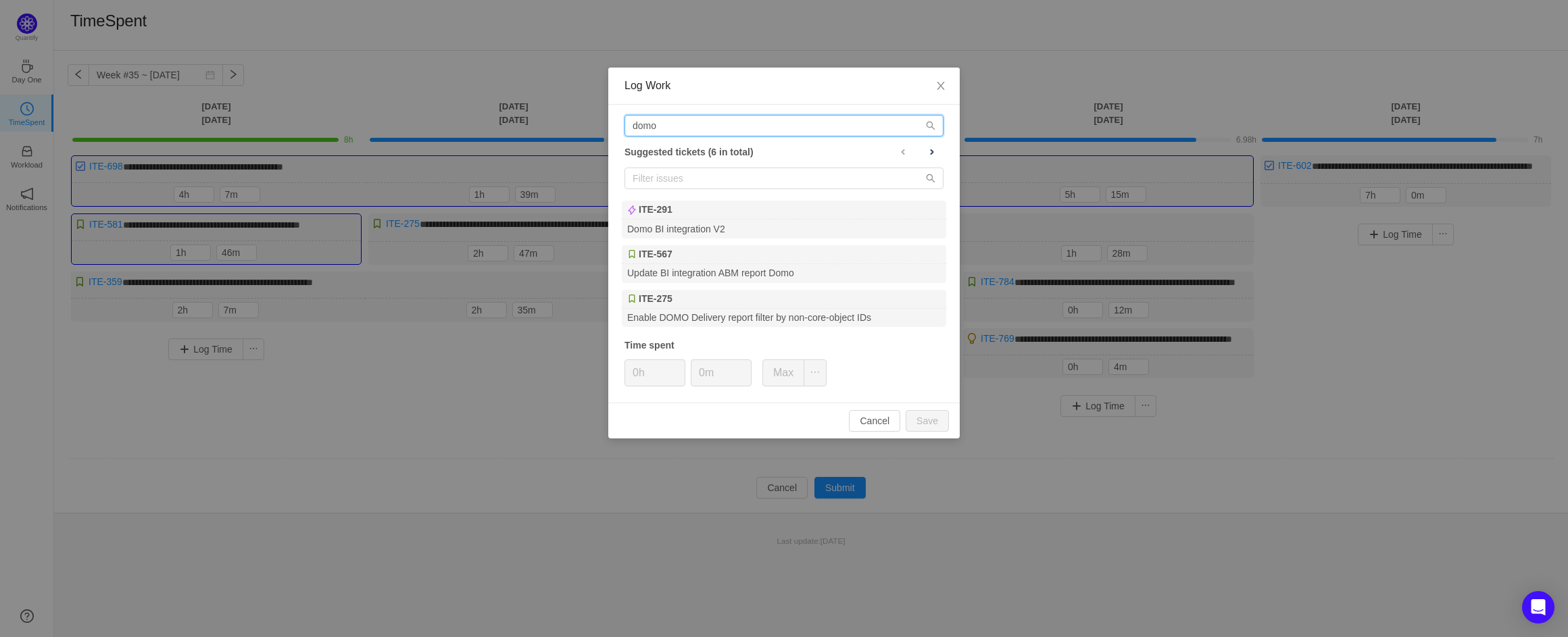
click at [683, 126] on input "domo" at bounding box center [784, 125] width 319 height 22
type input "n"
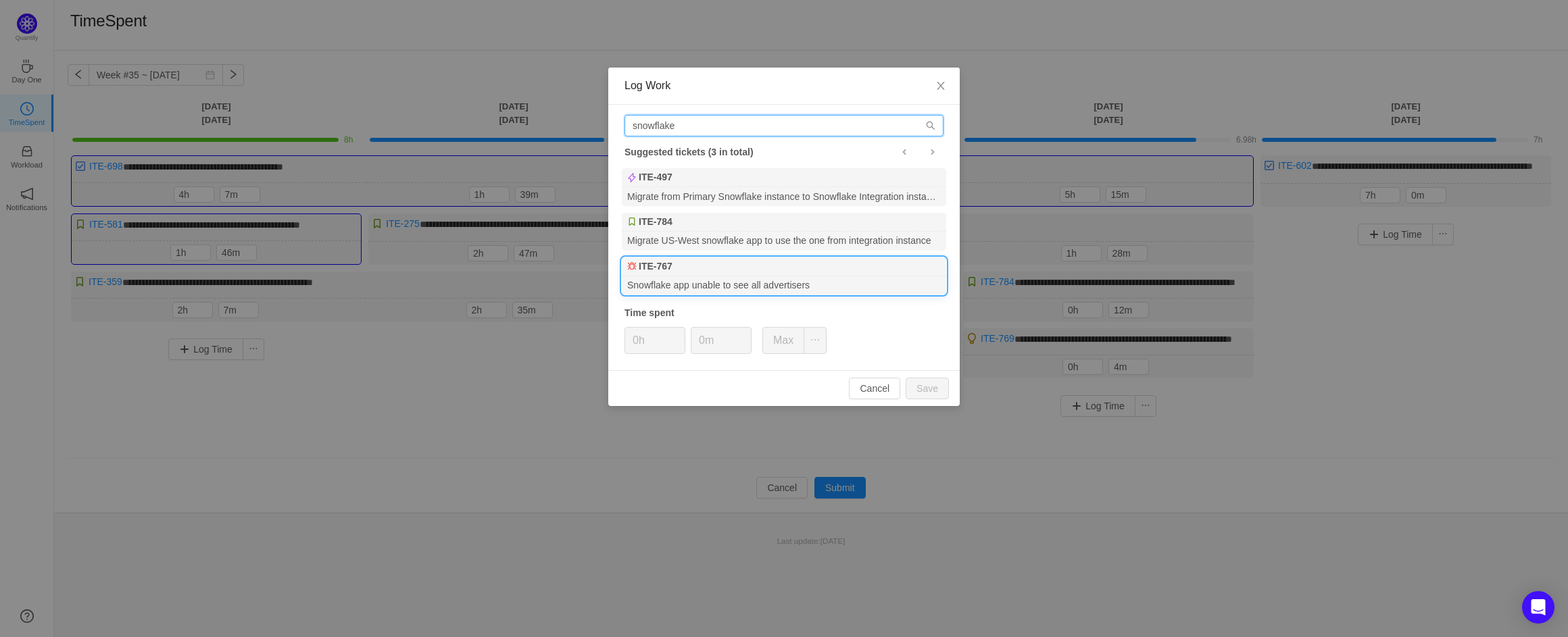
type input "snowflake"
click at [744, 277] on div "Snowflake app unable to see all advertisers" at bounding box center [784, 285] width 325 height 18
click at [638, 344] on input "0h" at bounding box center [655, 340] width 60 height 26
click at [920, 382] on button "Save" at bounding box center [928, 388] width 43 height 22
type input "0h"
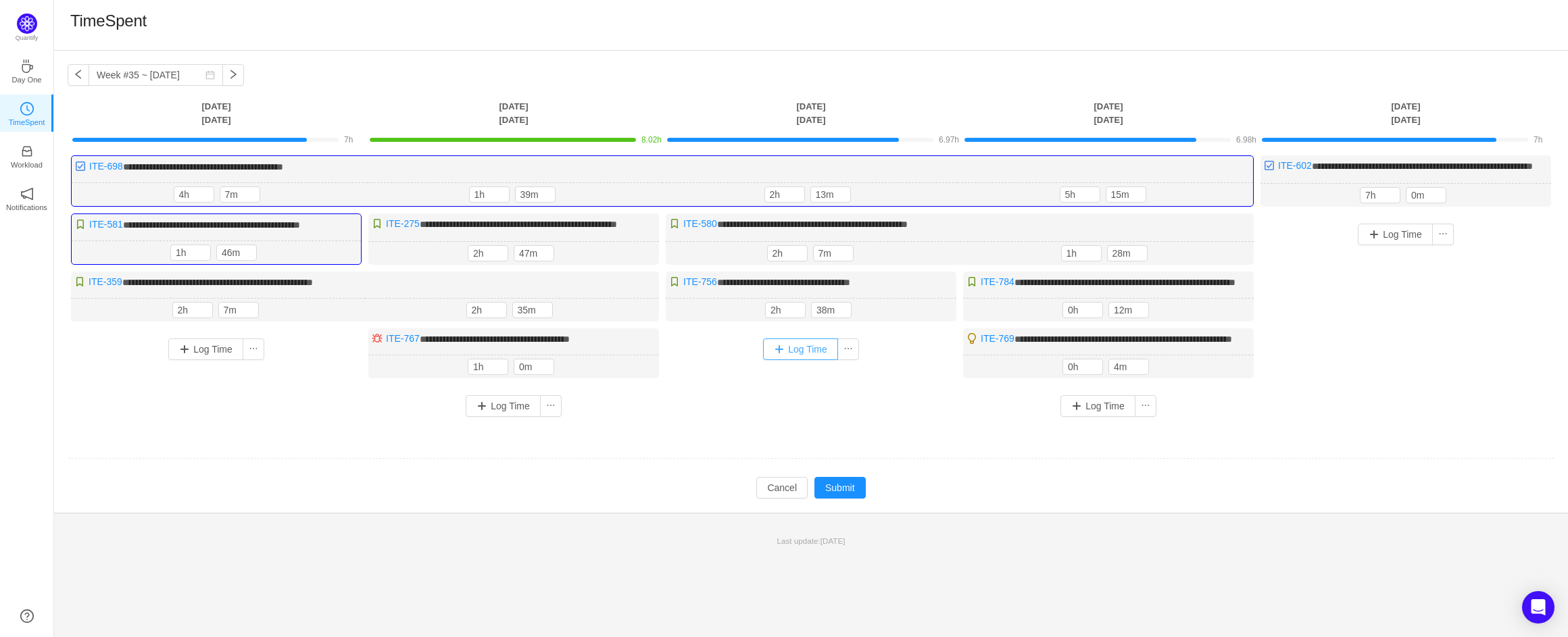
click at [795, 360] on button "Log Time" at bounding box center [801, 349] width 75 height 22
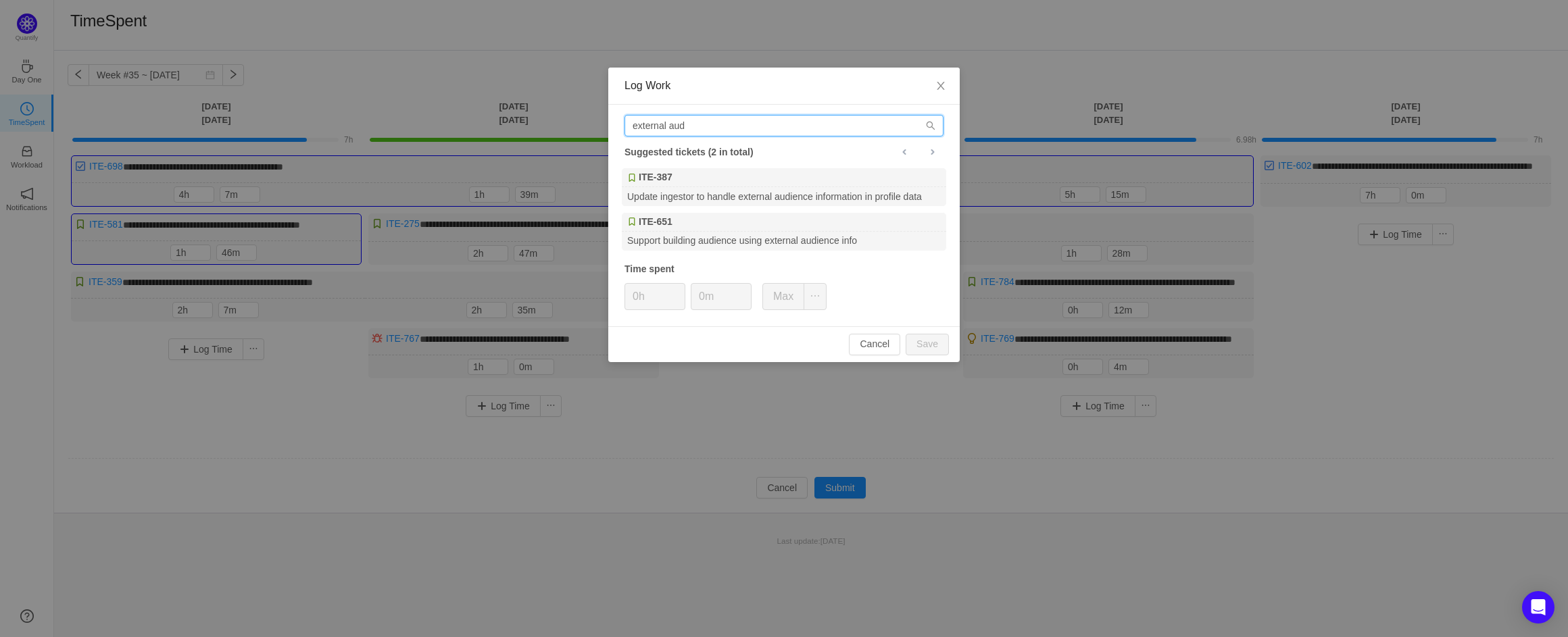
click at [707, 126] on input "external aud" at bounding box center [784, 125] width 319 height 22
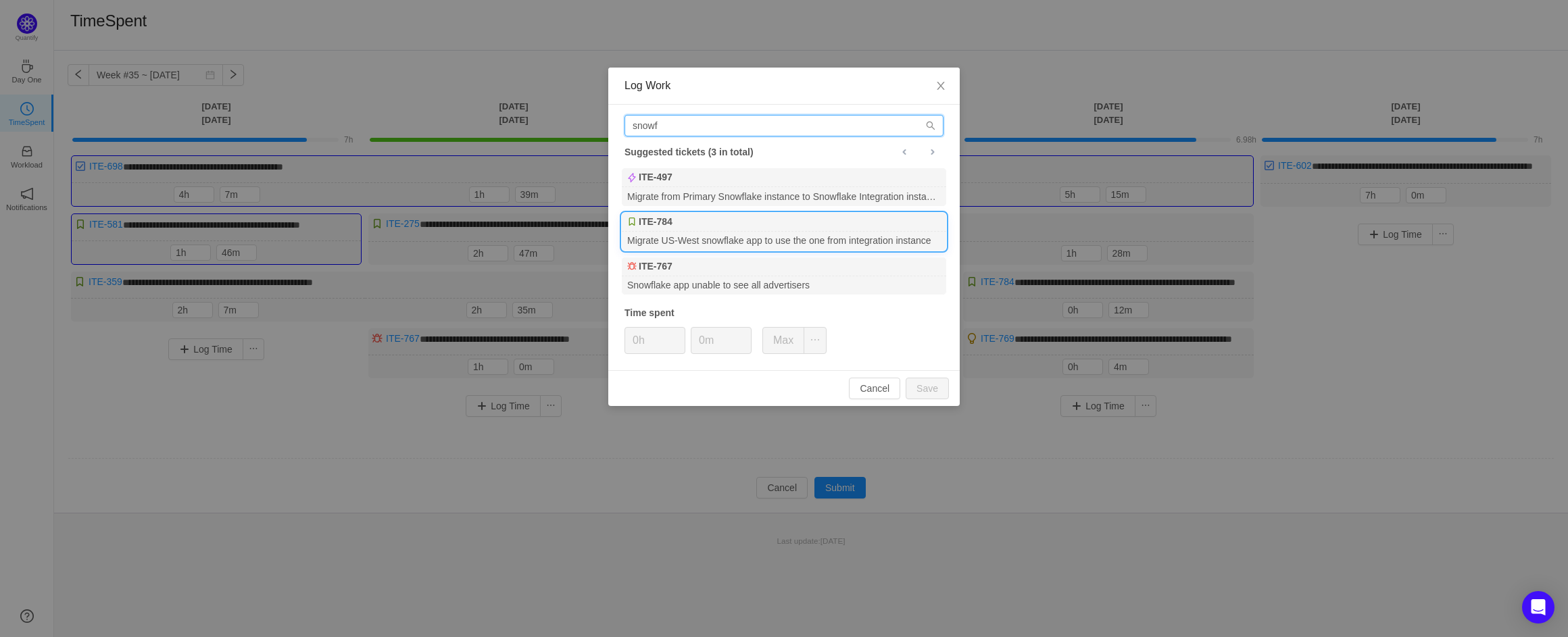
type input "snowf"
click at [739, 228] on div "ITE-784" at bounding box center [784, 222] width 325 height 19
click at [924, 383] on button "Save" at bounding box center [928, 388] width 43 height 22
type input "0h"
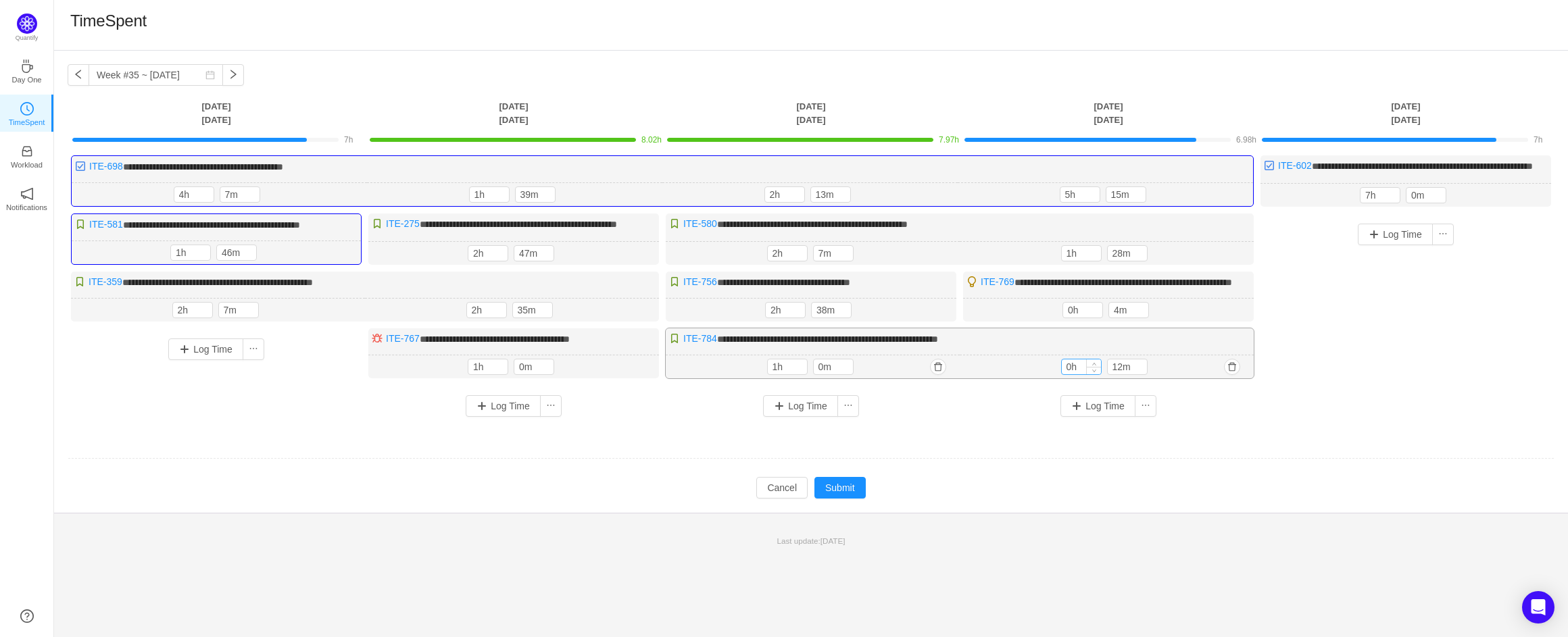
click at [1070, 375] on input "0h" at bounding box center [1081, 367] width 39 height 15
type input "2h"
click at [1070, 202] on input "5h" at bounding box center [1080, 195] width 39 height 15
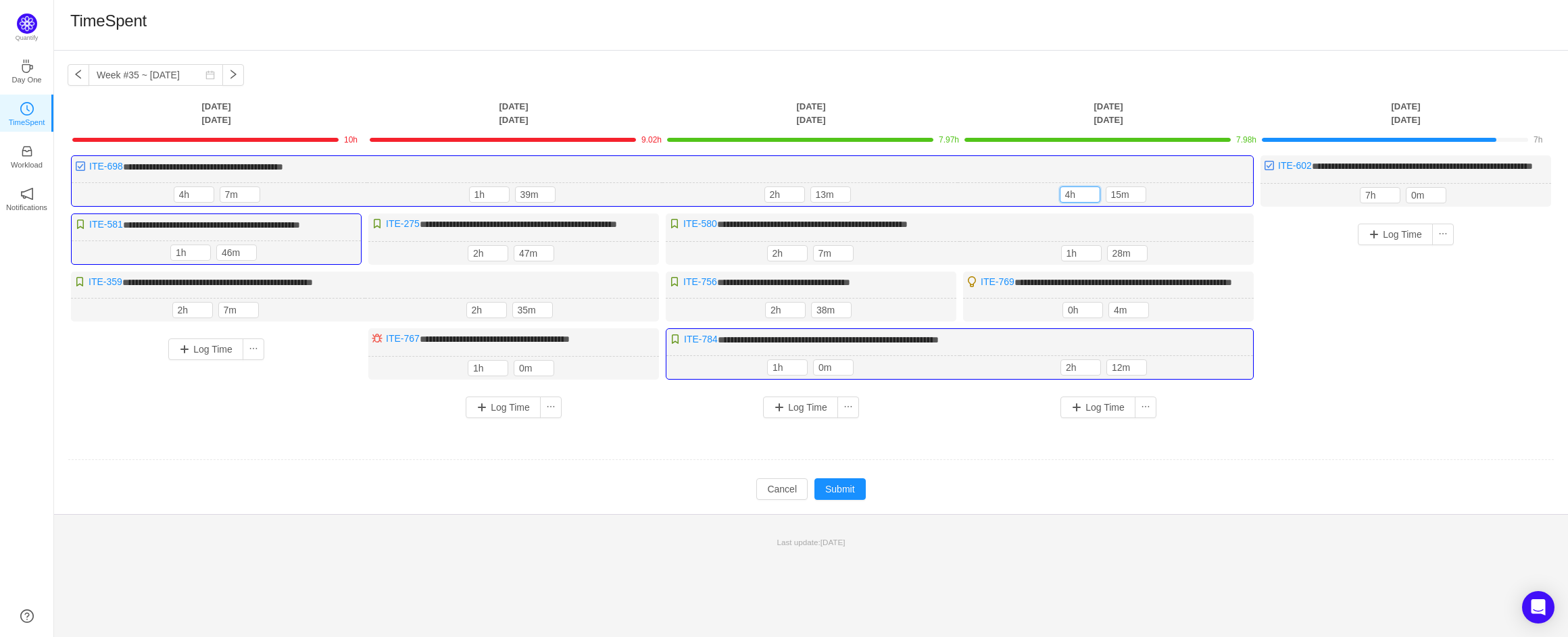
type input "4h"
click at [1390, 246] on button "Log Time" at bounding box center [1396, 234] width 75 height 22
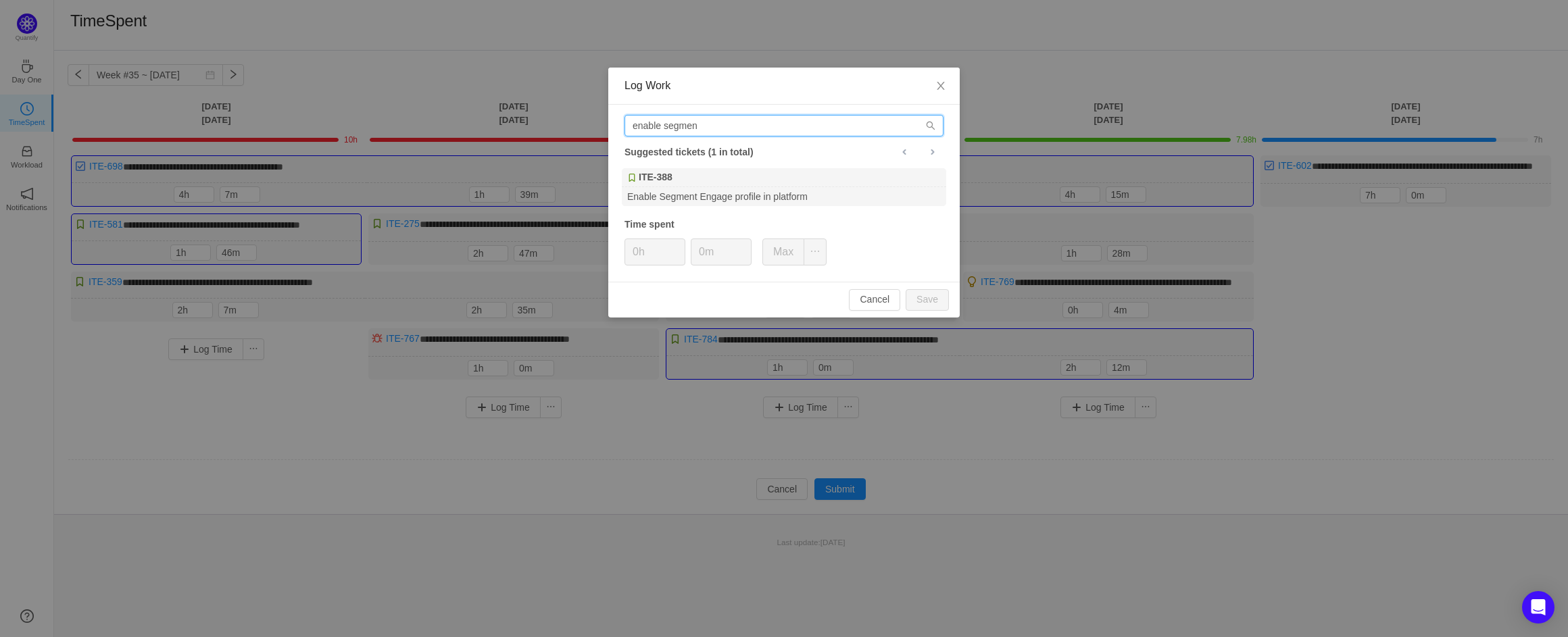
click at [684, 126] on input "enable segmen" at bounding box center [784, 125] width 319 height 22
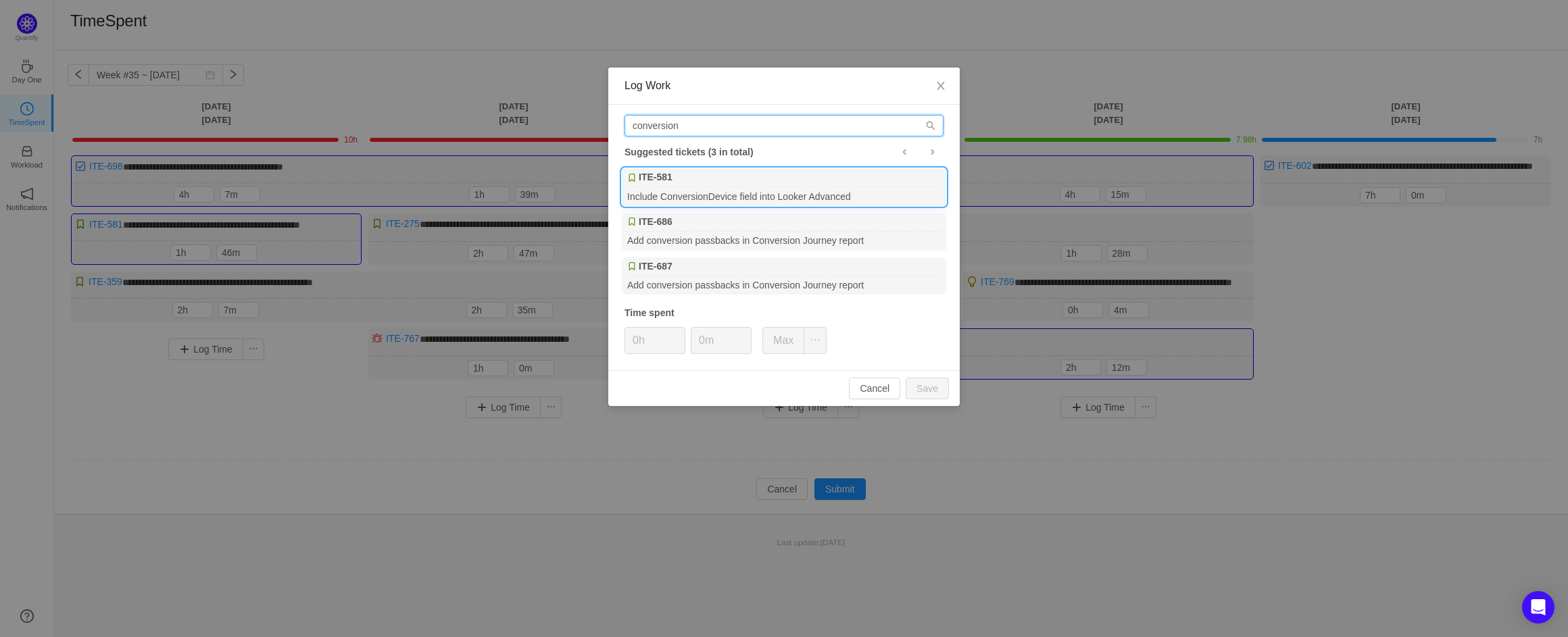
type input "conversion"
click at [717, 189] on div "Include ConversionDevice field into Looker Advanced" at bounding box center [784, 196] width 325 height 18
click at [679, 120] on input "conversion" at bounding box center [784, 125] width 319 height 22
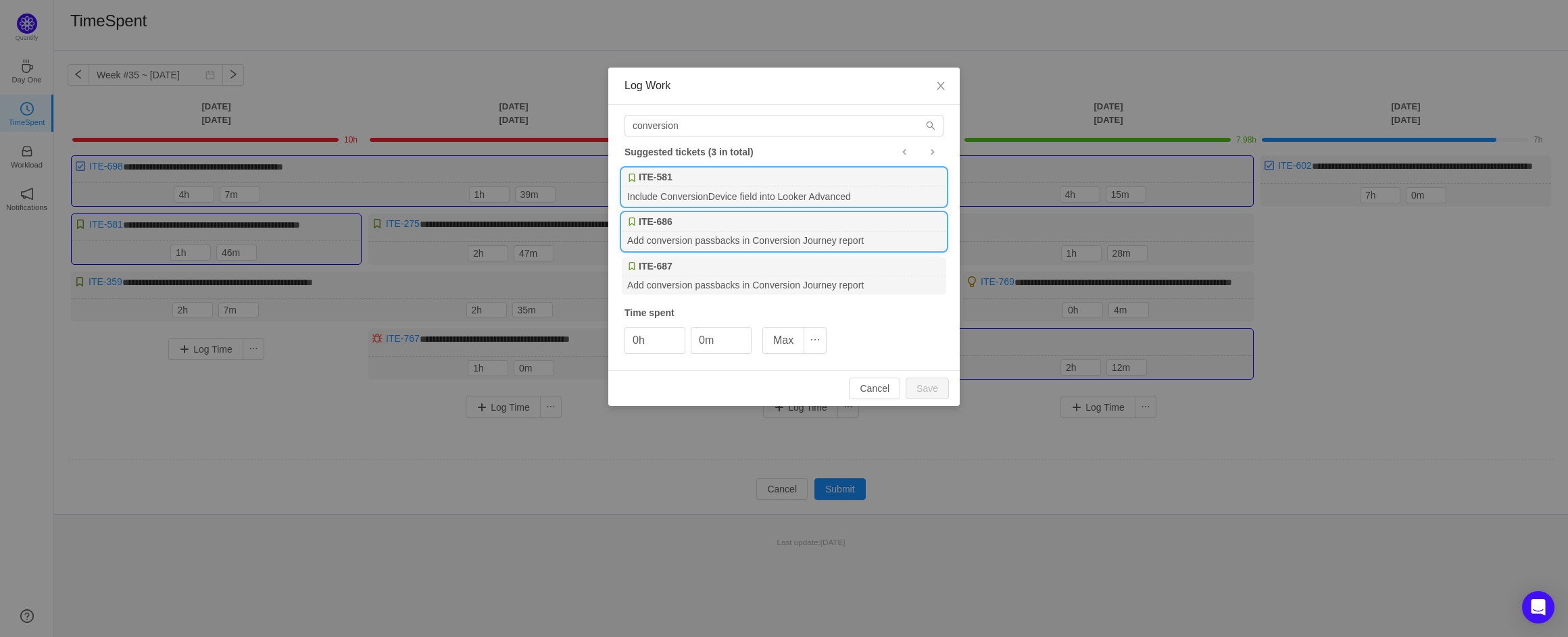
click at [749, 239] on div "Add conversion passbacks in Conversion Journey report" at bounding box center [784, 241] width 325 height 18
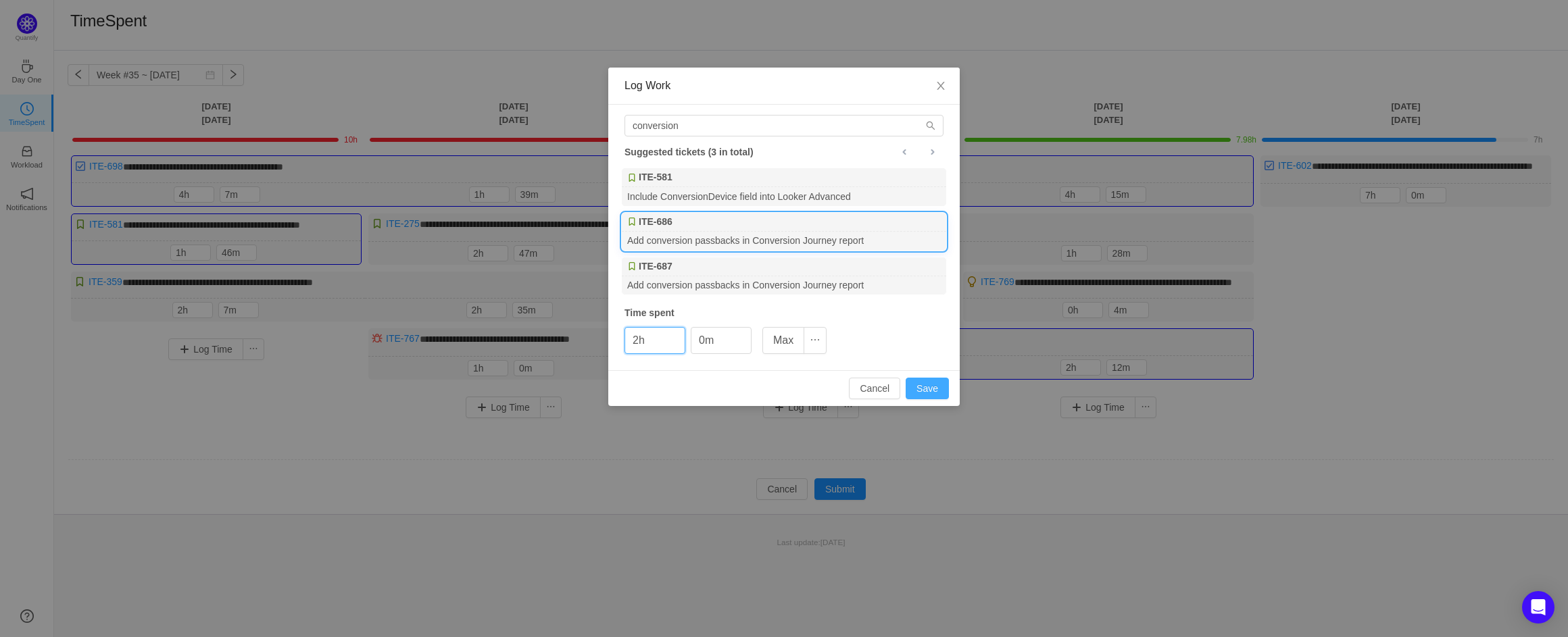
click at [922, 385] on button "Save" at bounding box center [928, 388] width 43 height 22
type input "0h"
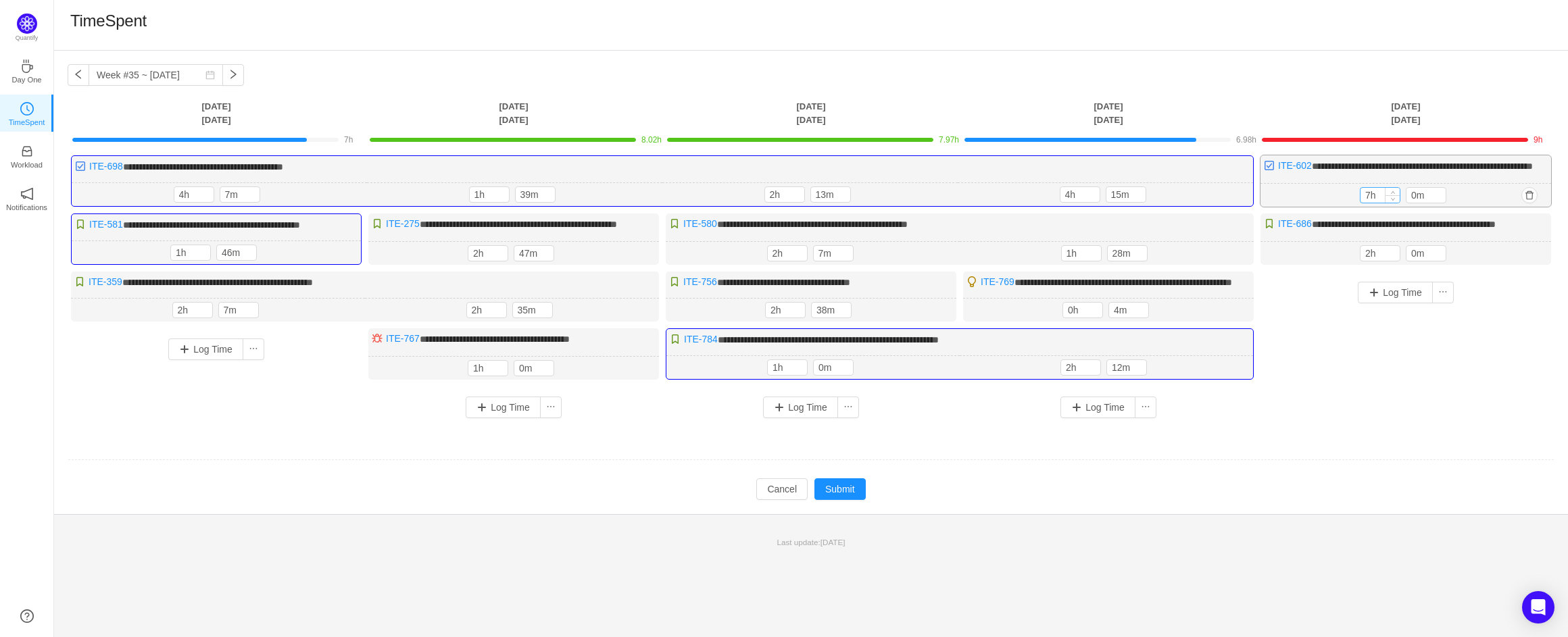
click at [1367, 203] on input "7h" at bounding box center [1380, 195] width 39 height 15
type input "6h"
click at [852, 500] on button "Submit" at bounding box center [840, 489] width 51 height 22
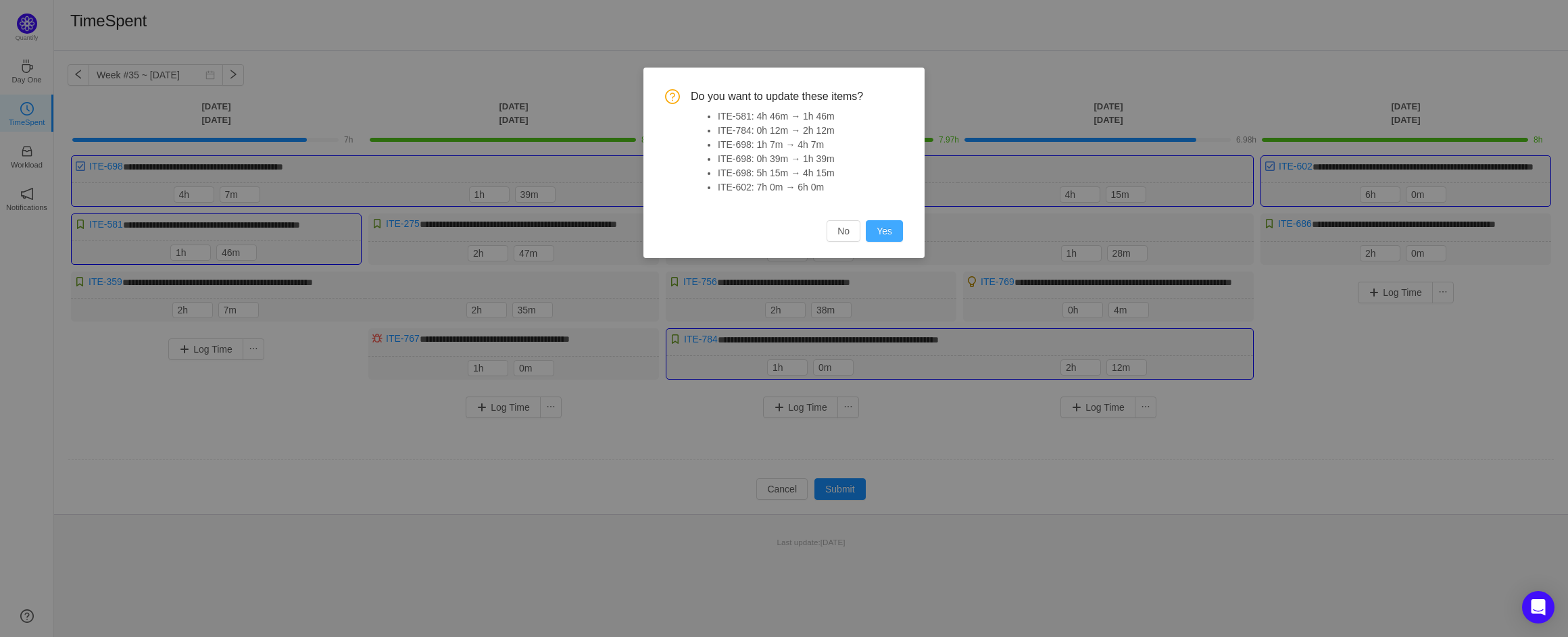
click at [898, 228] on button "Yes" at bounding box center [884, 230] width 37 height 22
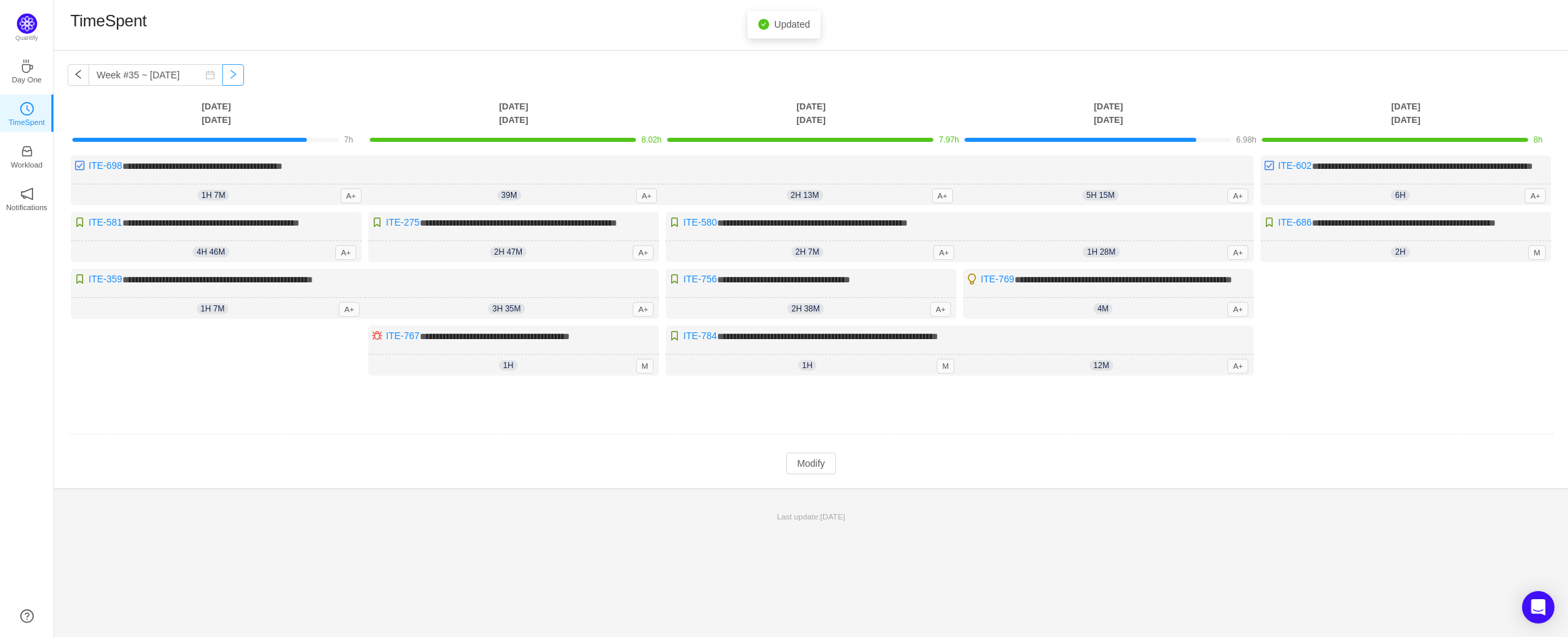
click at [223, 69] on button "button" at bounding box center [233, 75] width 22 height 22
type input "Week #36 ~ [DATE]"
